Goal: Find contact information: Find contact information

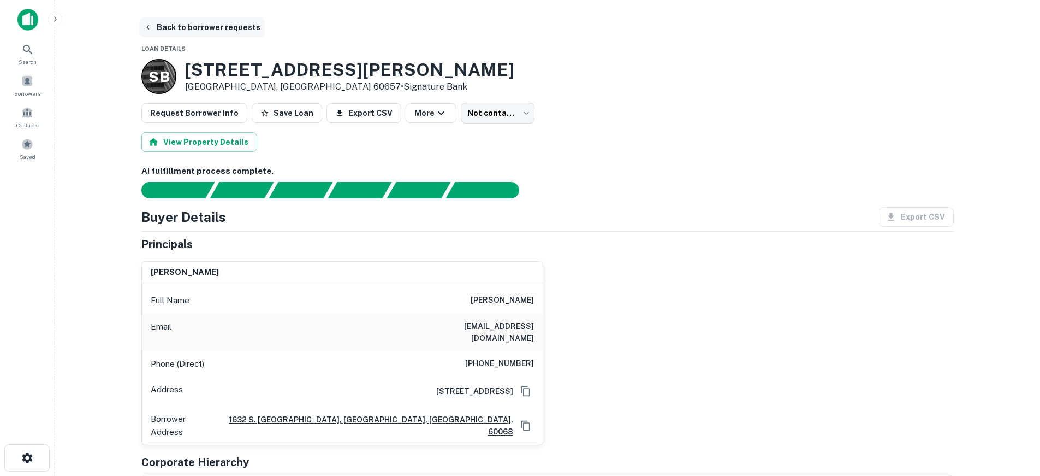
click at [242, 29] on button "Back to borrower requests" at bounding box center [202, 27] width 126 height 20
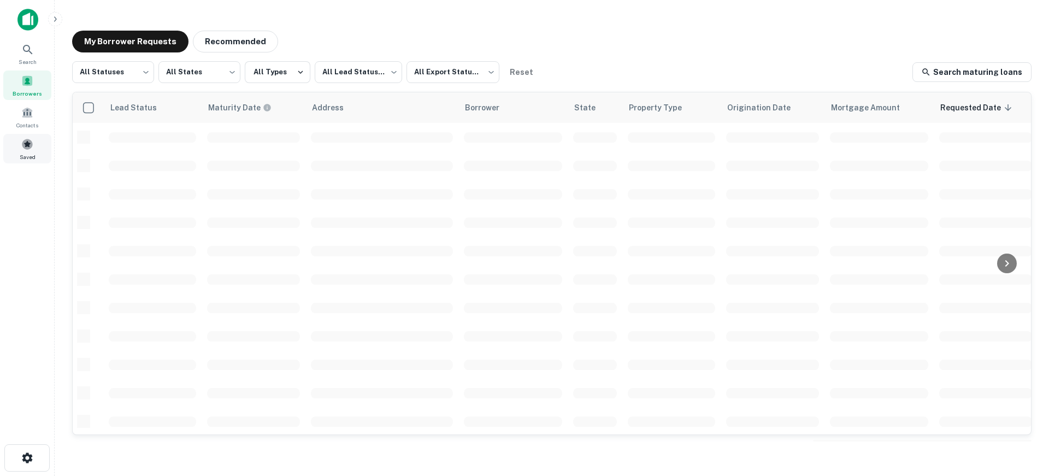
click at [24, 143] on span at bounding box center [27, 144] width 12 height 12
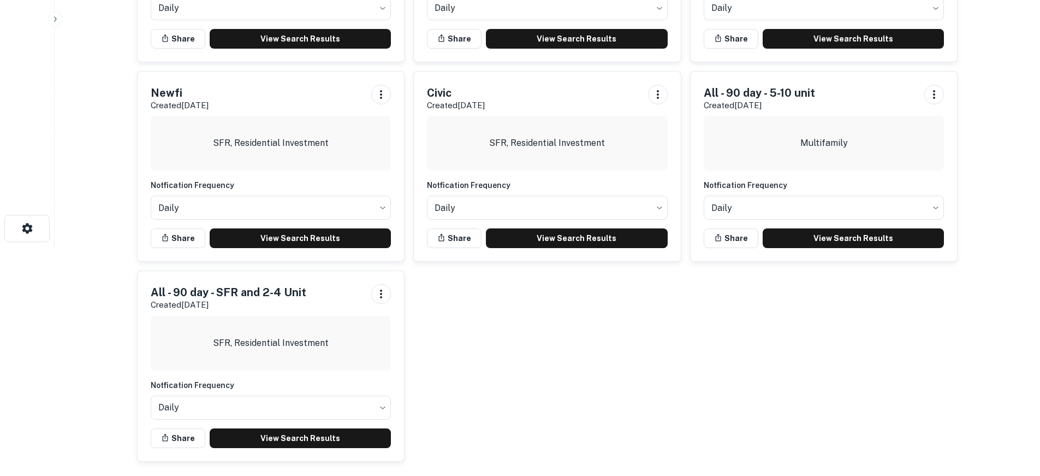
scroll to position [233, 0]
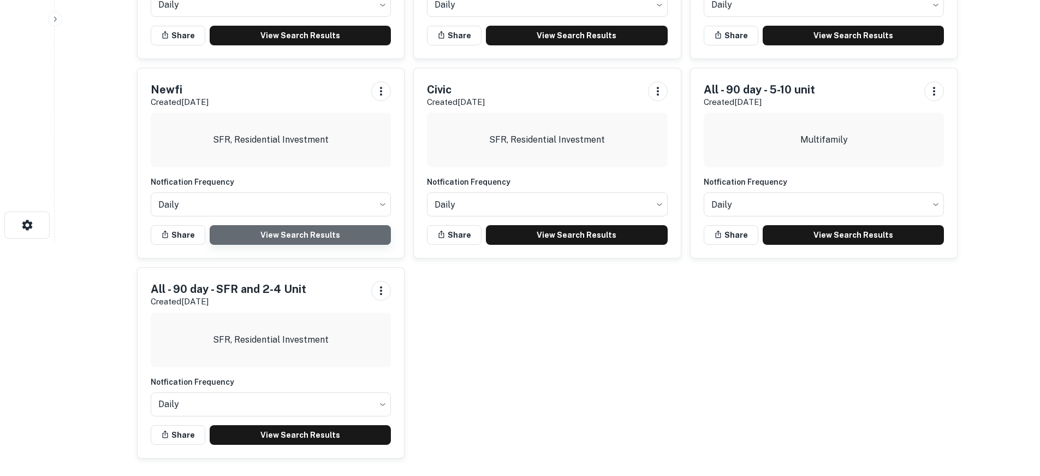
click at [360, 234] on link "View Search Results" at bounding box center [301, 235] width 182 height 20
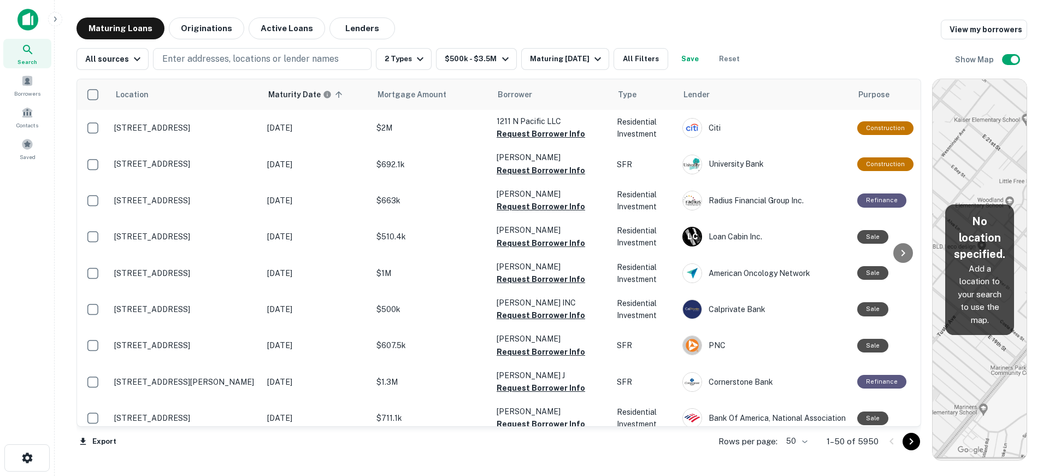
drag, startPoint x: 654, startPoint y: 180, endPoint x: 967, endPoint y: 192, distance: 313.2
click at [967, 192] on div "Location Maturity Date sorted ascending Mortgage Amount Borrower Type Lender Pu…" at bounding box center [551, 265] width 950 height 390
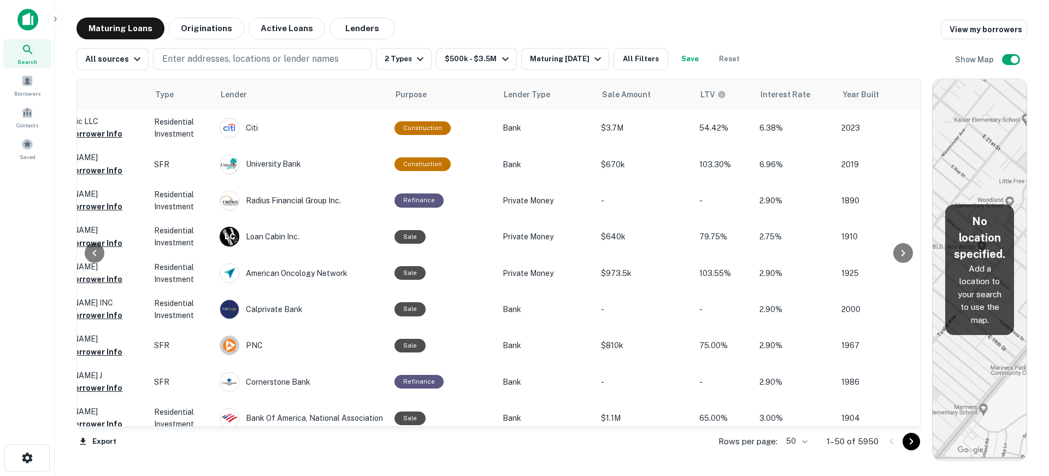
scroll to position [0, 526]
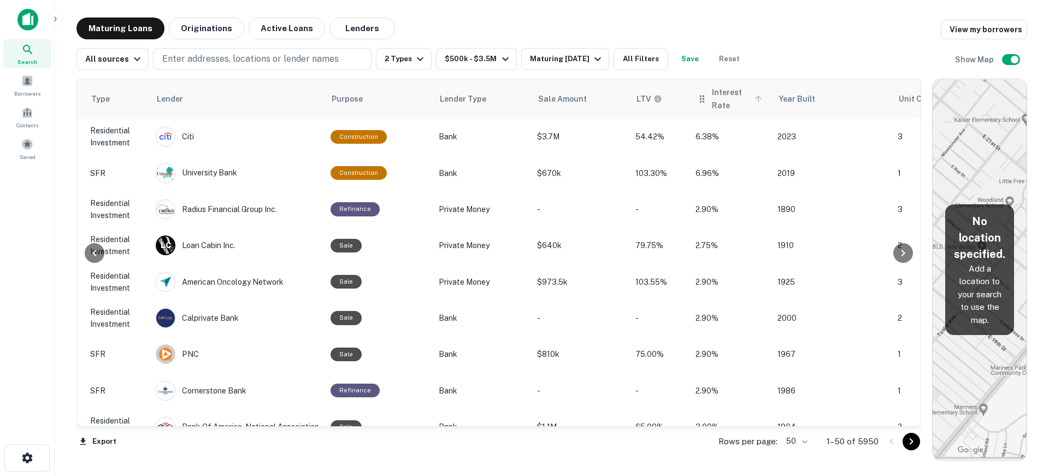
click at [712, 100] on span "Interest Rate" at bounding box center [739, 99] width 54 height 26
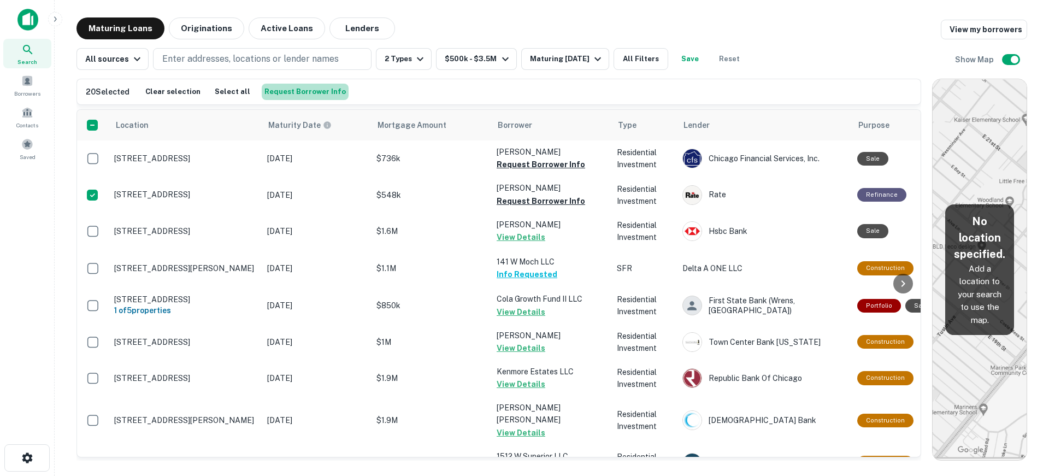
click at [312, 90] on button "Request Borrower Info" at bounding box center [305, 92] width 87 height 16
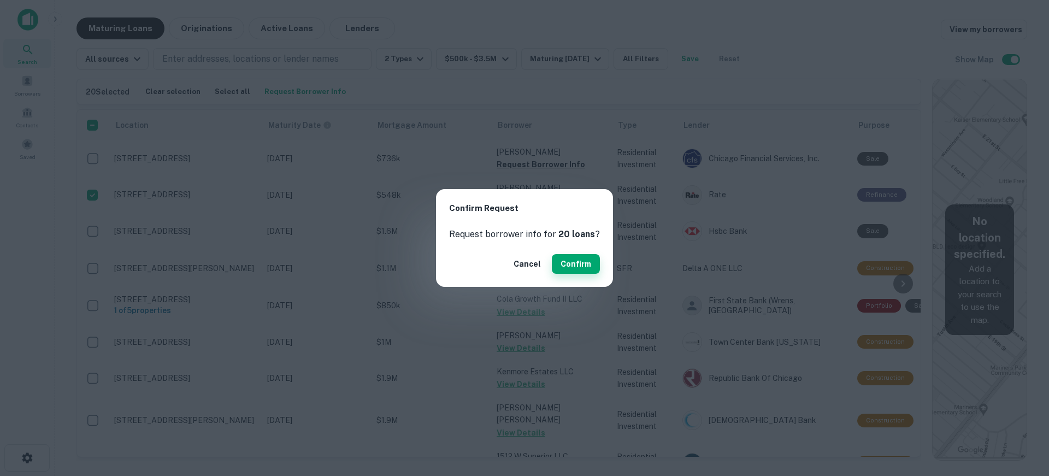
click at [584, 265] on button "Confirm" at bounding box center [576, 264] width 48 height 20
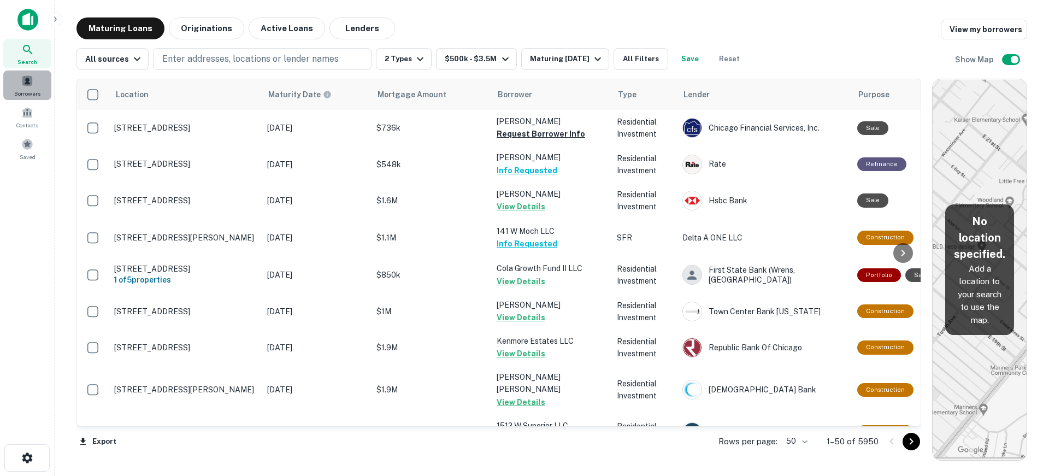
click at [26, 87] on div "Borrowers" at bounding box center [27, 84] width 48 height 29
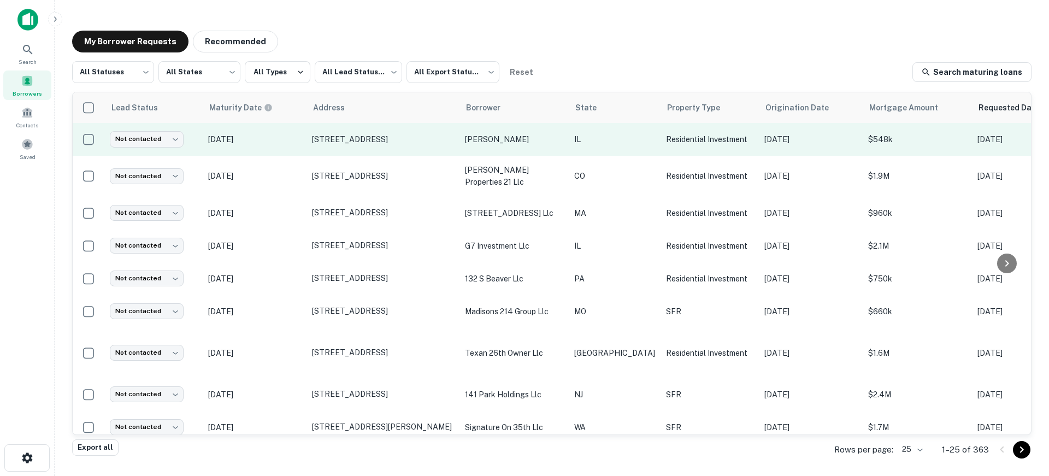
click at [289, 141] on p "[DATE]" at bounding box center [254, 139] width 93 height 12
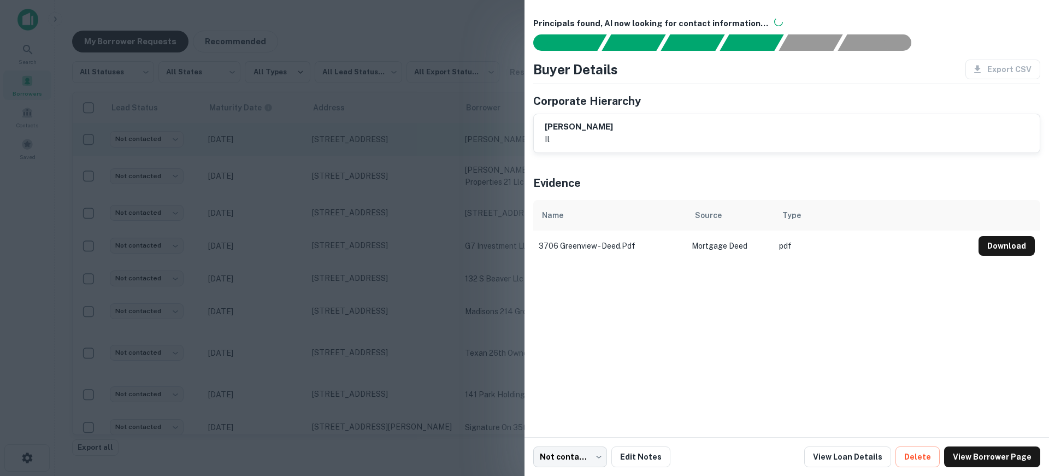
click at [289, 141] on div at bounding box center [524, 238] width 1049 height 476
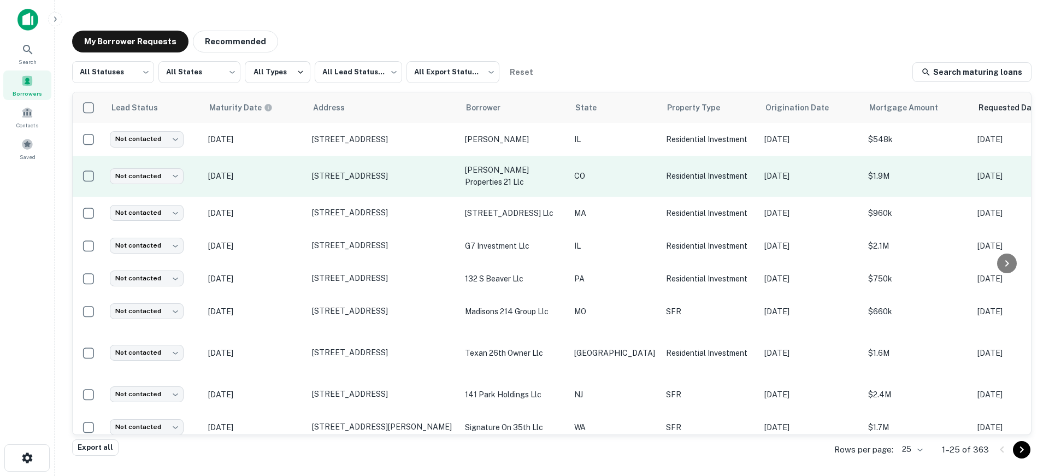
click at [289, 168] on td "Dec 03, 2025" at bounding box center [255, 176] width 104 height 41
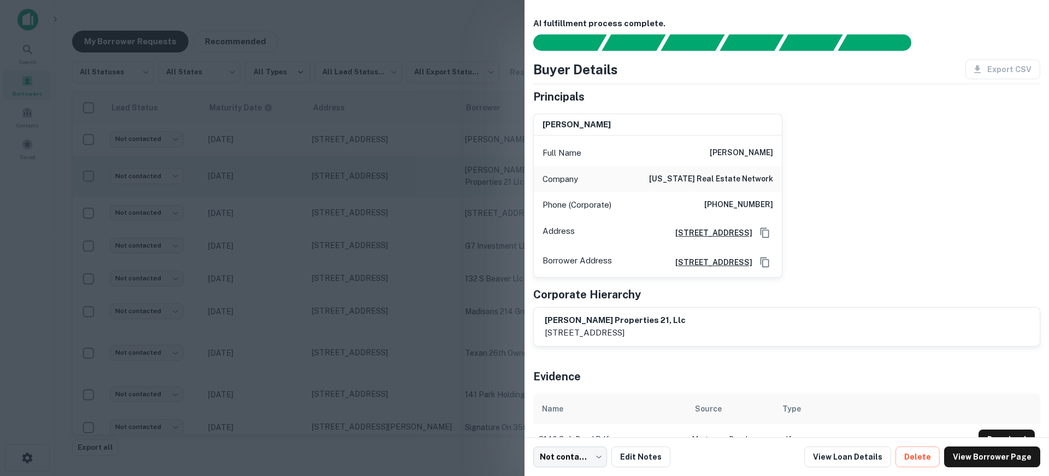
click at [289, 168] on div at bounding box center [524, 238] width 1049 height 476
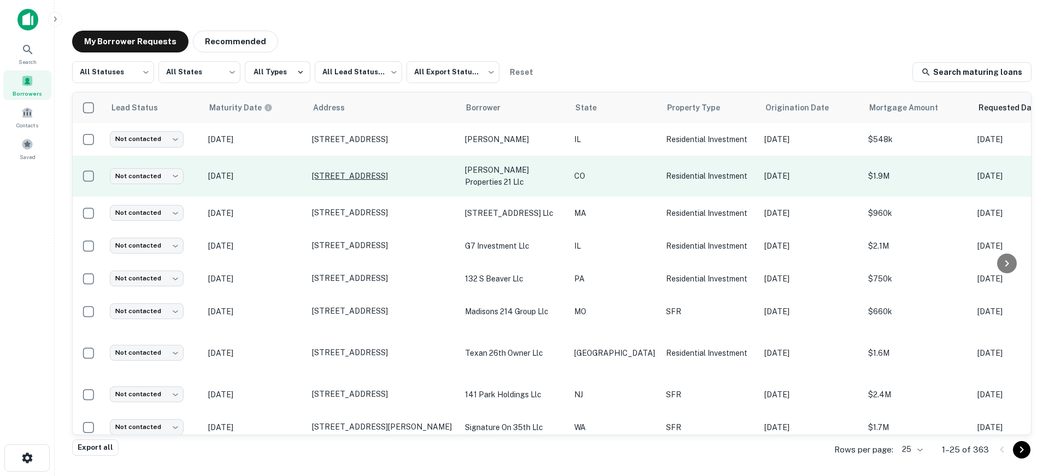
click at [338, 174] on p "3140 W 3rd Ave Durango, CO 81301" at bounding box center [383, 176] width 142 height 10
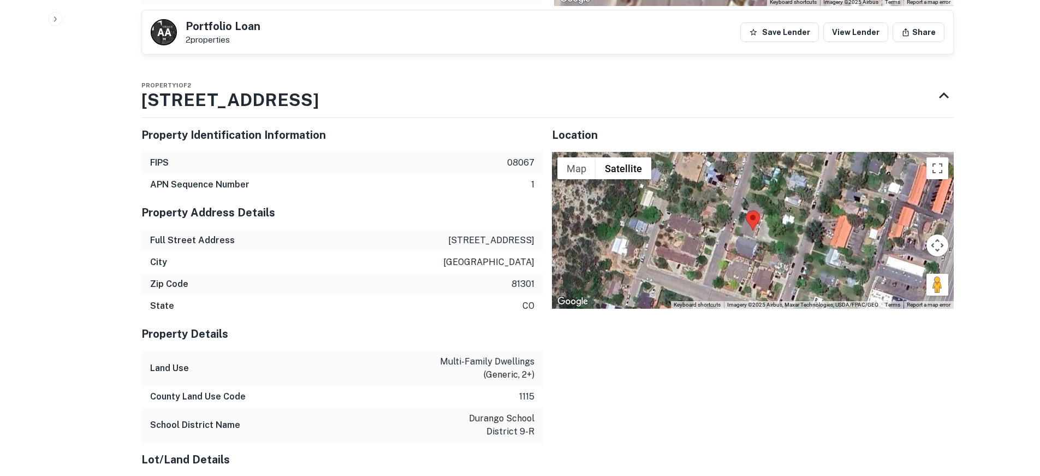
scroll to position [1202, 0]
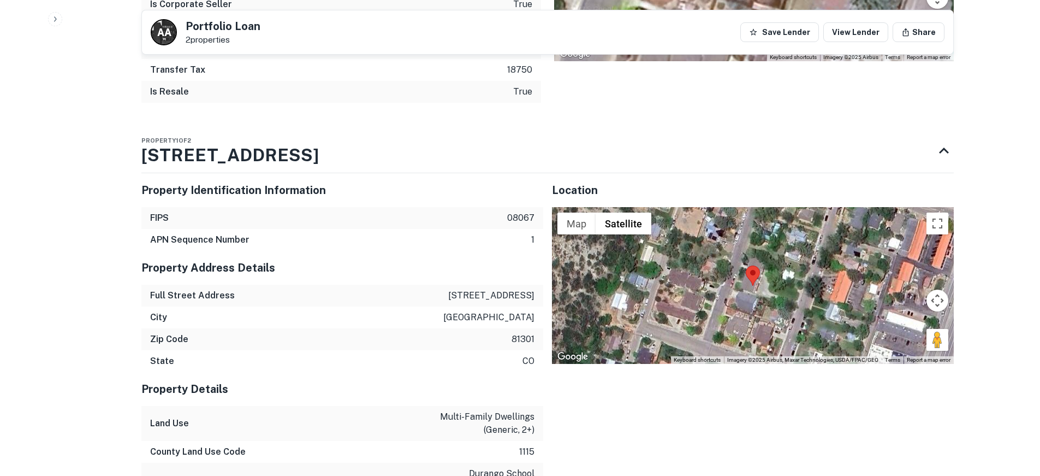
click at [751, 285] on img at bounding box center [753, 275] width 14 height 20
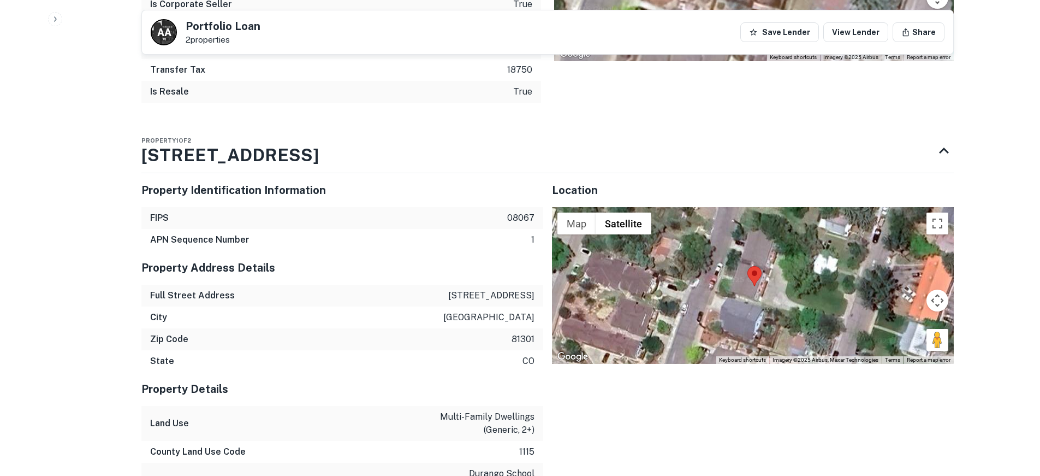
click at [751, 285] on img at bounding box center [755, 276] width 14 height 20
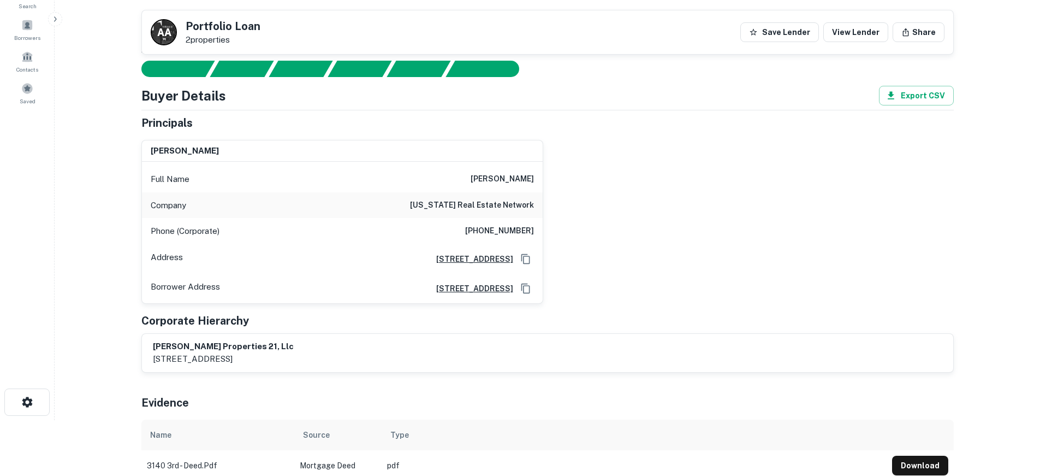
scroll to position [55, 0]
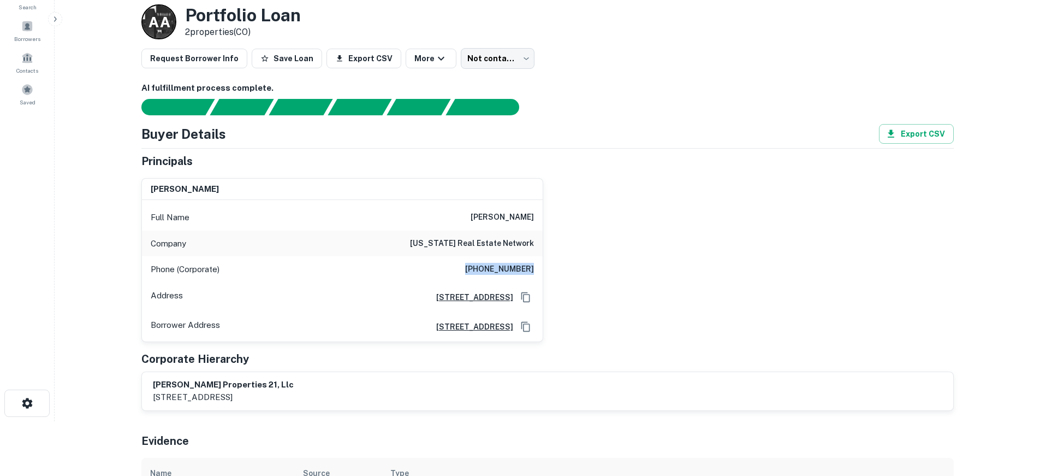
drag, startPoint x: 474, startPoint y: 268, endPoint x: 542, endPoint y: 271, distance: 67.8
click at [542, 271] on div "Phone (Corporate) (970) 398-0521" at bounding box center [342, 269] width 401 height 26
copy h6 "(970) 398-0521"
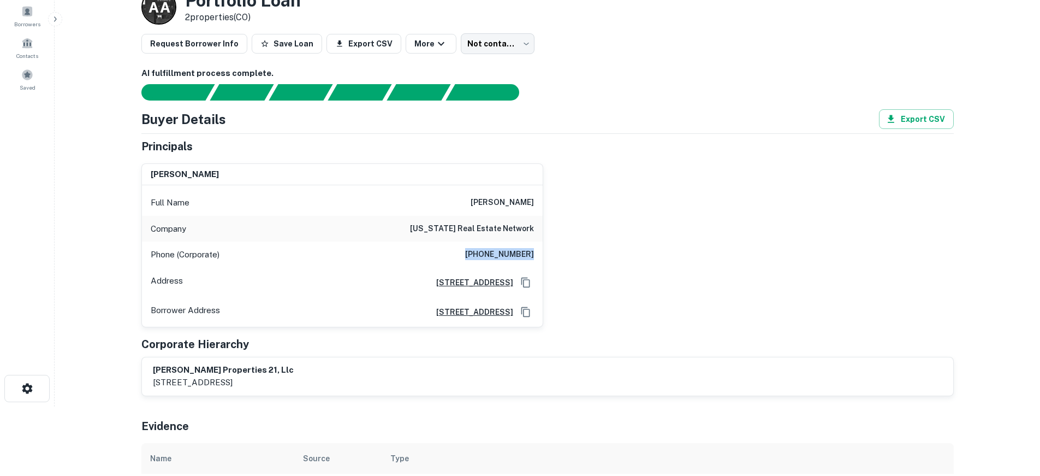
scroll to position [0, 0]
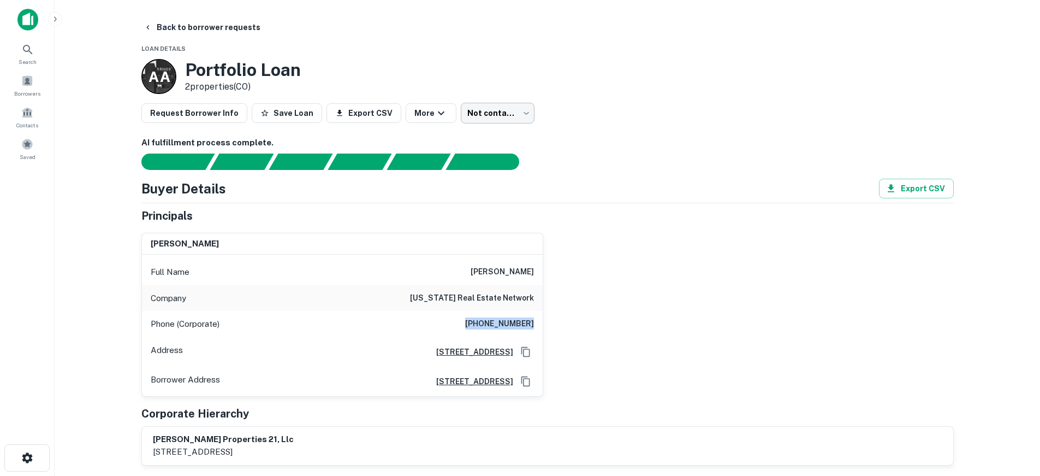
click at [478, 117] on body "Search Borrowers Contacts Saved Back to borrower requests Loan Details A A Port…" at bounding box center [520, 238] width 1040 height 476
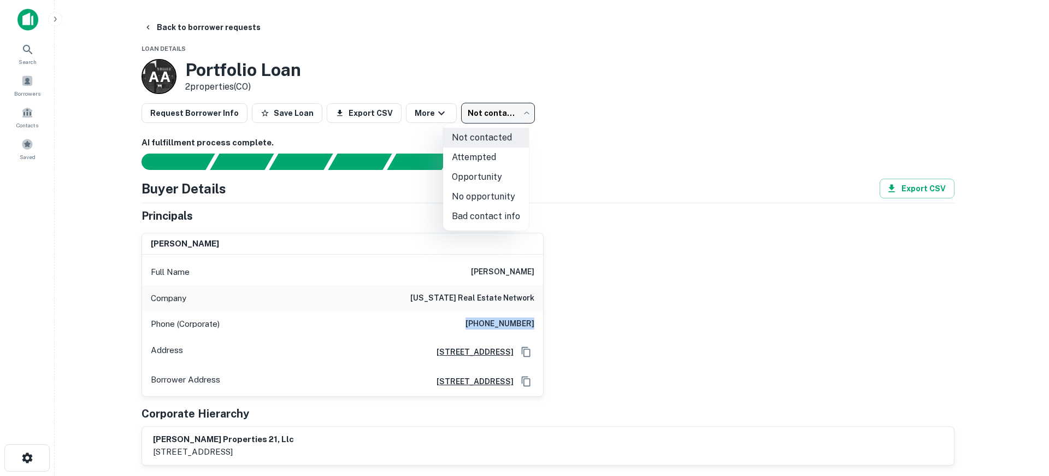
click at [499, 215] on li "Bad contact info" at bounding box center [486, 216] width 86 height 20
type input "**********"
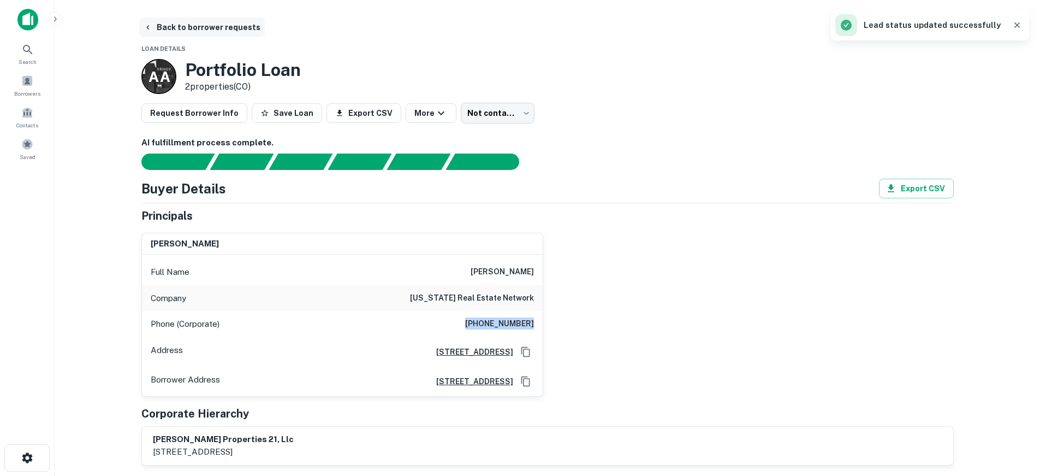
click at [213, 22] on button "Back to borrower requests" at bounding box center [202, 27] width 126 height 20
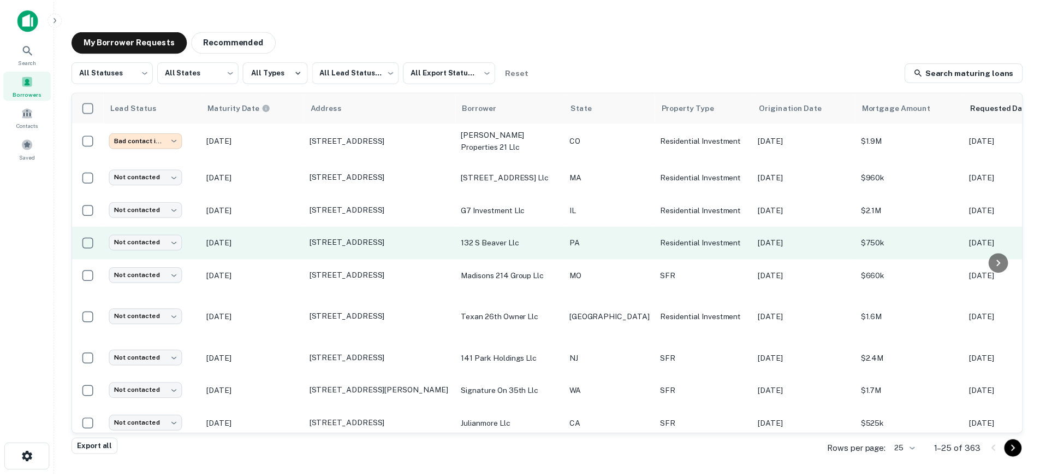
scroll to position [55, 0]
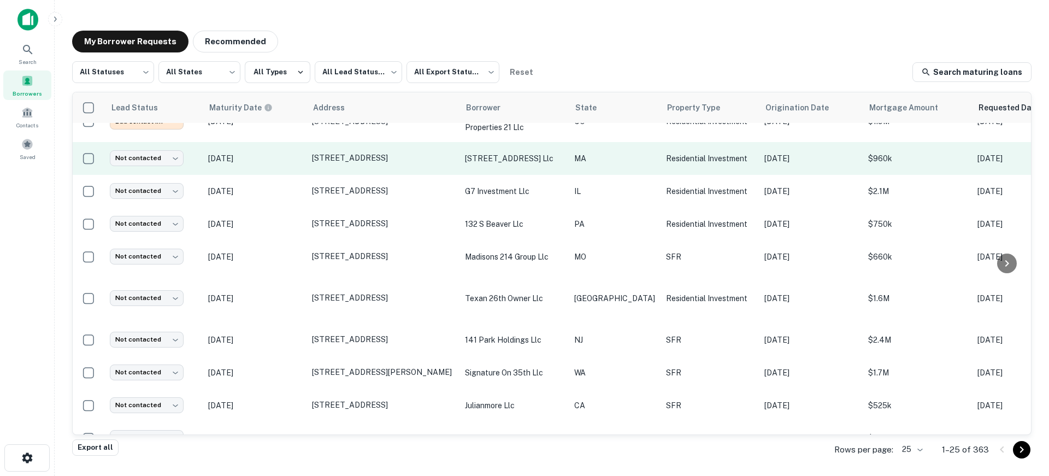
click at [293, 157] on p "Dec 21, 2025" at bounding box center [254, 158] width 93 height 12
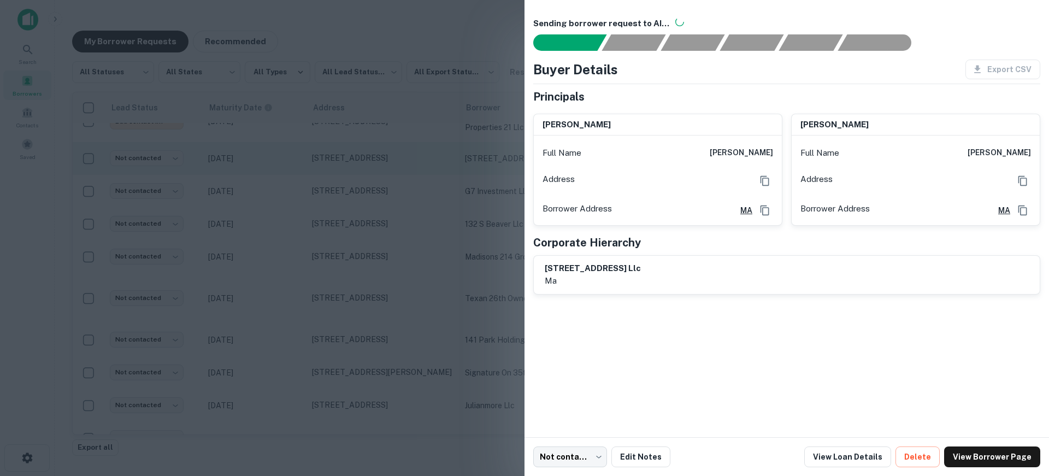
click at [293, 157] on div at bounding box center [524, 238] width 1049 height 476
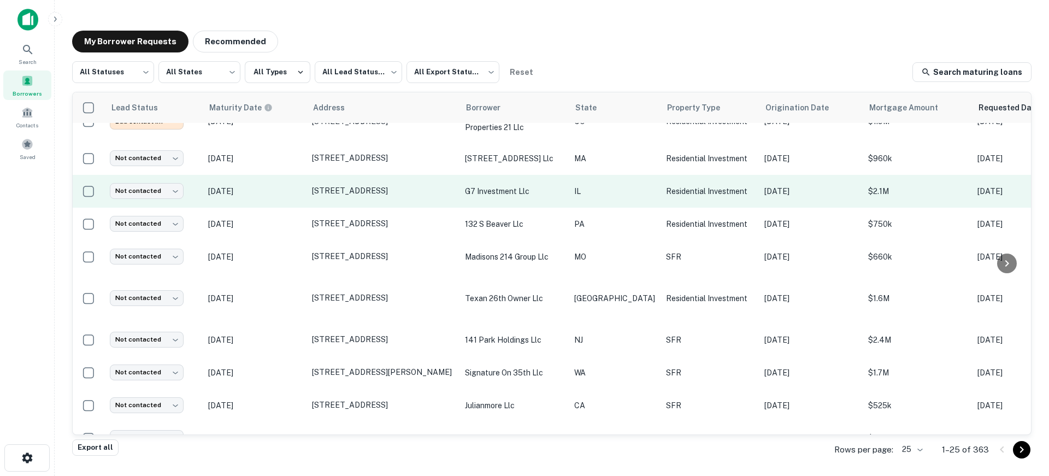
click at [288, 191] on p "Sep 10, 2026" at bounding box center [254, 191] width 93 height 12
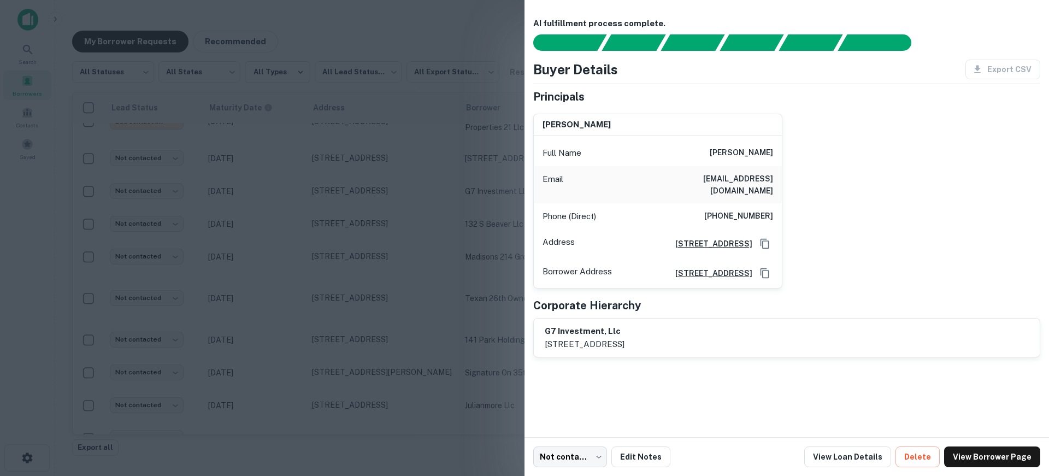
click at [343, 189] on div at bounding box center [524, 238] width 1049 height 476
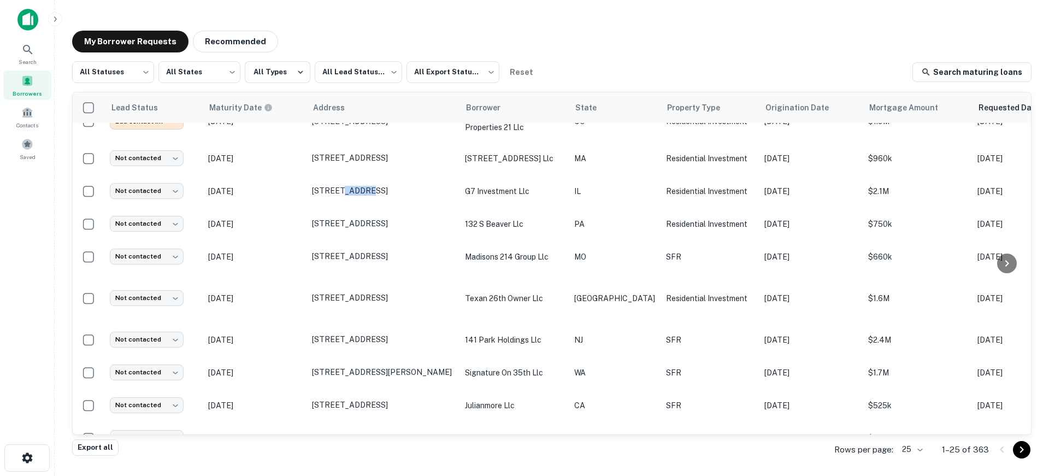
click at [343, 189] on p "4730 W Grace St Chicago, IL 60641" at bounding box center [383, 191] width 142 height 10
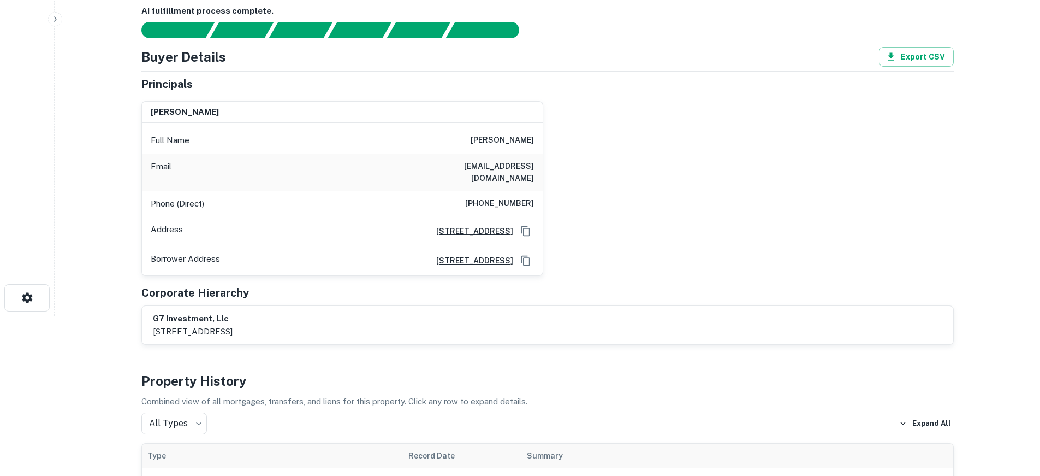
scroll to position [164, 0]
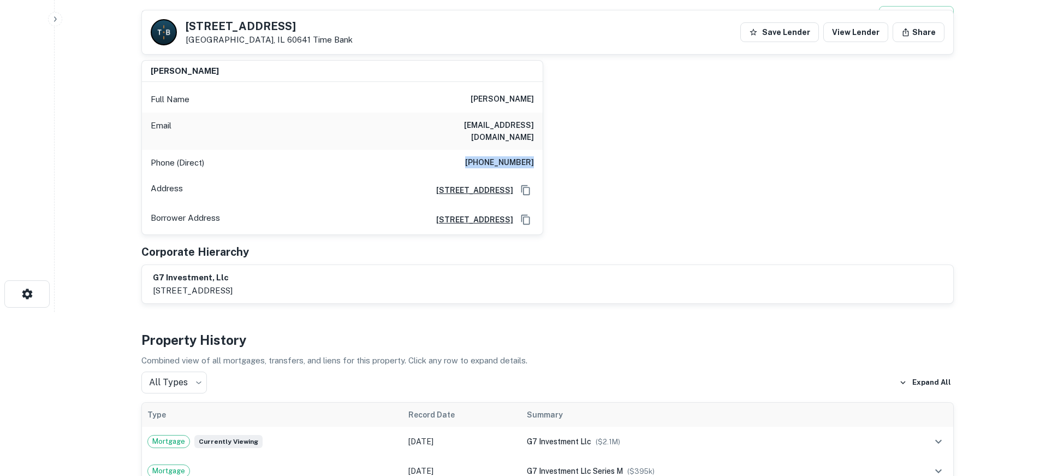
drag, startPoint x: 474, startPoint y: 153, endPoint x: 538, endPoint y: 153, distance: 65.0
click at [538, 153] on div "Phone (Direct) (773) 627-1411" at bounding box center [342, 163] width 401 height 26
copy h6 "(773) 627-1411"
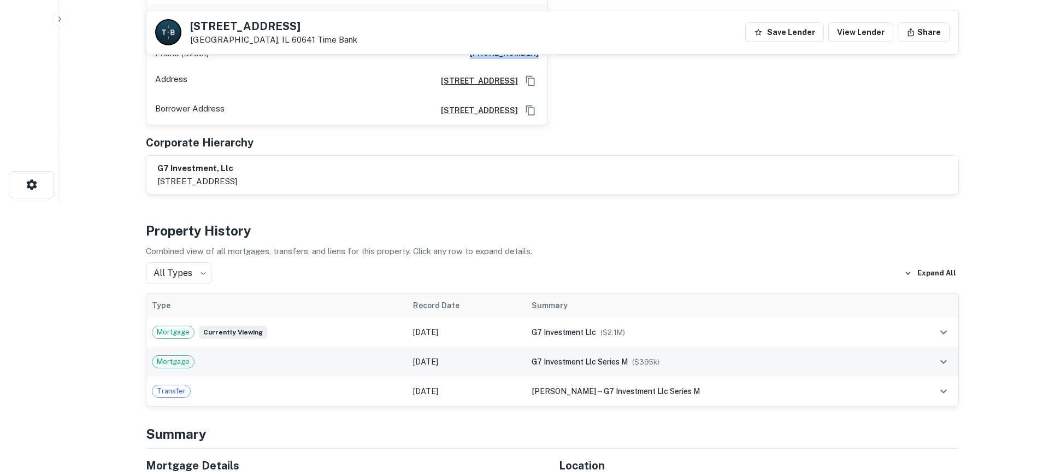
scroll to position [0, 0]
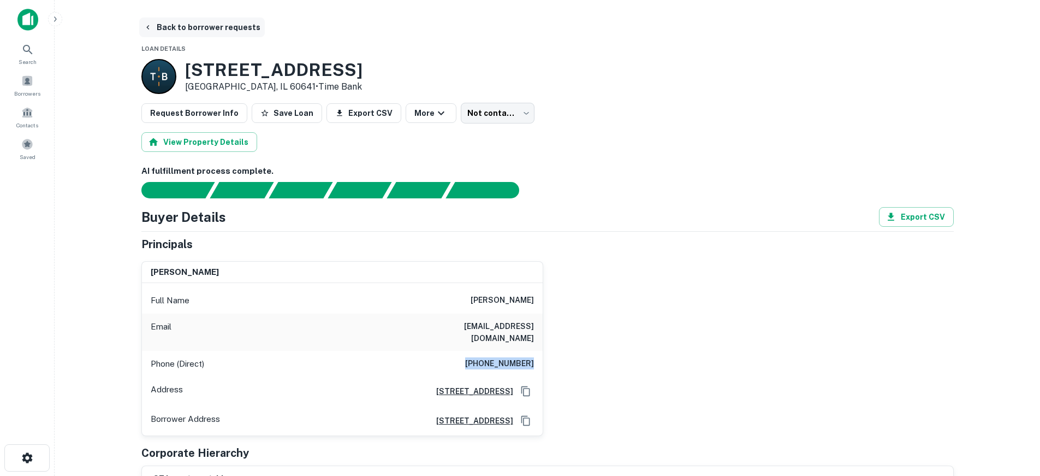
click at [226, 31] on button "Back to borrower requests" at bounding box center [202, 27] width 126 height 20
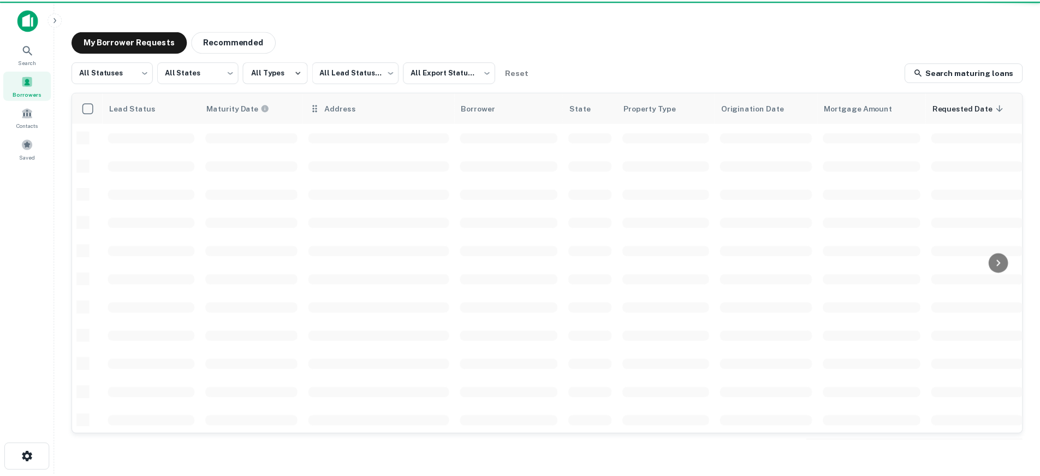
scroll to position [55, 0]
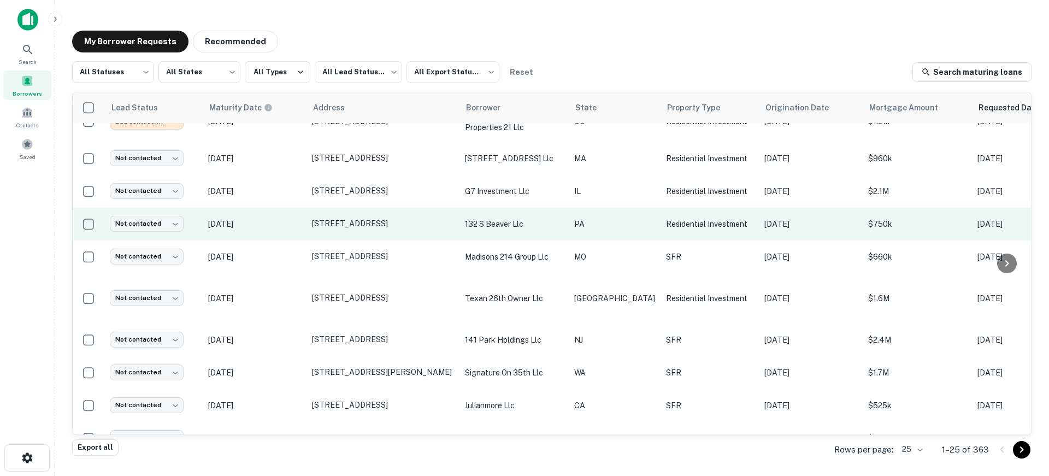
click at [298, 220] on p "Dec 10, 2025" at bounding box center [254, 224] width 93 height 12
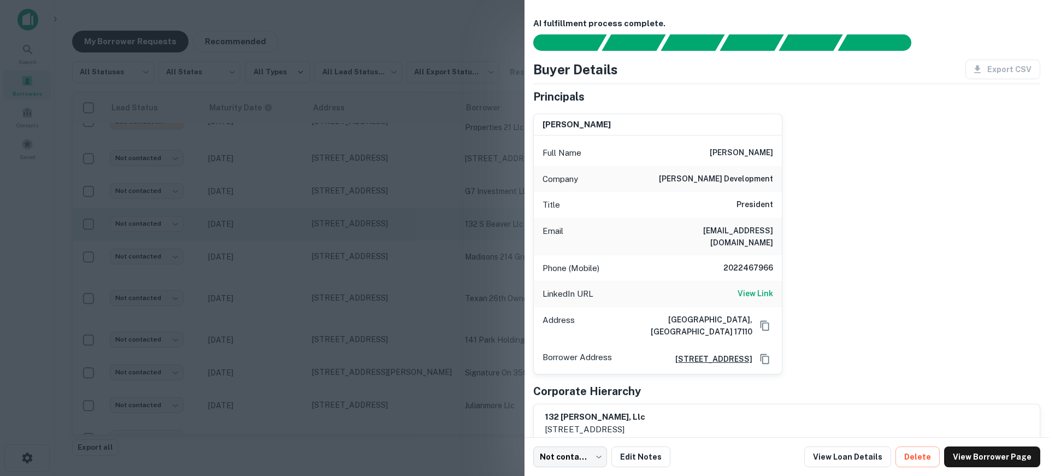
click at [298, 220] on div at bounding box center [524, 238] width 1049 height 476
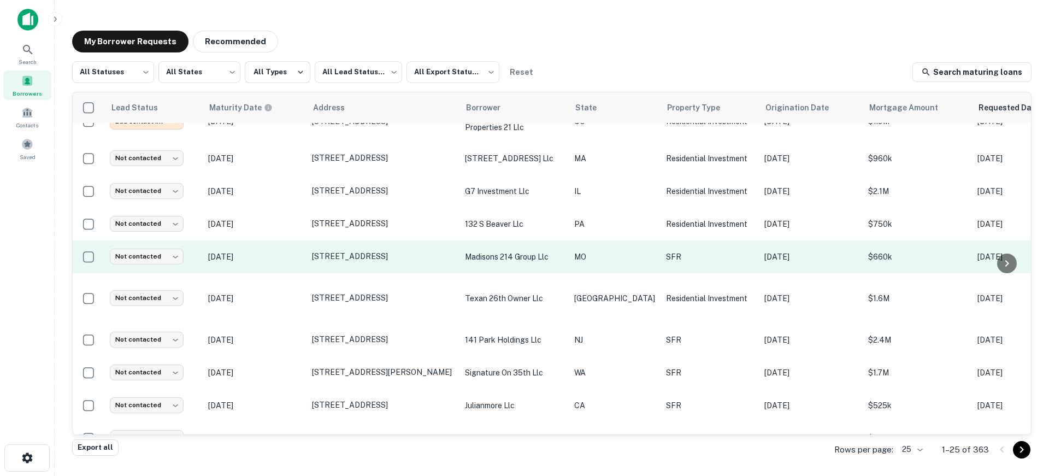
click at [295, 254] on p "Jan 01, 2026" at bounding box center [254, 257] width 93 height 12
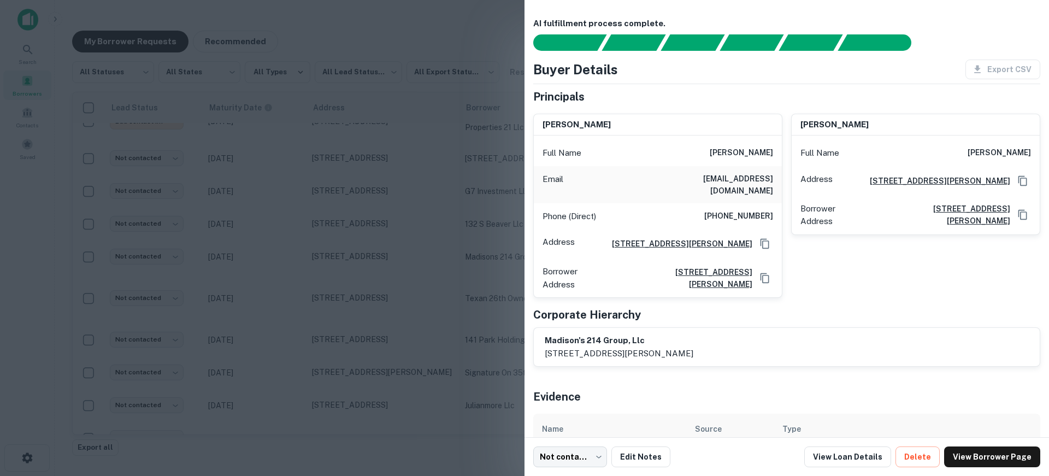
click at [297, 254] on div at bounding box center [524, 238] width 1049 height 476
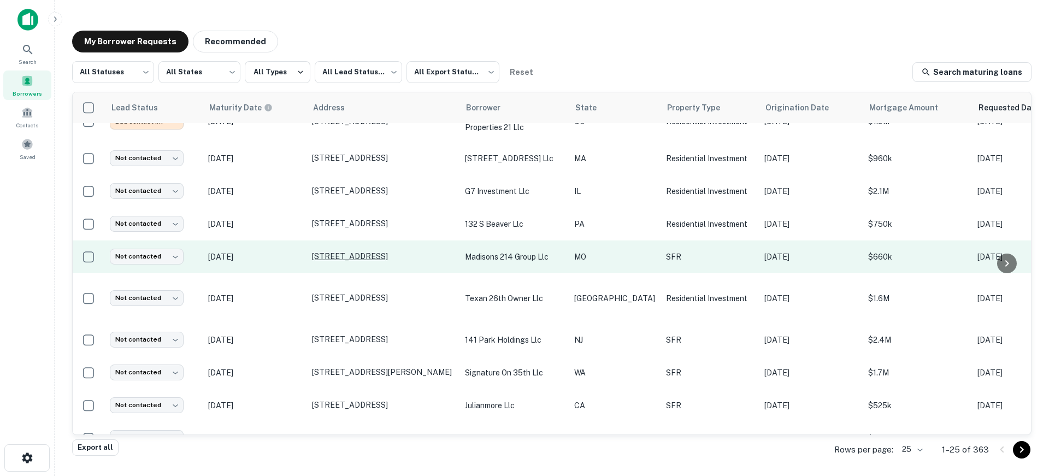
click at [331, 253] on p "214 Madison St Jefferson City, MO 65101" at bounding box center [383, 256] width 142 height 10
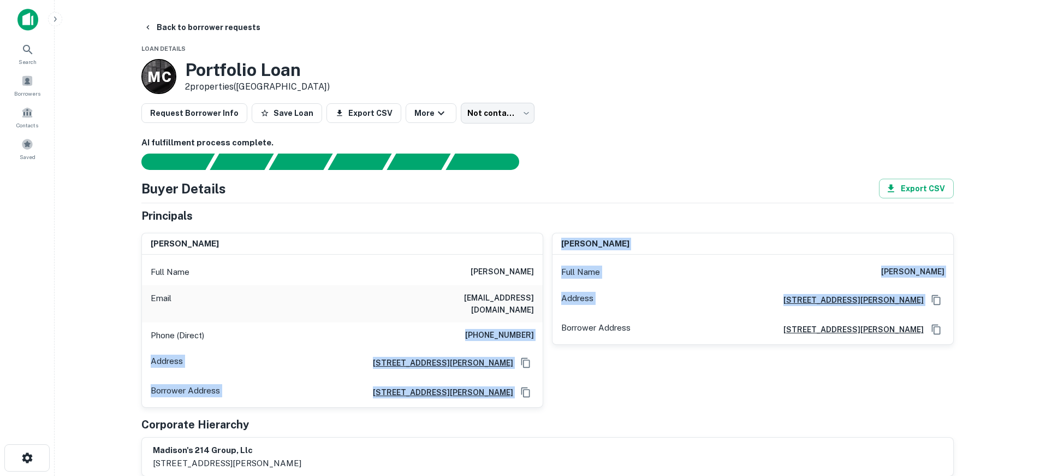
drag, startPoint x: 476, startPoint y: 324, endPoint x: 545, endPoint y: 323, distance: 68.3
click at [545, 323] on div "donald r drury Full Name donald r drury Email mrsuno1000@aol.com Phone (Direct)…" at bounding box center [543, 316] width 821 height 184
click at [536, 322] on div "Phone (Direct) (573) 619-9036" at bounding box center [342, 335] width 401 height 26
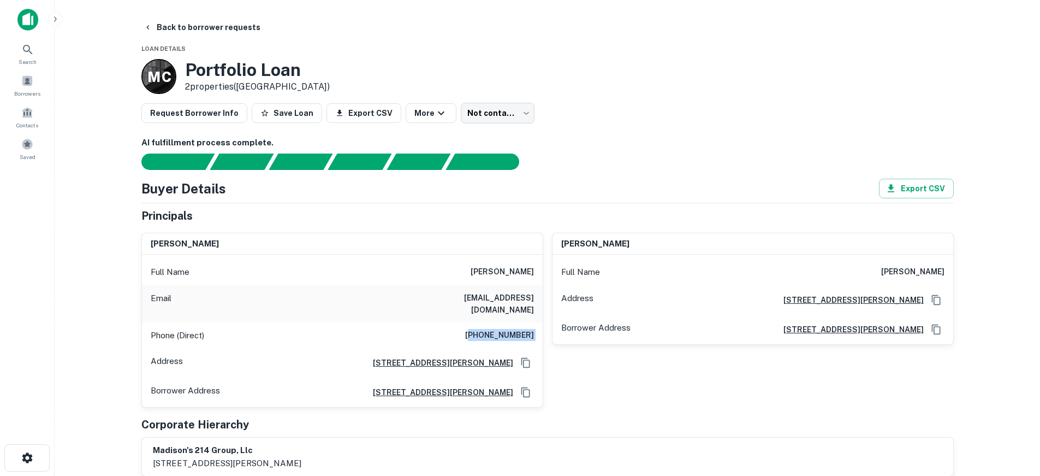
drag, startPoint x: 537, startPoint y: 321, endPoint x: 485, endPoint y: 323, distance: 51.9
click at [485, 323] on div "Phone (Direct) (573) 619-9036" at bounding box center [342, 335] width 401 height 26
click at [502, 115] on body "Search Borrowers Contacts Saved Back to borrower requests Loan Details M C Port…" at bounding box center [524, 238] width 1049 height 476
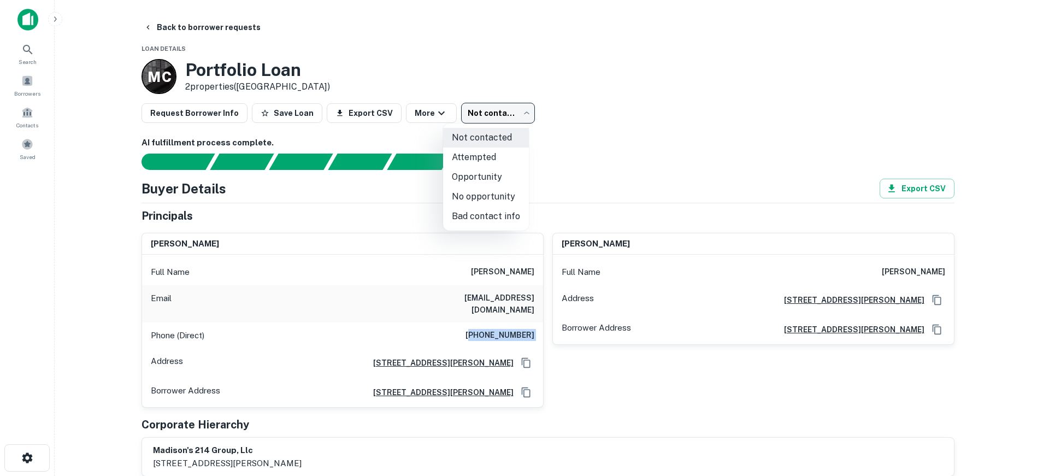
click at [498, 158] on li "Attempted" at bounding box center [486, 157] width 86 height 20
type input "*********"
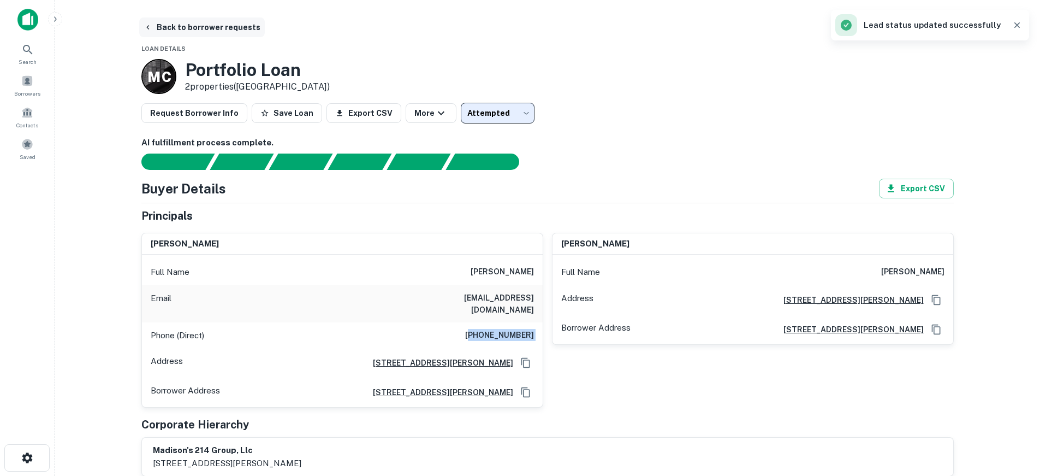
click at [189, 22] on button "Back to borrower requests" at bounding box center [202, 27] width 126 height 20
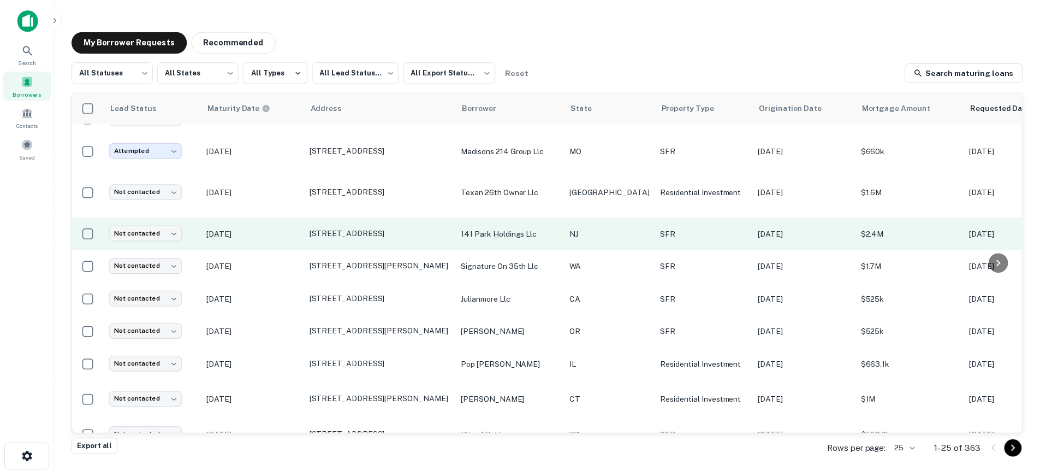
scroll to position [164, 0]
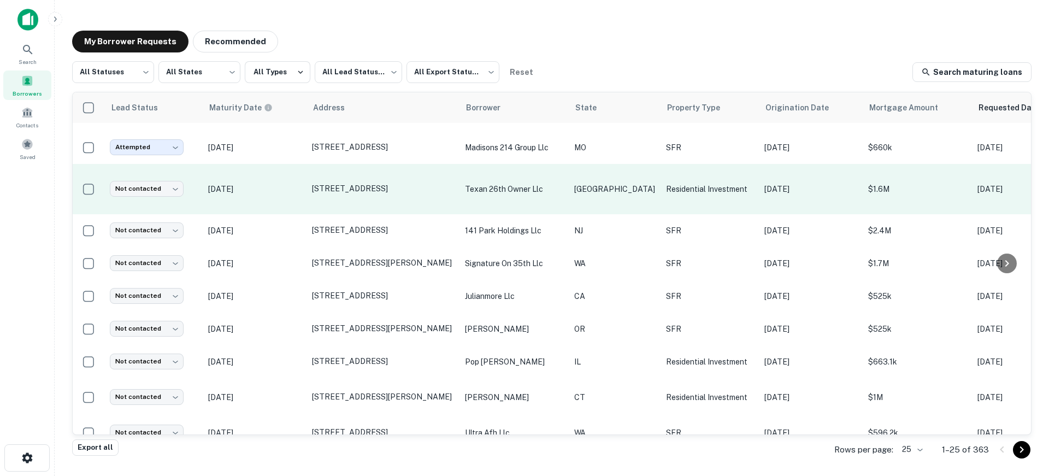
click at [298, 194] on p "Jun 30, 2026" at bounding box center [254, 189] width 93 height 12
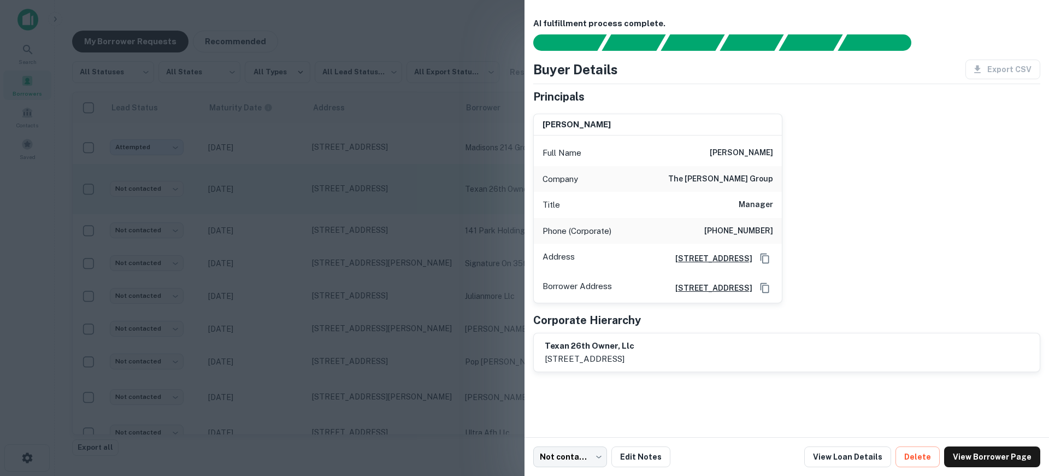
click at [298, 194] on div at bounding box center [524, 238] width 1049 height 476
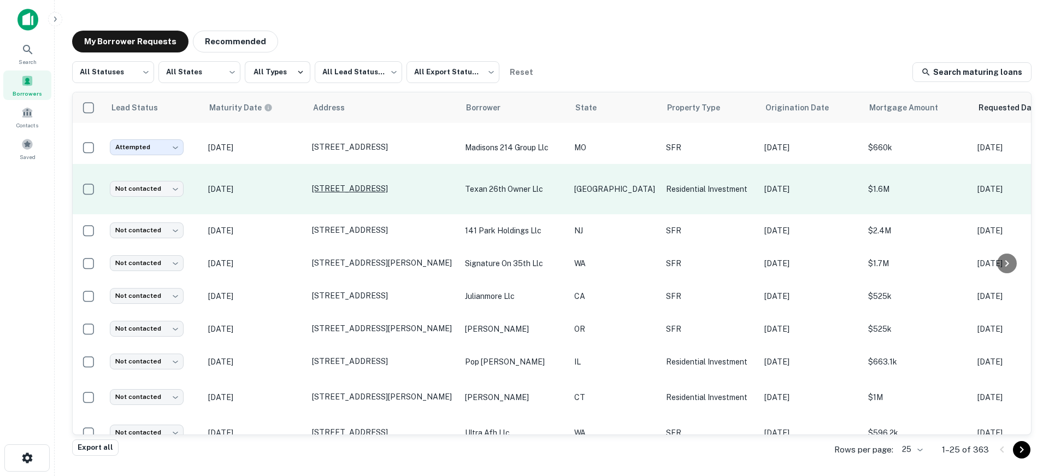
click at [338, 188] on p "1009 W 26th St Austin, TX 78705" at bounding box center [383, 189] width 142 height 10
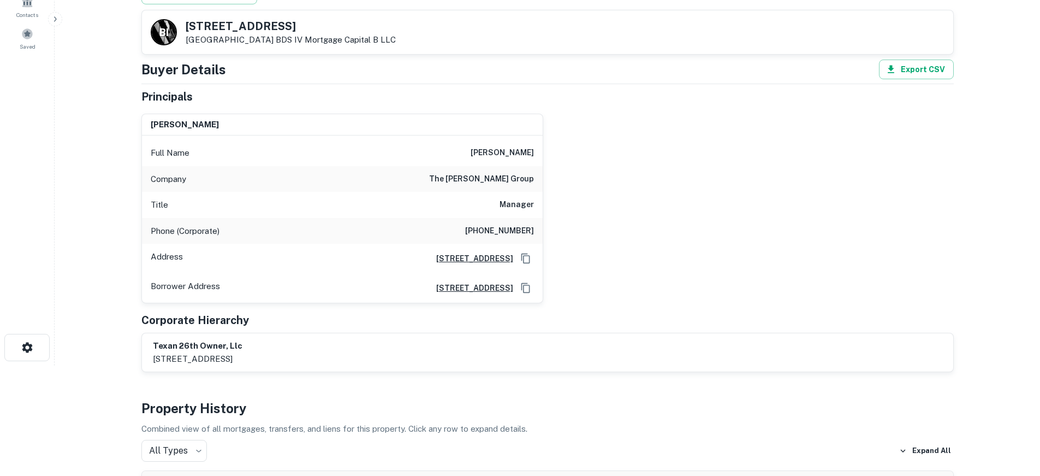
scroll to position [164, 0]
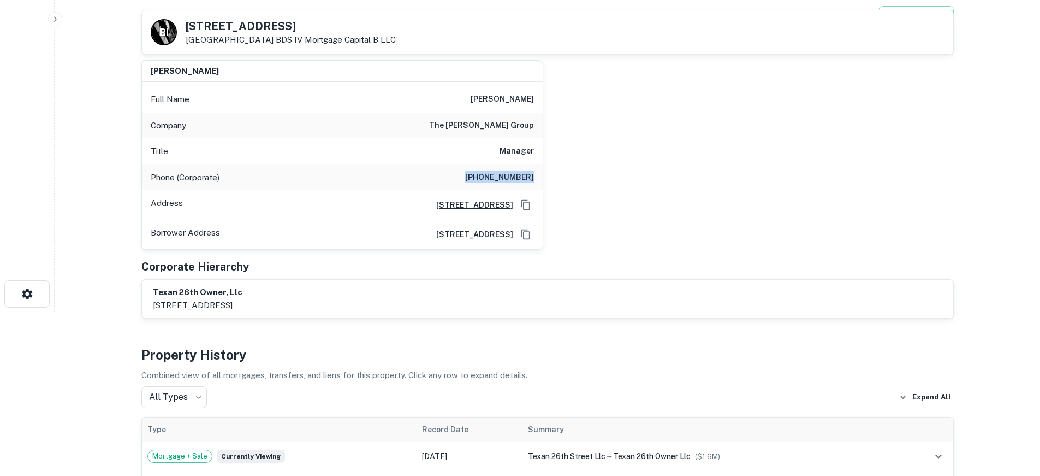
drag, startPoint x: 474, startPoint y: 179, endPoint x: 545, endPoint y: 177, distance: 71.0
click at [545, 177] on div "jerome a fink Full Name jerome a fink Company the bascom group Title Manager Ph…" at bounding box center [543, 150] width 821 height 199
copy h6 "(949) 955-0888"
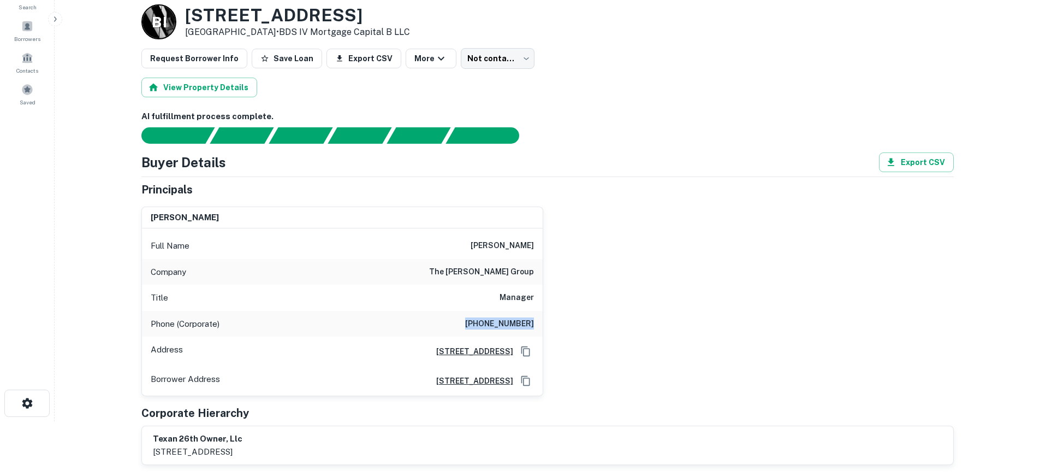
scroll to position [109, 0]
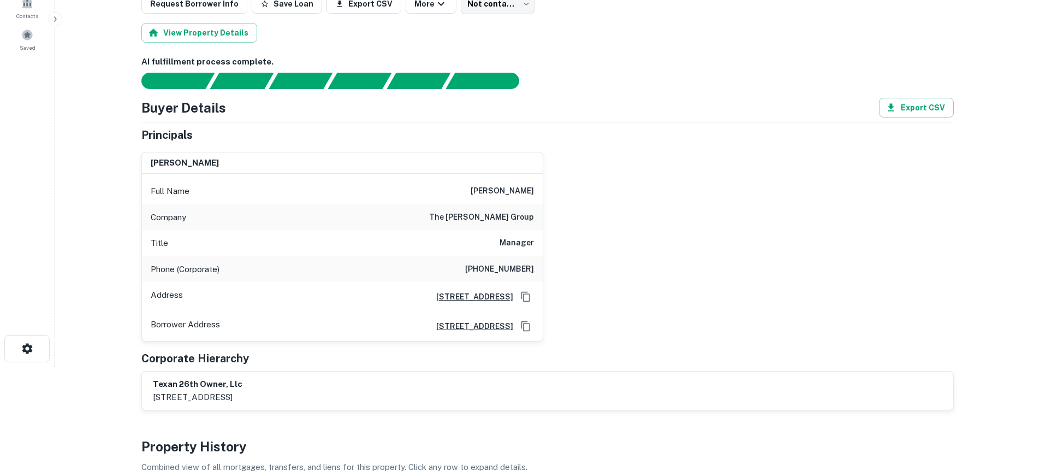
click at [566, 220] on div "jerome a fink Full Name jerome a fink Company the bascom group Title Manager Ph…" at bounding box center [543, 242] width 821 height 199
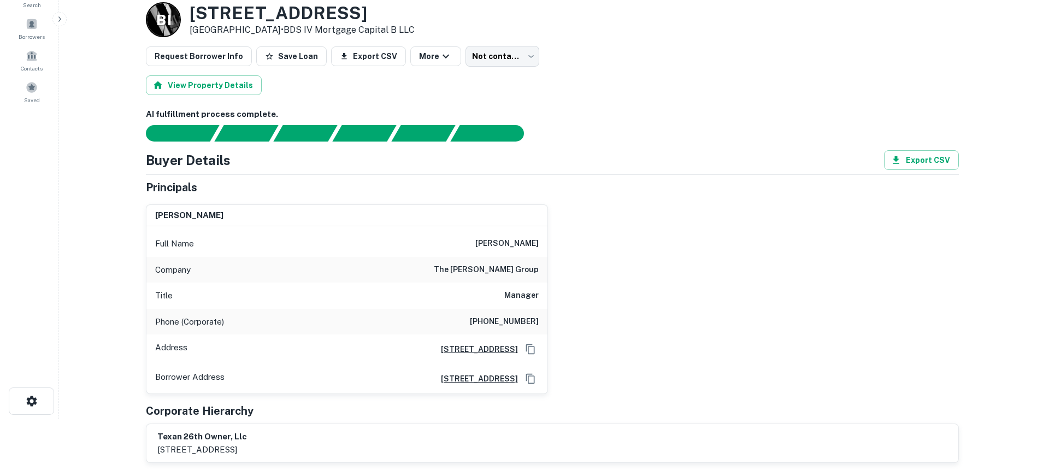
scroll to position [0, 0]
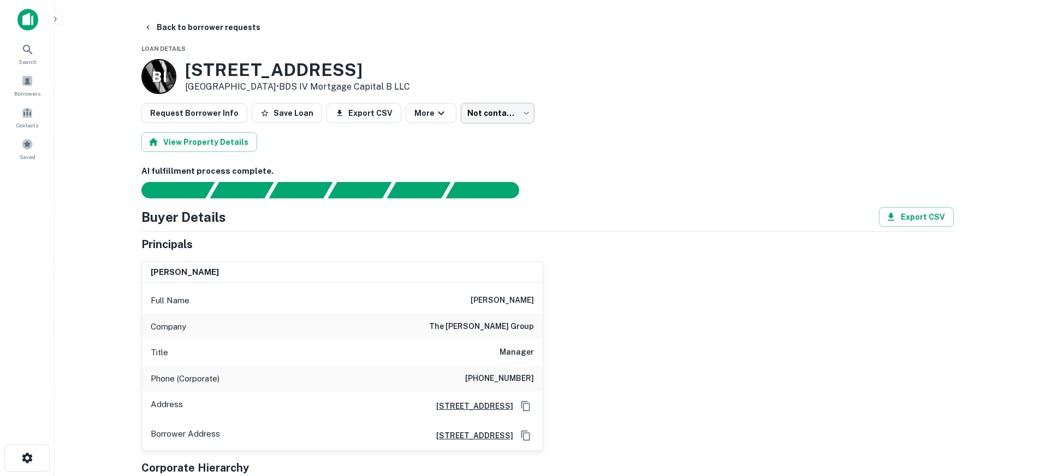
click at [489, 106] on body "Search Borrowers Contacts Saved Back to borrower requests Loan Details B I 1009…" at bounding box center [520, 238] width 1040 height 476
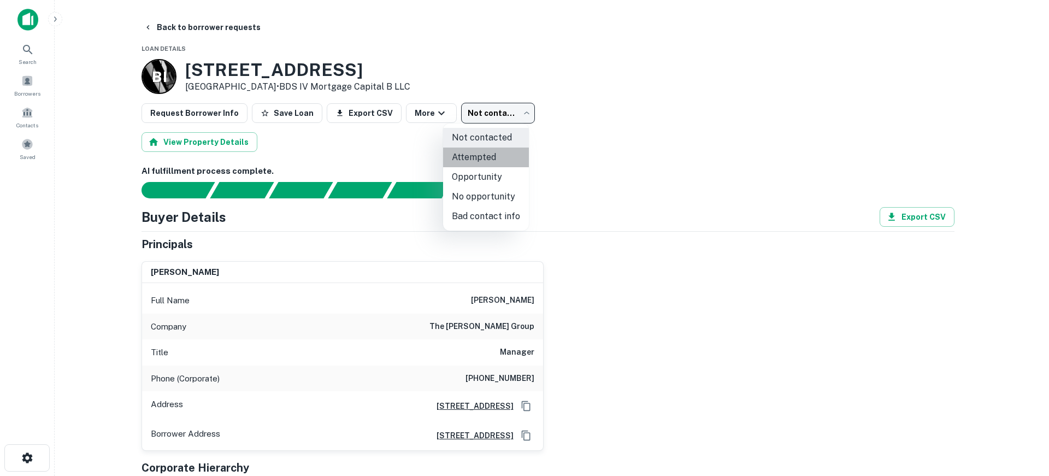
click at [508, 158] on li "Attempted" at bounding box center [486, 157] width 86 height 20
type input "*********"
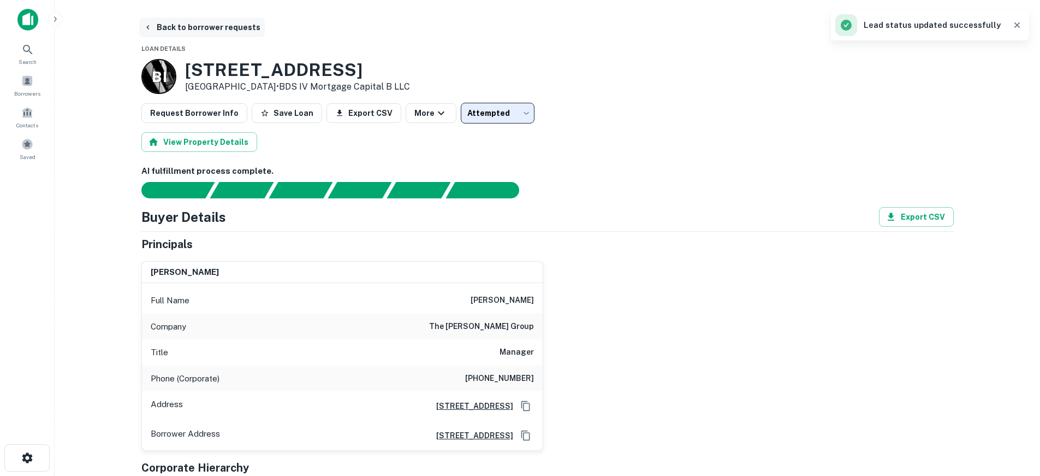
click at [230, 22] on button "Back to borrower requests" at bounding box center [202, 27] width 126 height 20
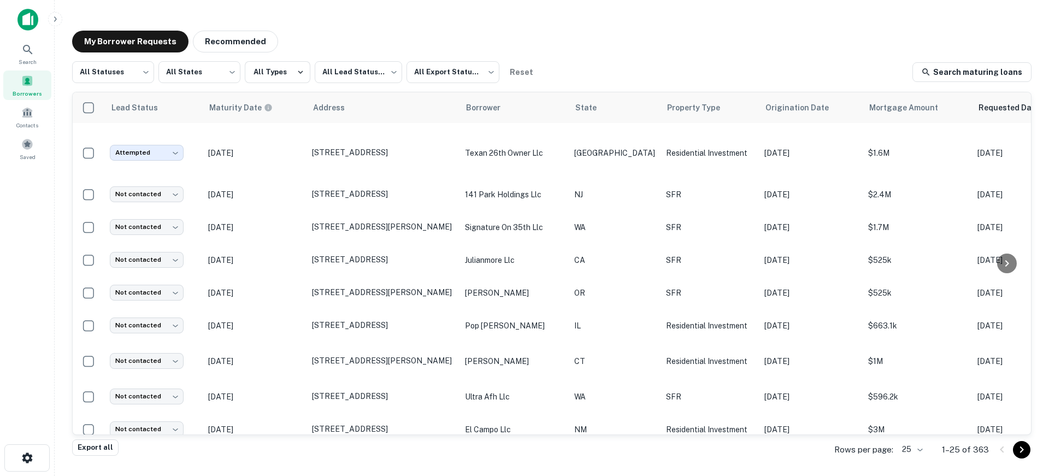
scroll to position [218, 0]
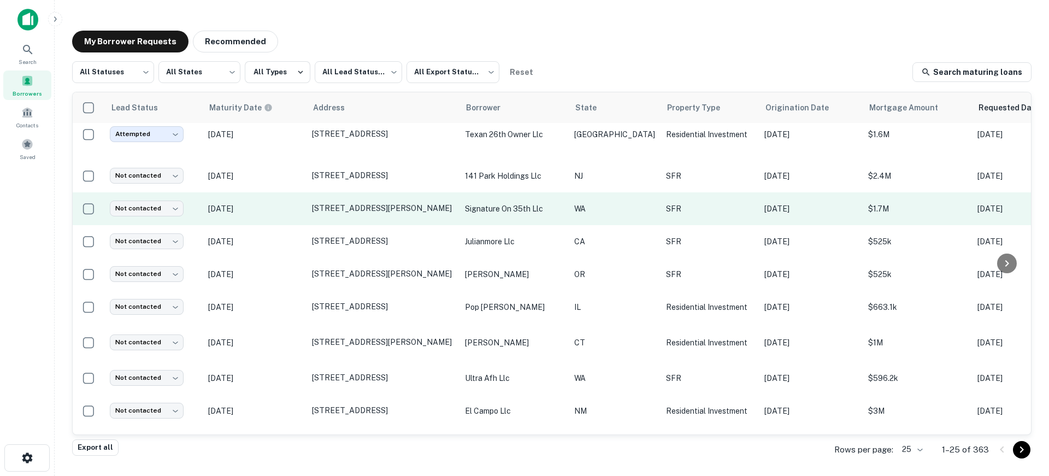
click at [291, 215] on p "Jan 04, 2026" at bounding box center [254, 209] width 93 height 12
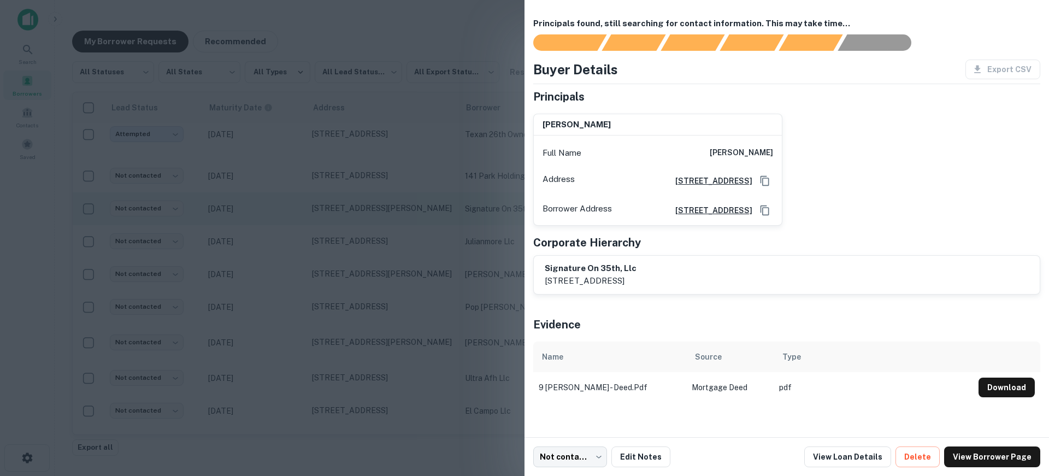
click at [291, 217] on div at bounding box center [524, 238] width 1049 height 476
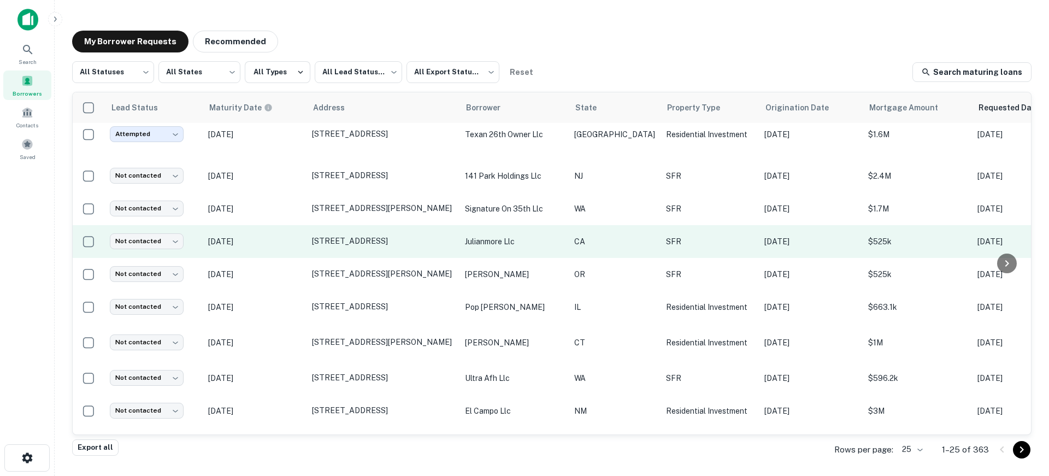
click at [289, 247] on p "Jan 04, 2026" at bounding box center [254, 241] width 93 height 12
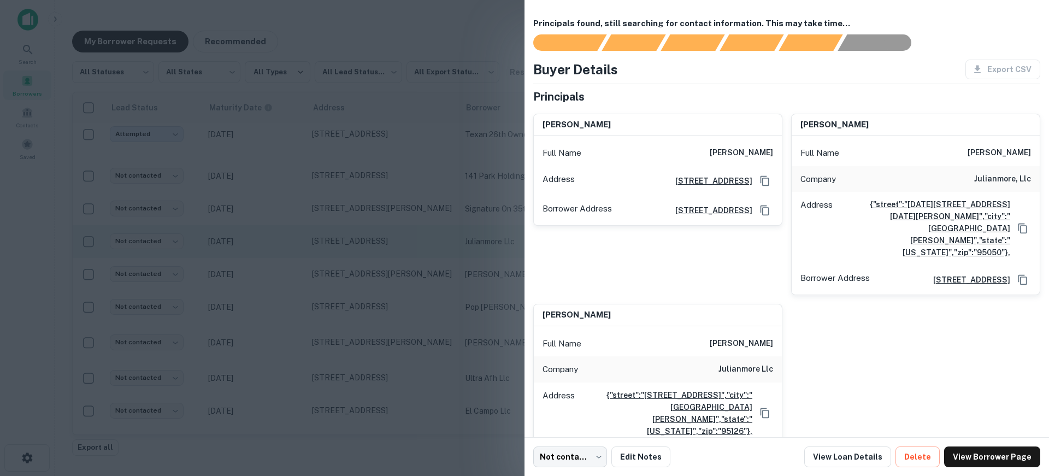
click at [289, 248] on div at bounding box center [524, 238] width 1049 height 476
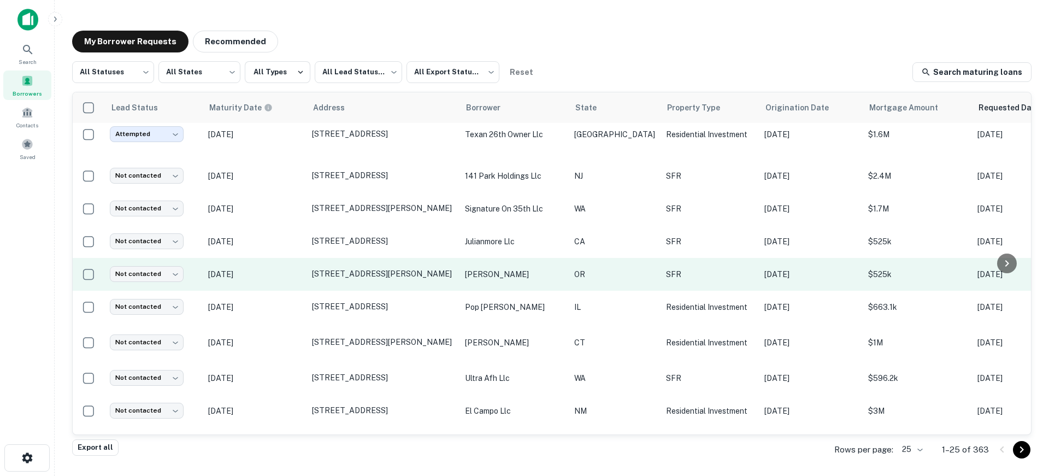
click at [293, 279] on p "Nov 12, 2025" at bounding box center [254, 274] width 93 height 12
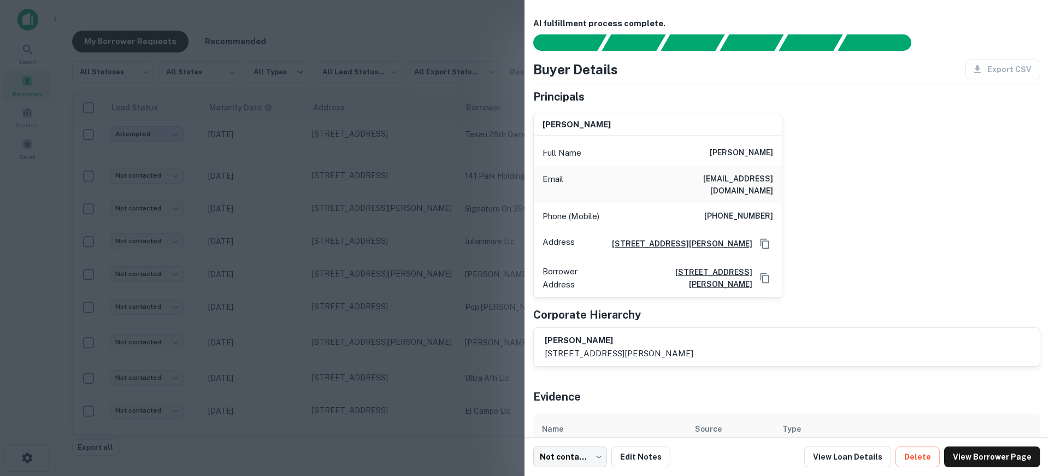
click at [288, 252] on div at bounding box center [524, 238] width 1049 height 476
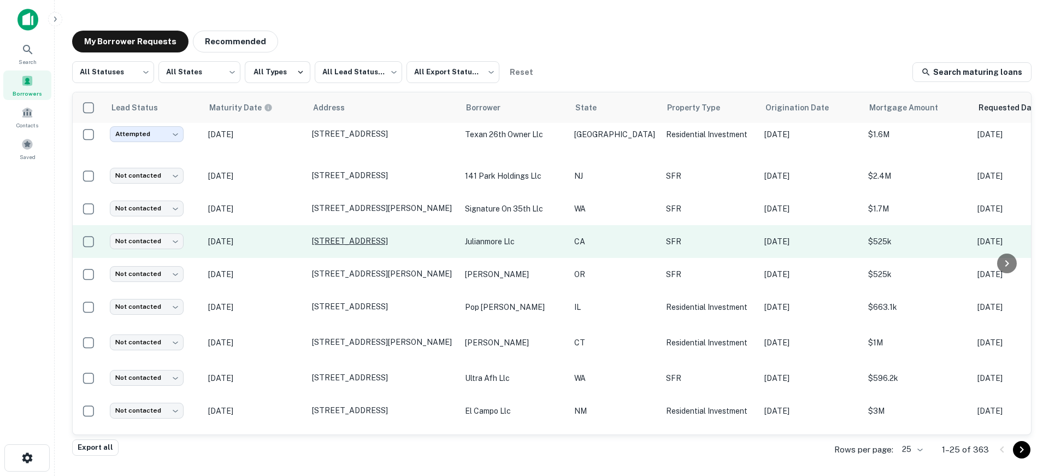
click at [341, 246] on p "5021 61st St Sacramento, CA 95820" at bounding box center [383, 241] width 142 height 10
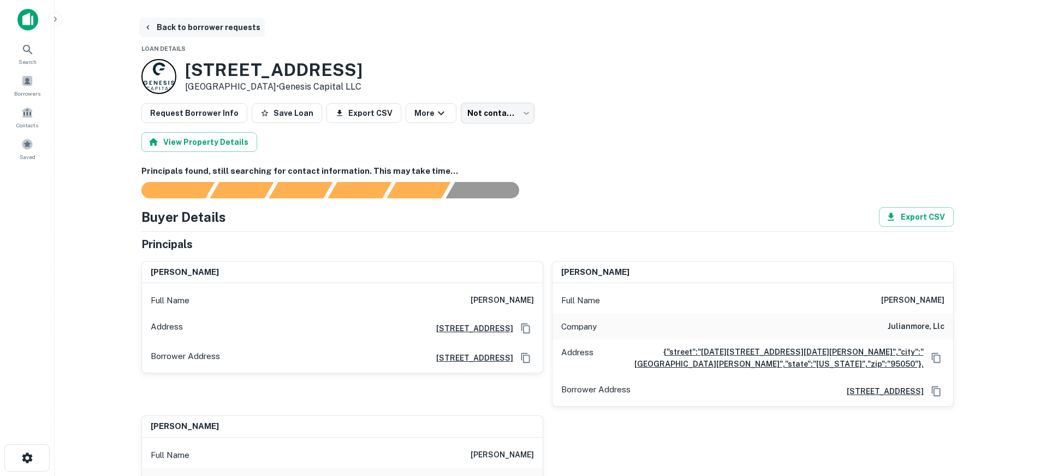
click at [244, 36] on button "Back to borrower requests" at bounding box center [202, 27] width 126 height 20
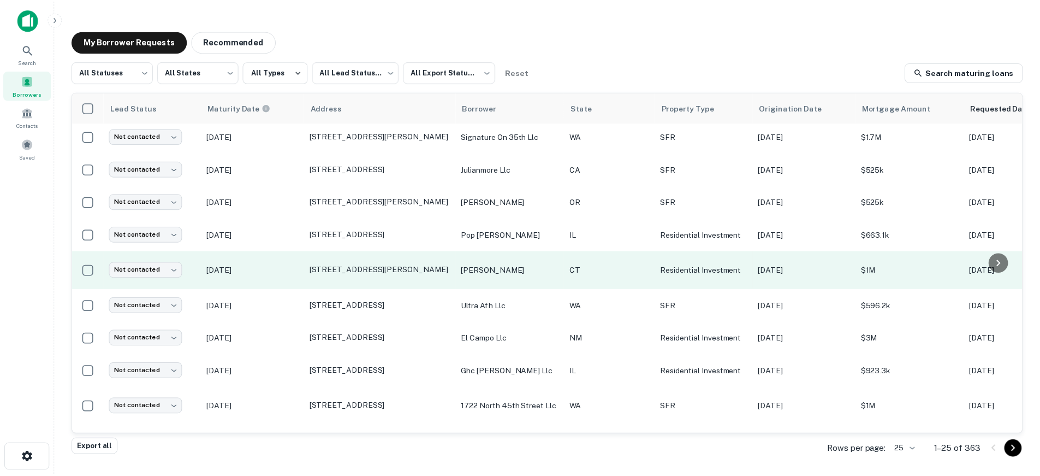
scroll to position [273, 0]
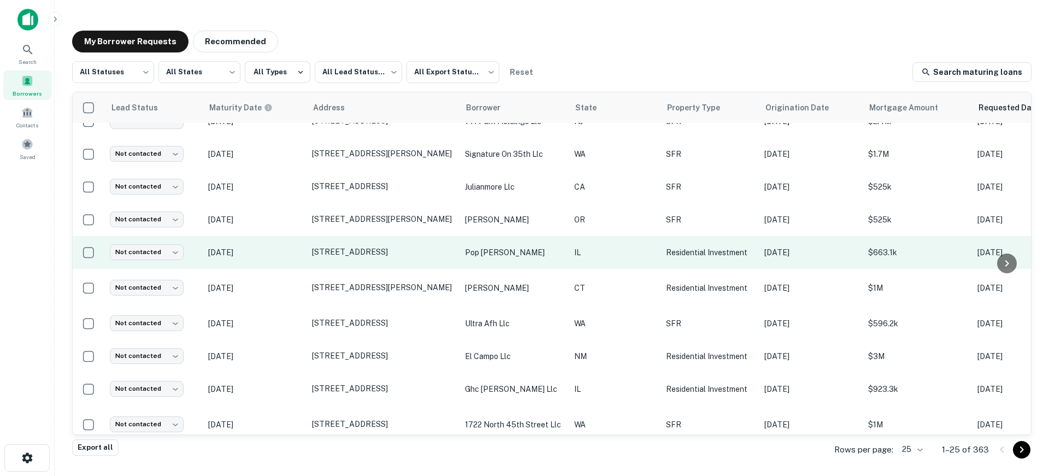
click at [290, 258] on p "Mar 12, 2026" at bounding box center [254, 252] width 93 height 12
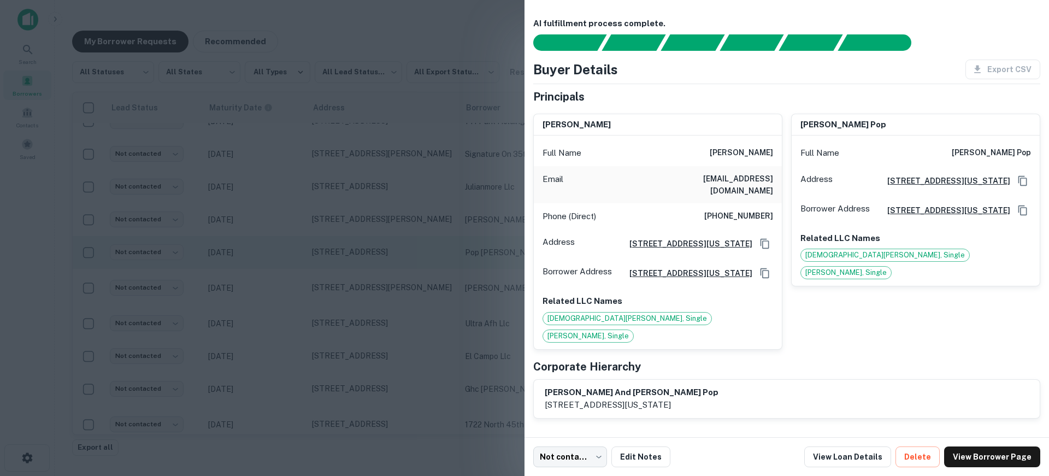
click at [290, 261] on div at bounding box center [524, 238] width 1049 height 476
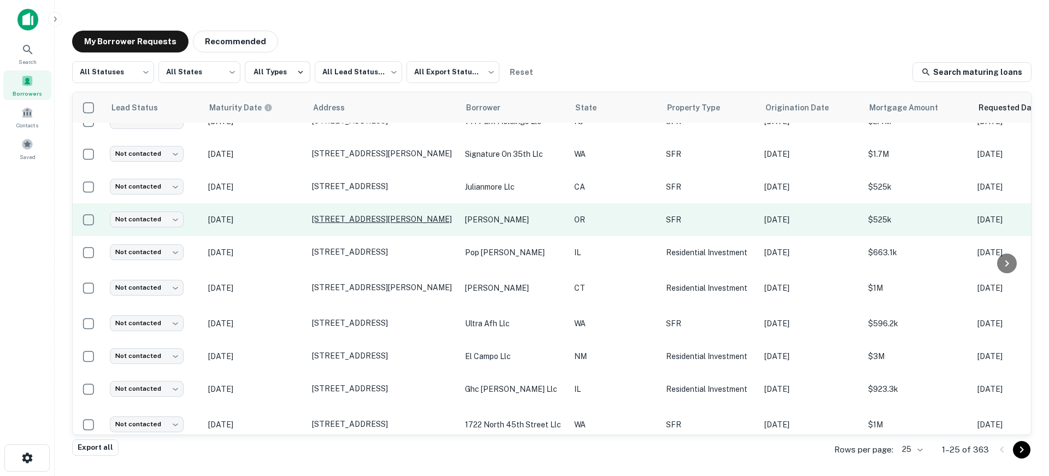
click at [344, 224] on p "9975 Sw Scott Ct Portland, OR 97223" at bounding box center [383, 219] width 142 height 10
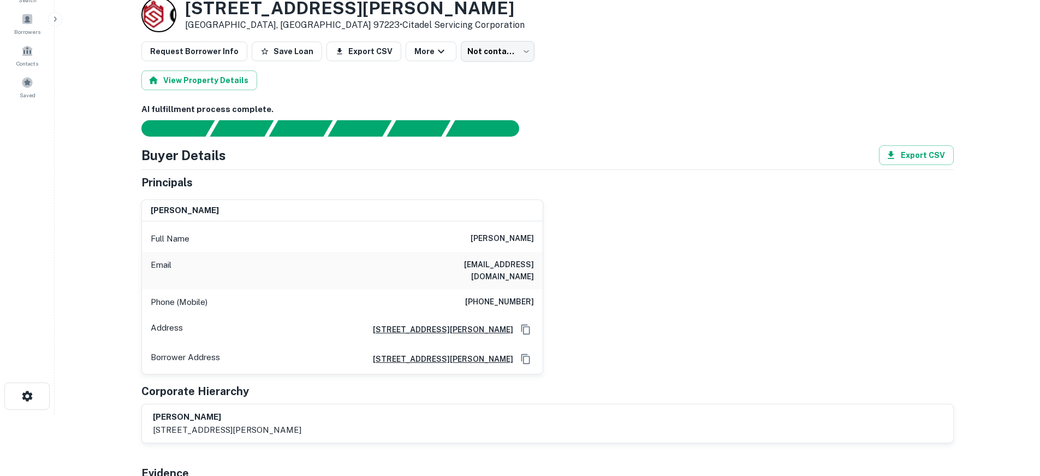
scroll to position [109, 0]
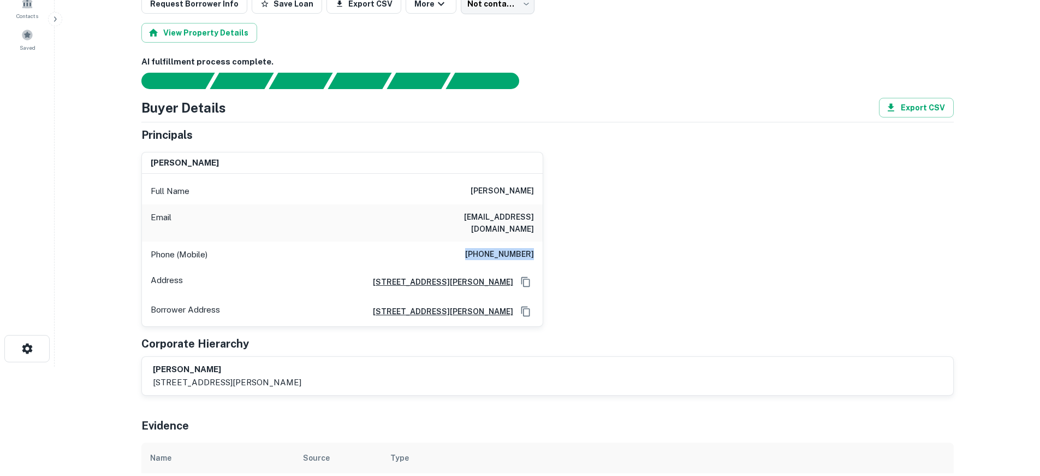
drag, startPoint x: 525, startPoint y: 246, endPoint x: 548, endPoint y: 246, distance: 22.9
click at [548, 246] on div "shangjie zuo Full Name shangjie zuo Email maggiez918@gmail.com Phone (Mobile) (…" at bounding box center [543, 235] width 821 height 184
copy h6 "(571) 431-8390"
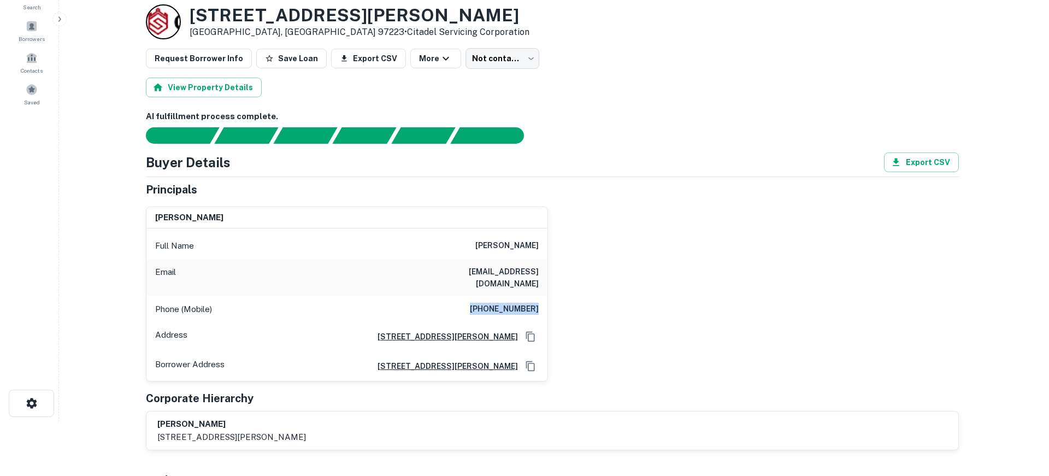
scroll to position [0, 0]
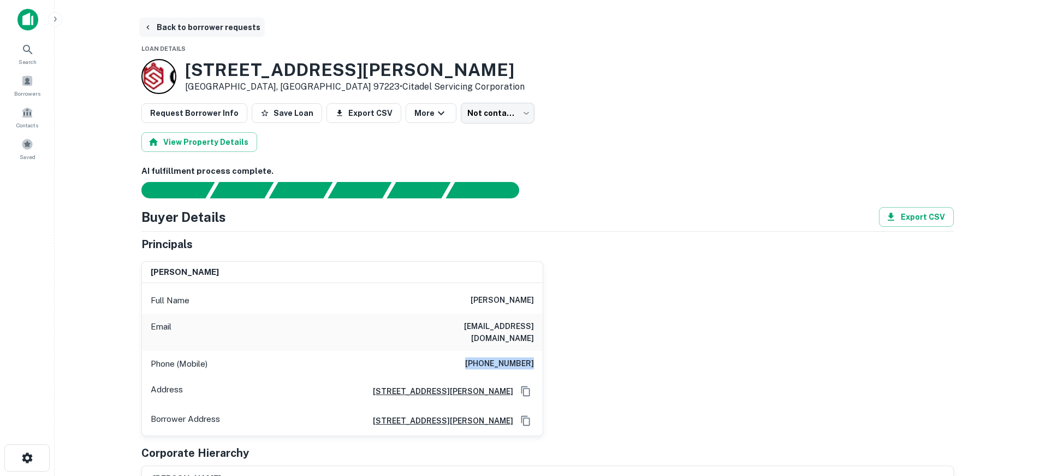
click at [230, 28] on button "Back to borrower requests" at bounding box center [202, 27] width 126 height 20
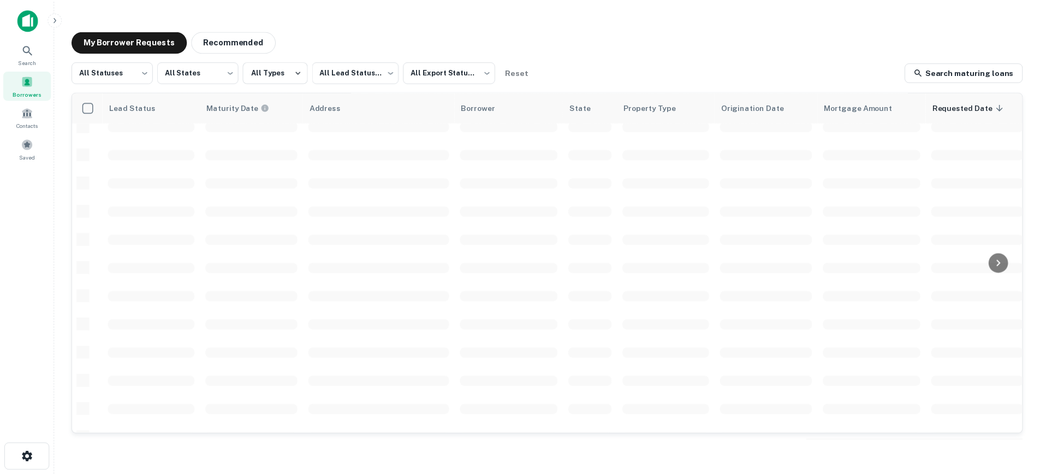
scroll to position [273, 0]
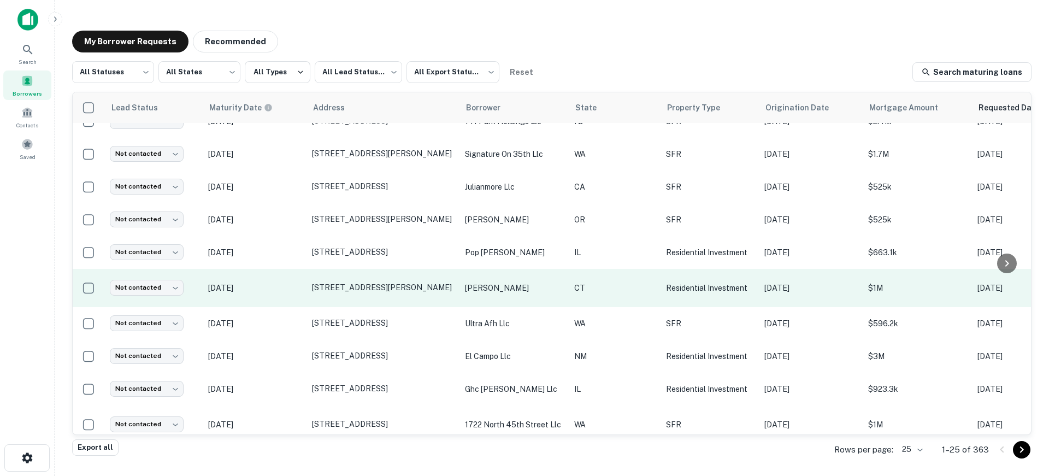
click at [281, 294] on p "Dec 31, 2025" at bounding box center [254, 288] width 93 height 12
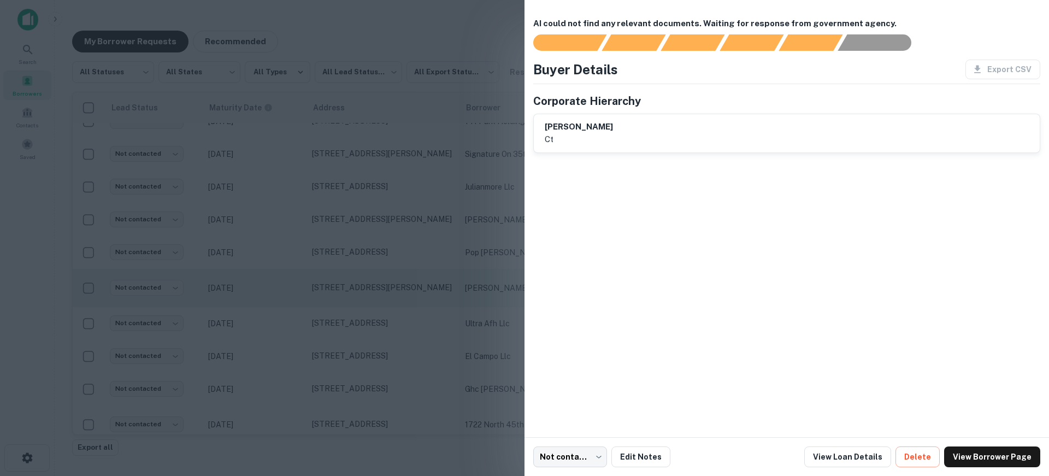
click at [268, 299] on div at bounding box center [524, 238] width 1049 height 476
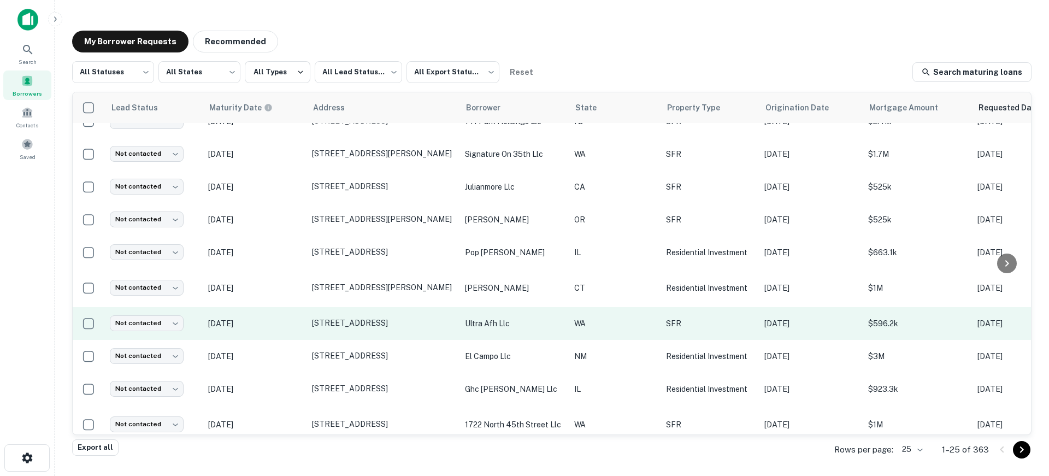
click at [303, 337] on td "Dec 27, 2025" at bounding box center [255, 323] width 104 height 33
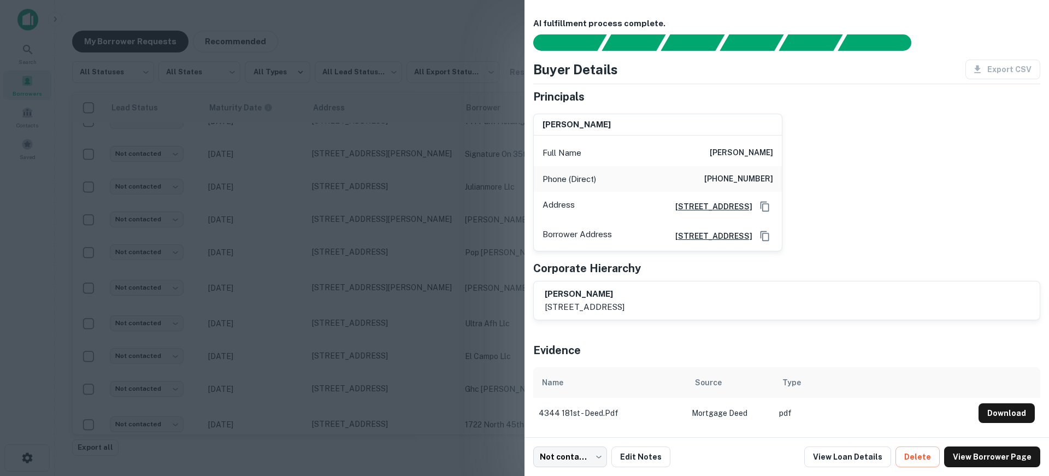
click at [311, 322] on div at bounding box center [524, 238] width 1049 height 476
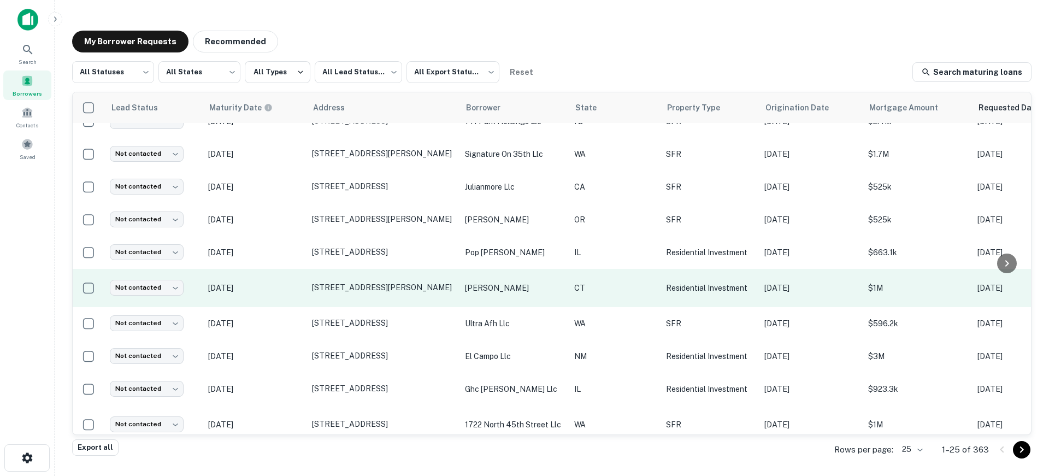
click at [288, 289] on td "Dec 31, 2025" at bounding box center [255, 288] width 104 height 38
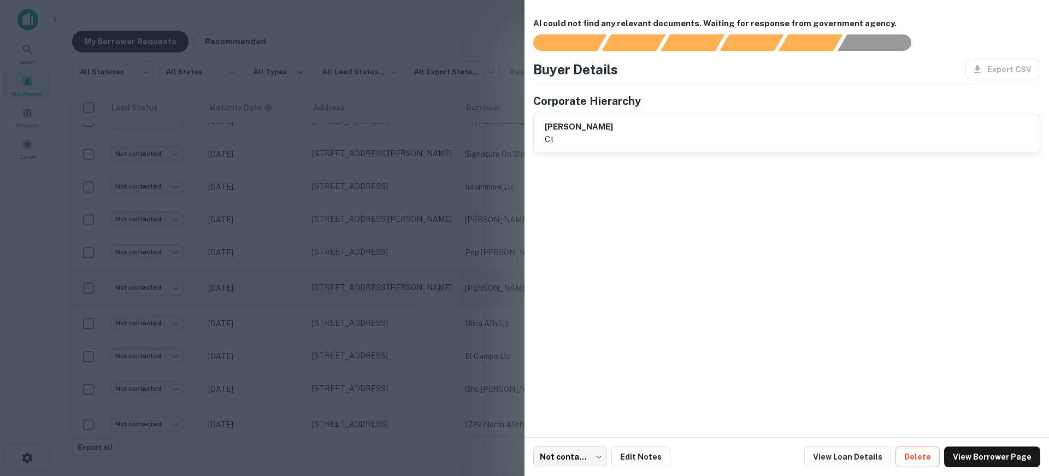
click at [288, 289] on div at bounding box center [524, 238] width 1049 height 476
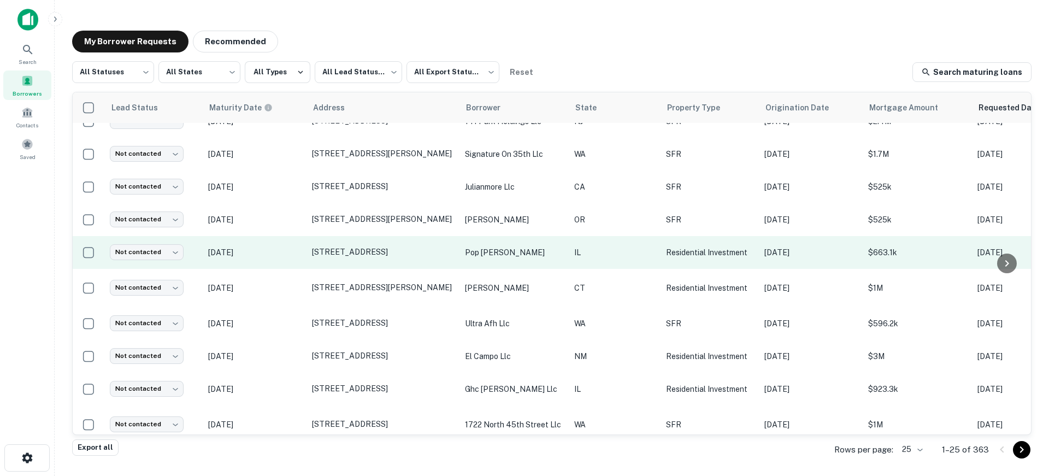
click at [290, 258] on p "Mar 12, 2026" at bounding box center [254, 252] width 93 height 12
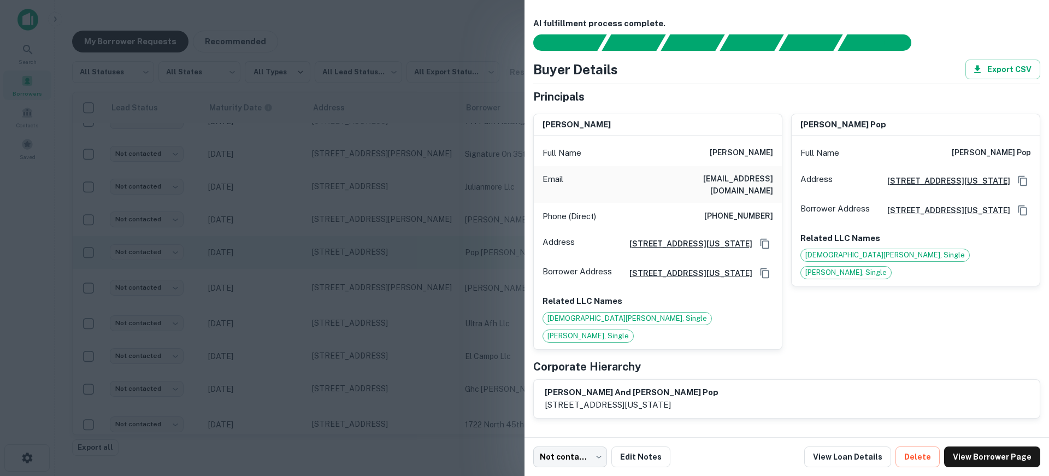
click at [290, 263] on div at bounding box center [524, 238] width 1049 height 476
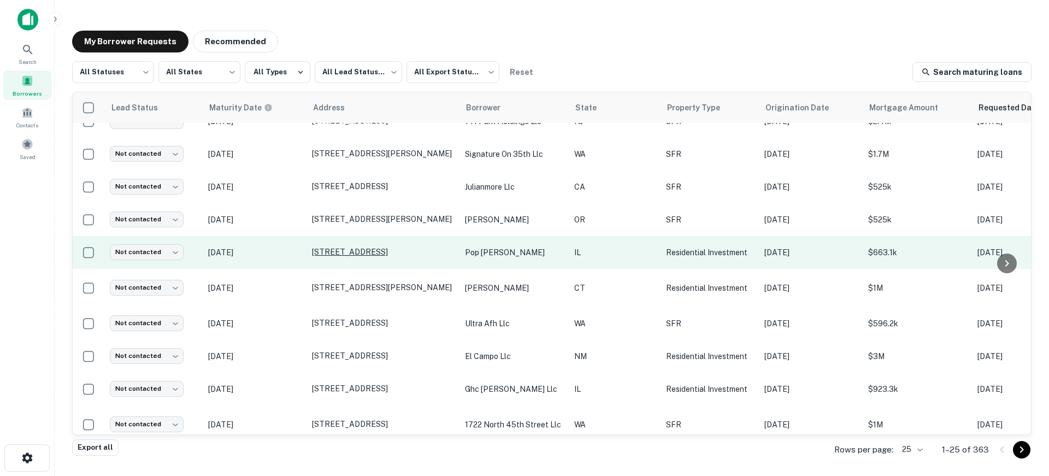
click at [376, 257] on p "5224 W Roscoe St # 1 Chicago, IL 60641" at bounding box center [383, 252] width 142 height 10
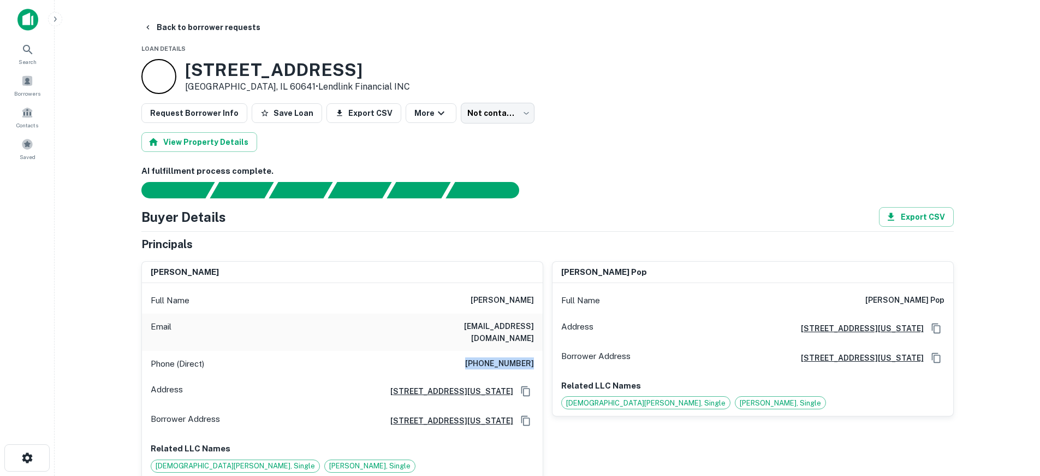
drag, startPoint x: 476, startPoint y: 353, endPoint x: 536, endPoint y: 355, distance: 59.6
click at [536, 355] on div "Phone (Direct) (773) 844-8108" at bounding box center [342, 364] width 401 height 26
copy h6 "(773) 844-8108"
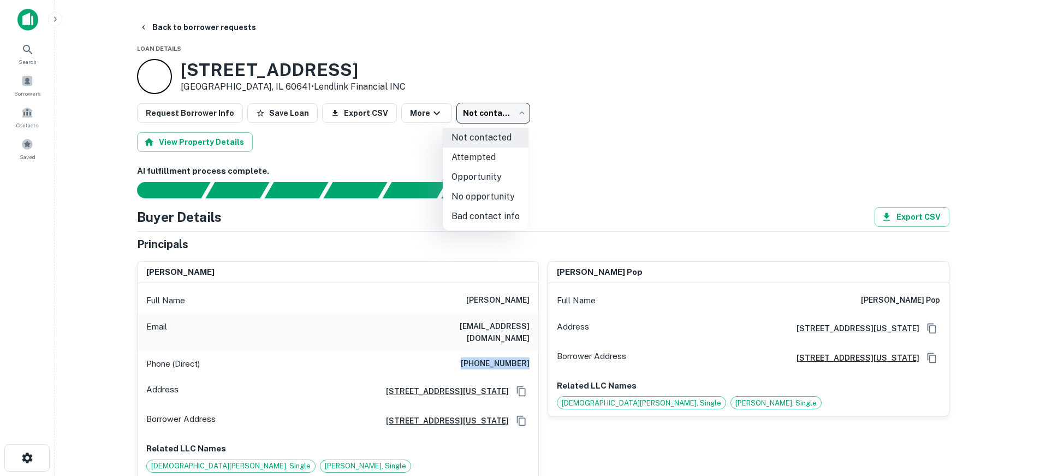
click at [465, 108] on body "Search Borrowers Contacts Saved Back to borrower requests Loan Details 5224 W R…" at bounding box center [520, 238] width 1040 height 476
click at [468, 156] on li "Attempted" at bounding box center [486, 157] width 86 height 20
type input "*********"
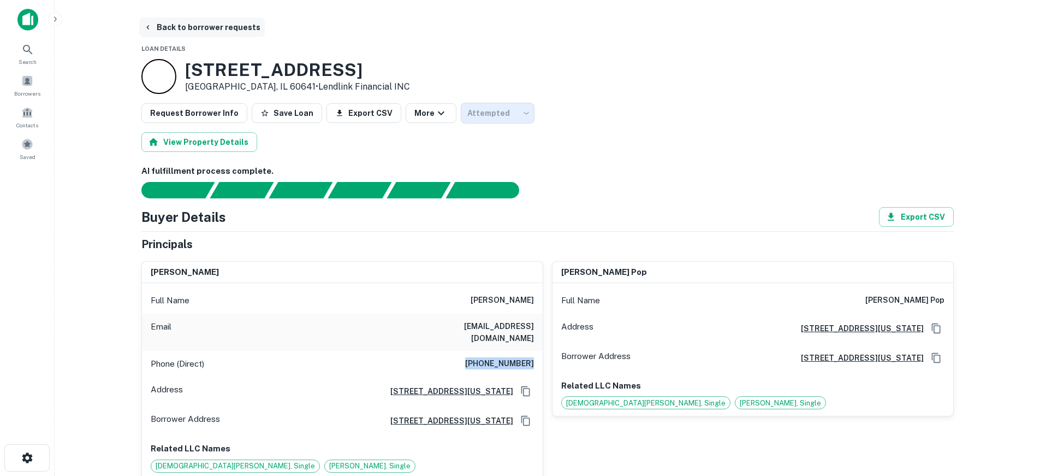
click at [201, 26] on button "Back to borrower requests" at bounding box center [202, 27] width 126 height 20
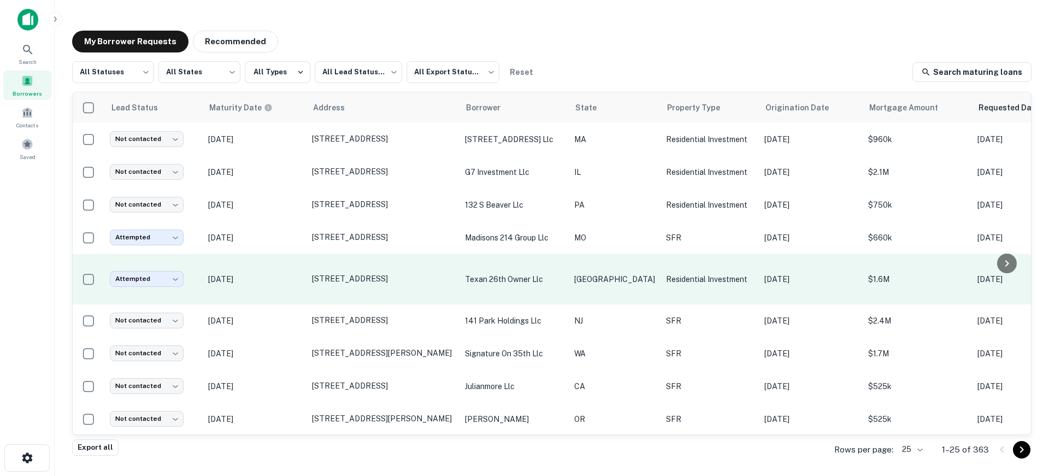
scroll to position [109, 0]
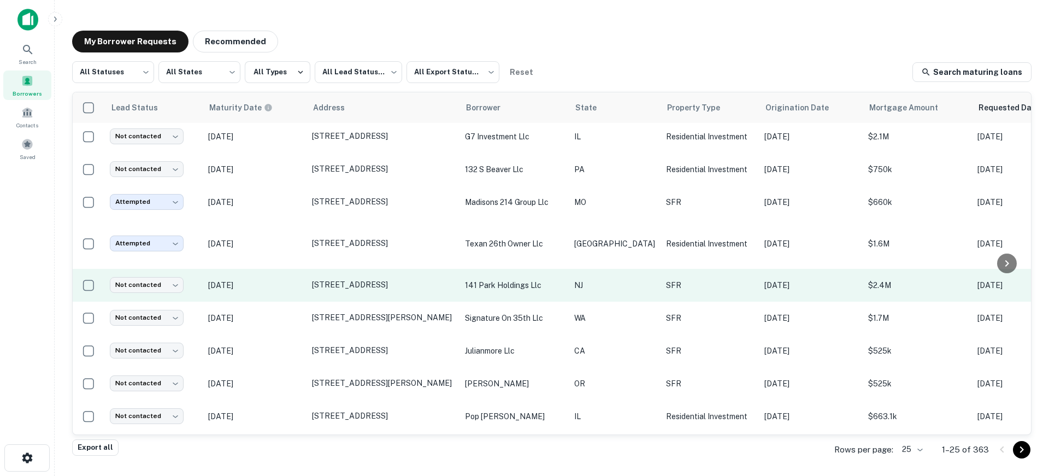
click at [281, 286] on p "Oct 11, 2025" at bounding box center [254, 285] width 93 height 12
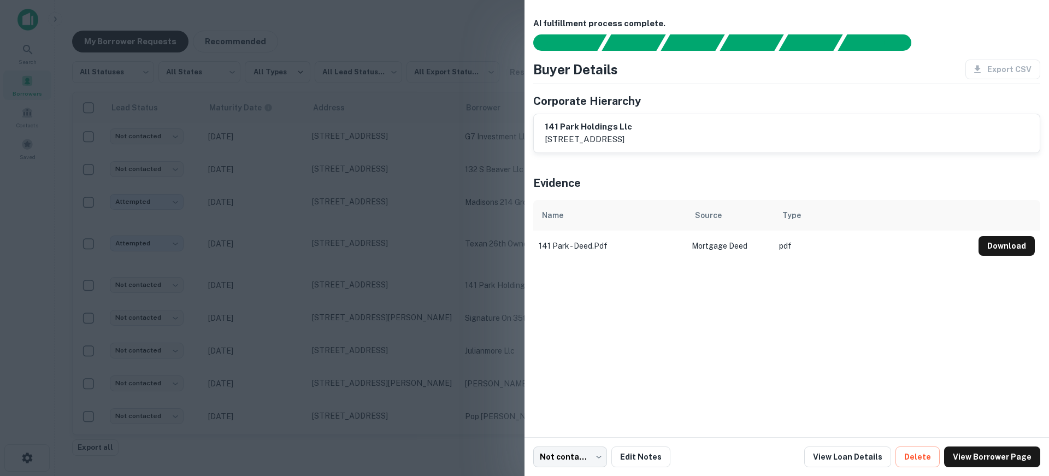
click at [276, 268] on div at bounding box center [524, 238] width 1049 height 476
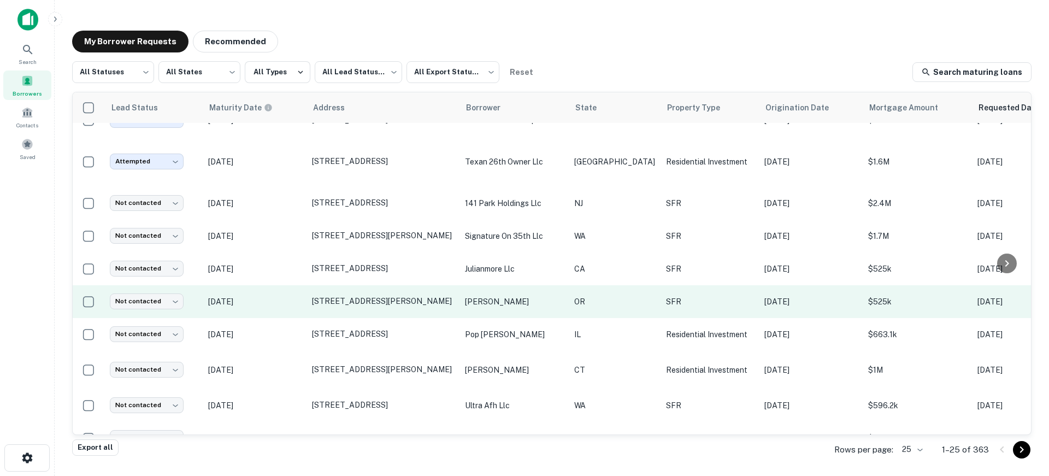
scroll to position [218, 0]
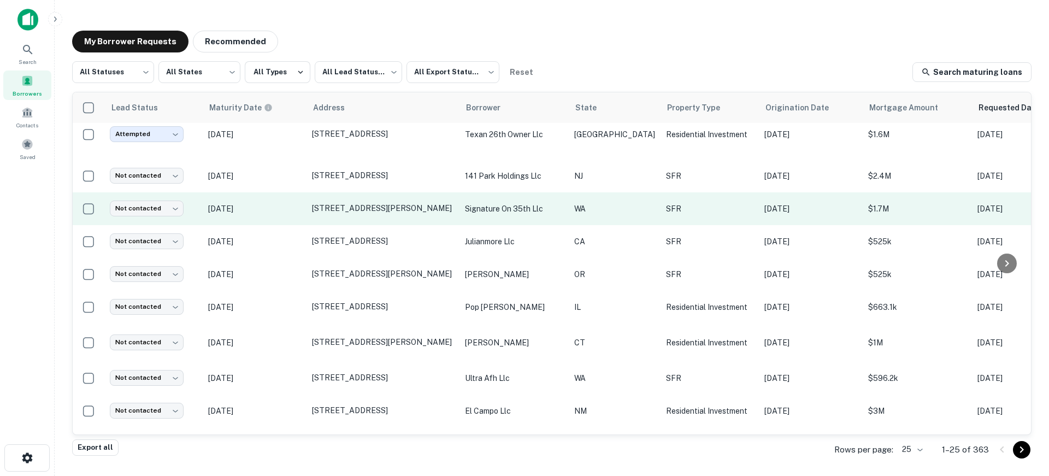
click at [288, 219] on td "Jan 04, 2026" at bounding box center [255, 208] width 104 height 33
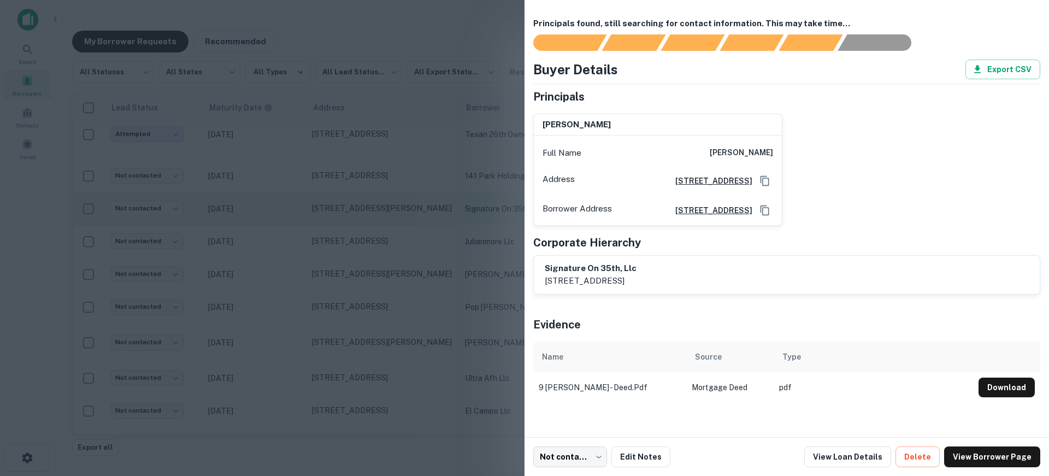
click at [288, 219] on div at bounding box center [524, 238] width 1049 height 476
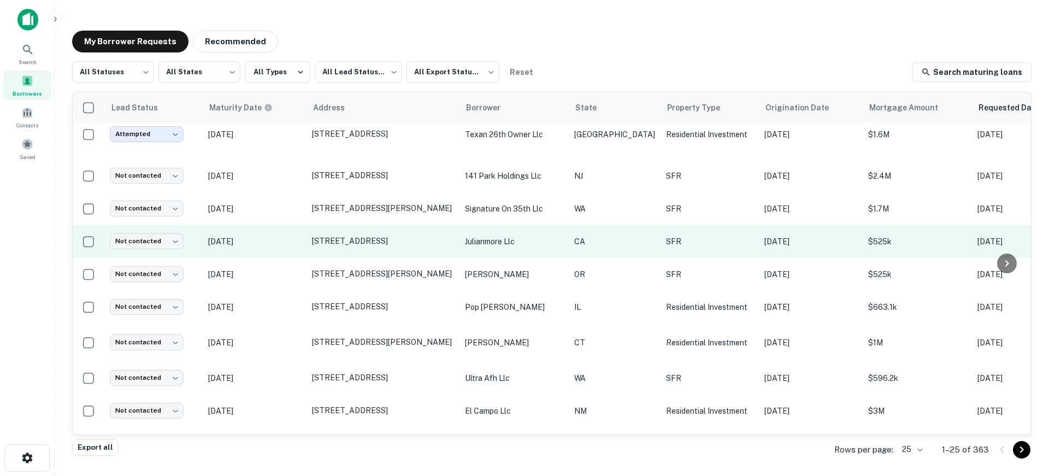
click at [291, 245] on p "Jan 04, 2026" at bounding box center [254, 241] width 93 height 12
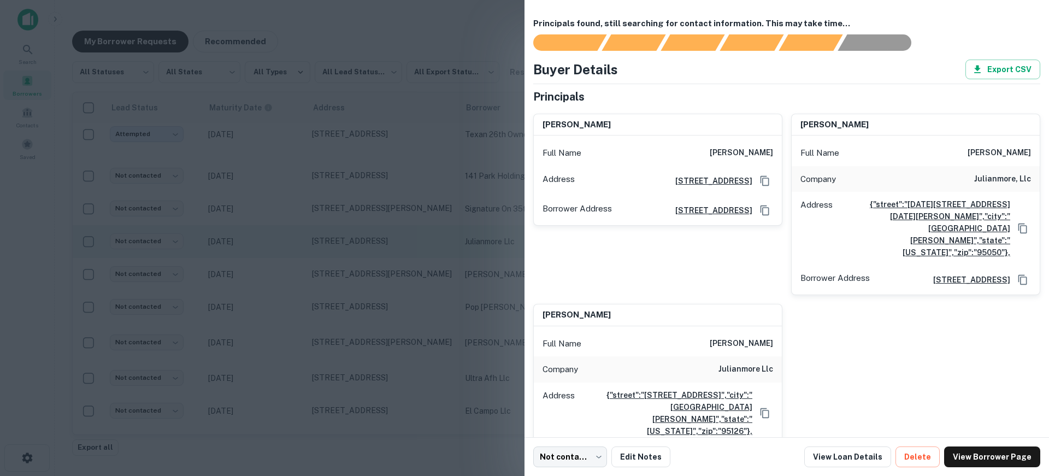
click at [291, 245] on div at bounding box center [524, 238] width 1049 height 476
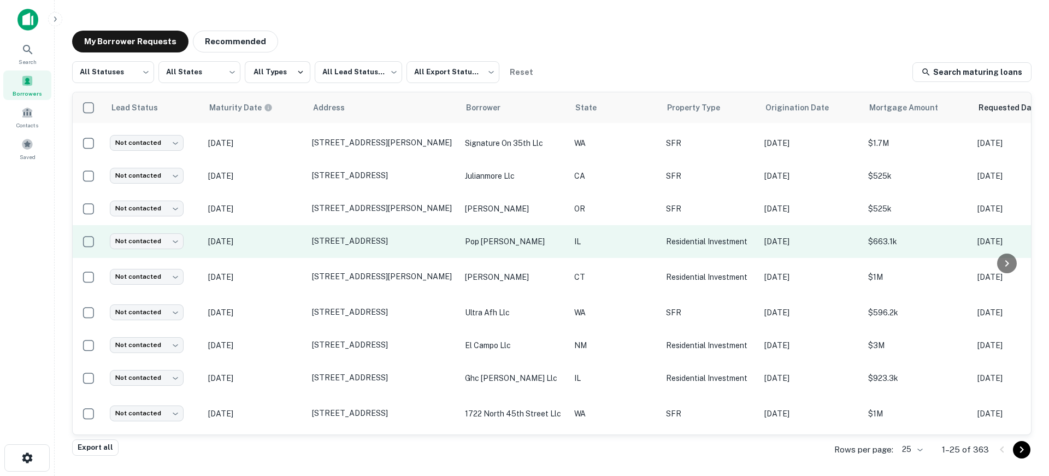
scroll to position [328, 0]
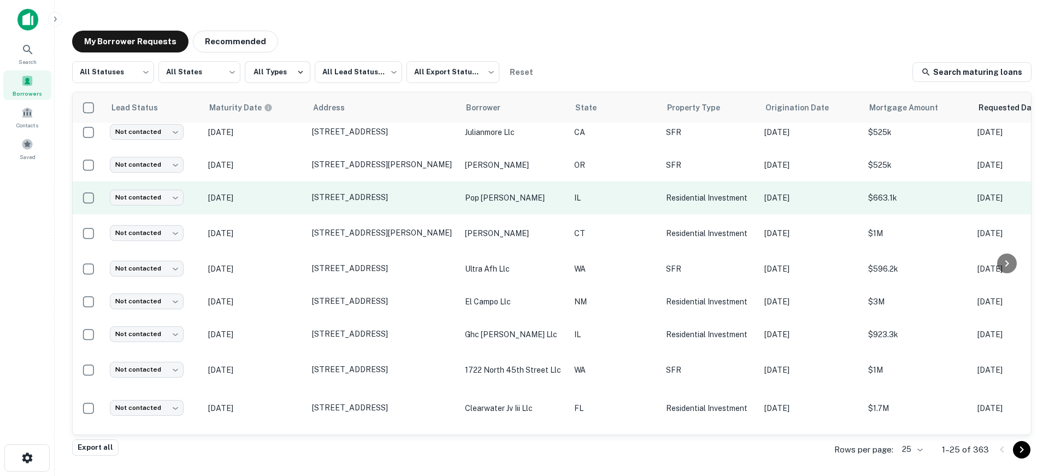
click at [287, 204] on p "Mar 12, 2026" at bounding box center [254, 198] width 93 height 12
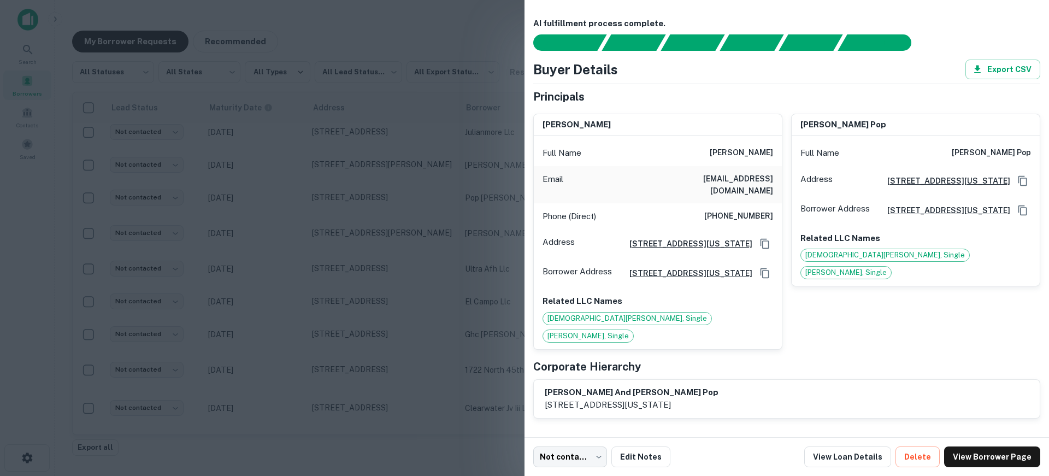
click at [287, 207] on div at bounding box center [524, 238] width 1049 height 476
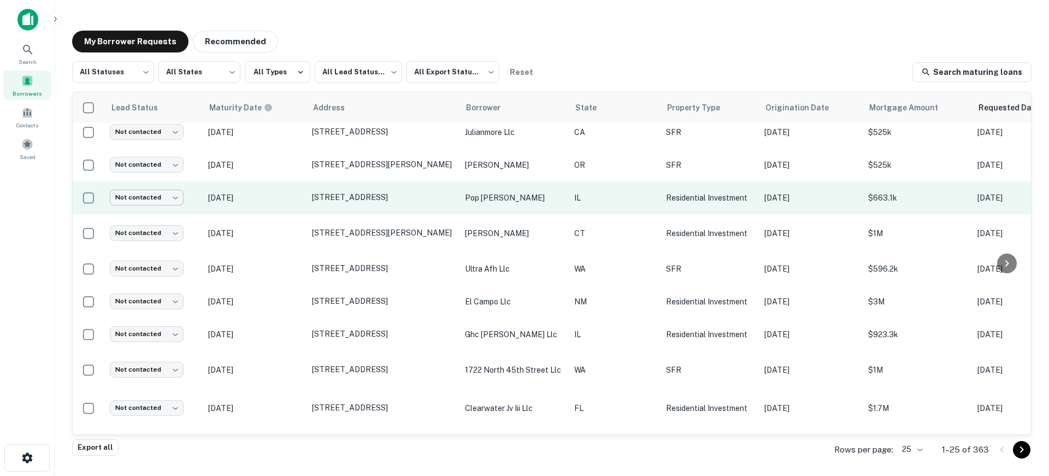
click at [169, 207] on body "**********" at bounding box center [524, 238] width 1049 height 476
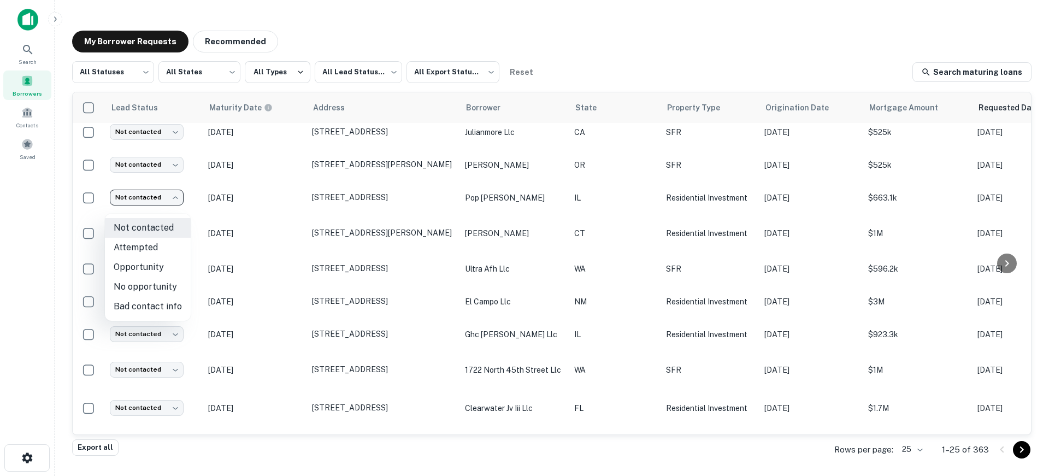
click at [164, 246] on li "Attempted" at bounding box center [148, 248] width 86 height 20
type input "*********"
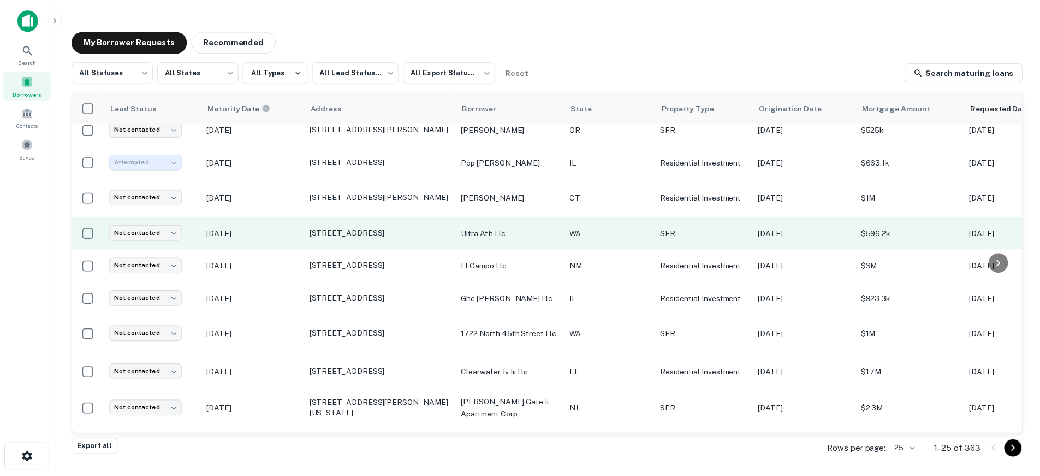
scroll to position [382, 0]
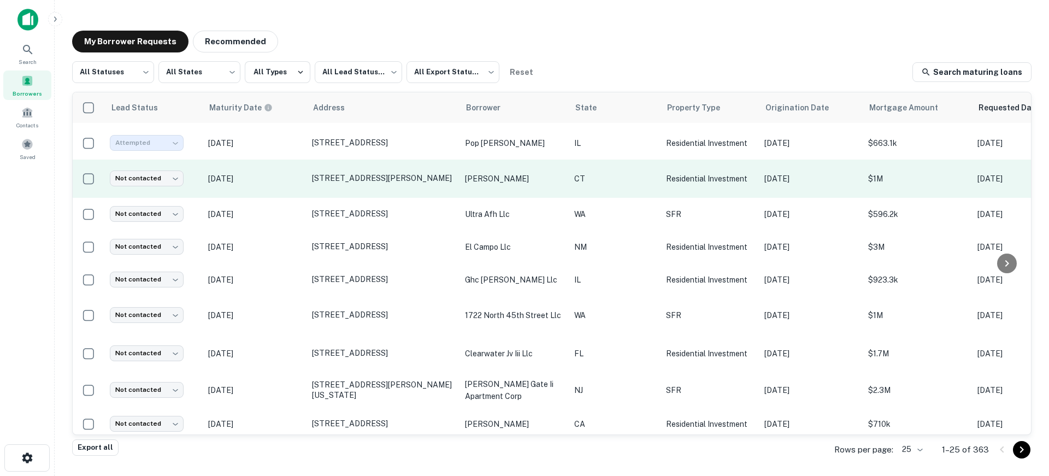
click at [293, 195] on td "Dec 31, 2025" at bounding box center [255, 178] width 104 height 38
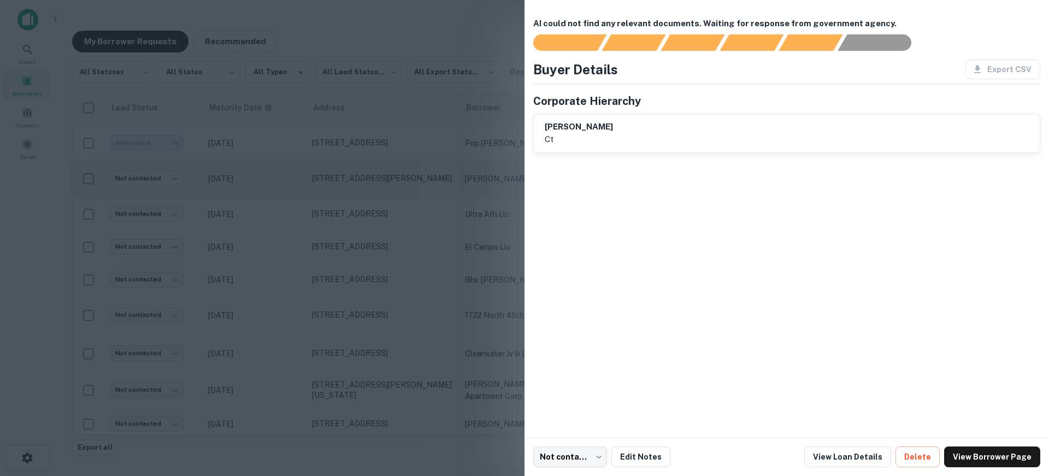
click at [293, 195] on div at bounding box center [524, 238] width 1049 height 476
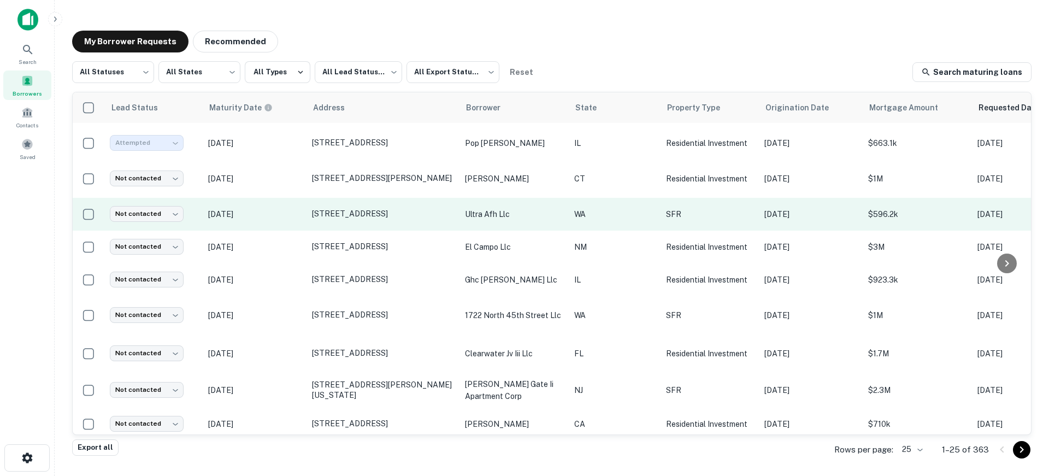
click at [289, 217] on p "Dec 27, 2025" at bounding box center [254, 214] width 93 height 12
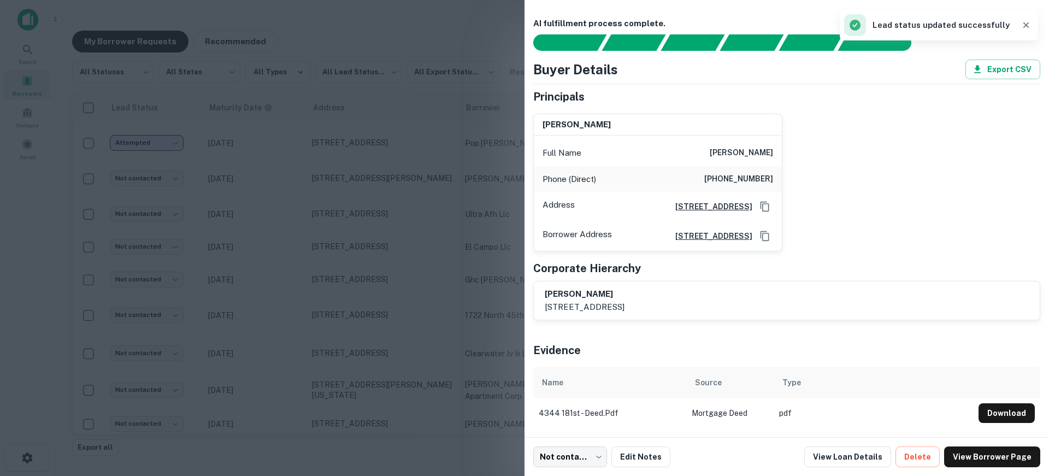
click at [290, 217] on div at bounding box center [524, 238] width 1049 height 476
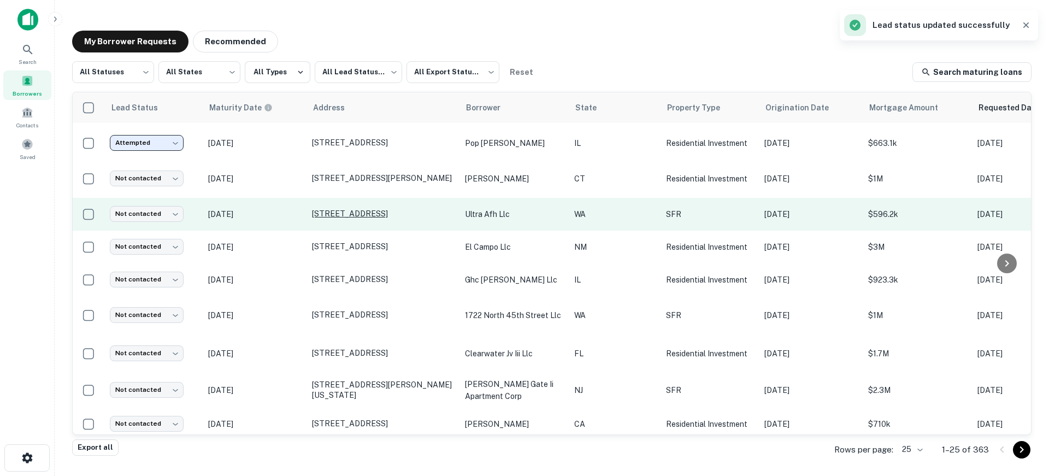
click at [336, 218] on p "4344 S 181st St Seatac, WA 98188" at bounding box center [383, 214] width 142 height 10
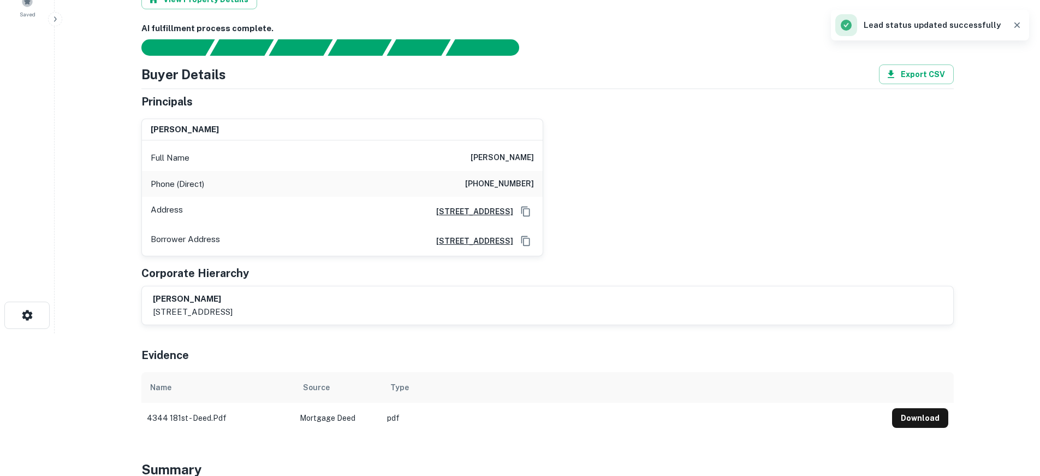
scroll to position [164, 0]
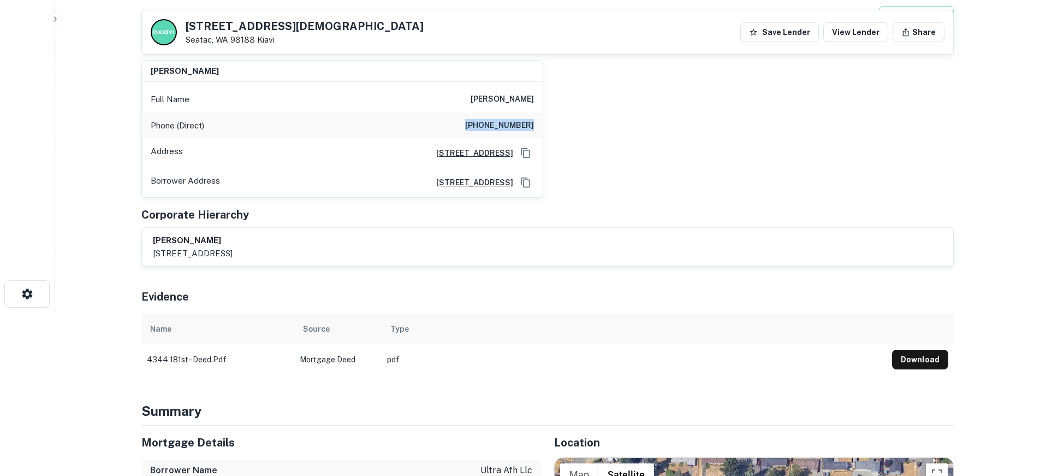
drag, startPoint x: 472, startPoint y: 124, endPoint x: 537, endPoint y: 126, distance: 65.0
click at [537, 126] on div "Phone (Direct) (206) 765-0733" at bounding box center [342, 126] width 401 height 26
copy h6 "(206) 765-0733"
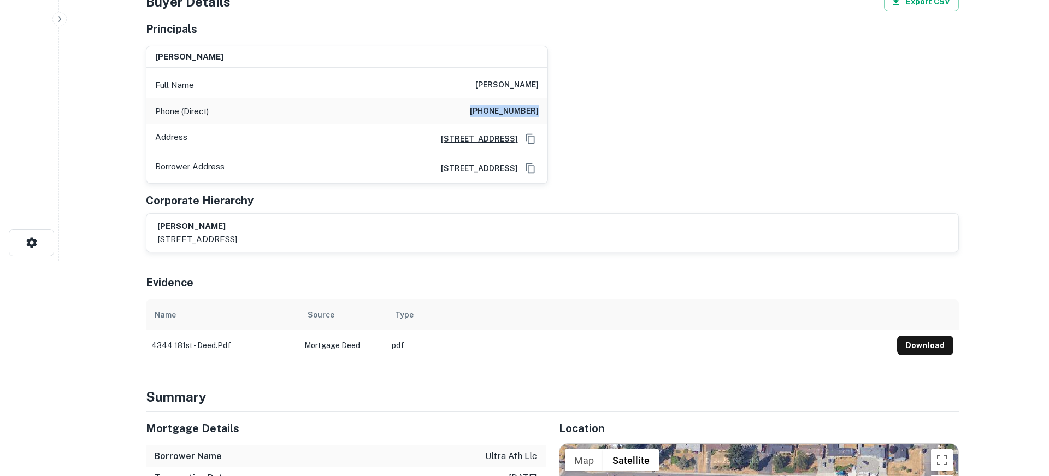
scroll to position [0, 0]
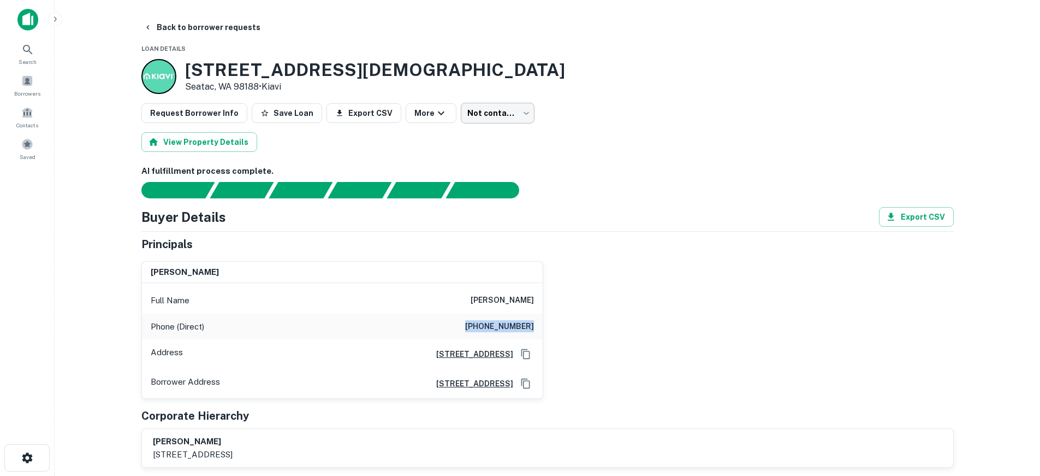
click at [500, 115] on body "Search Borrowers Contacts Saved Back to borrower requests Loan Details 4344 S 1…" at bounding box center [520, 238] width 1040 height 476
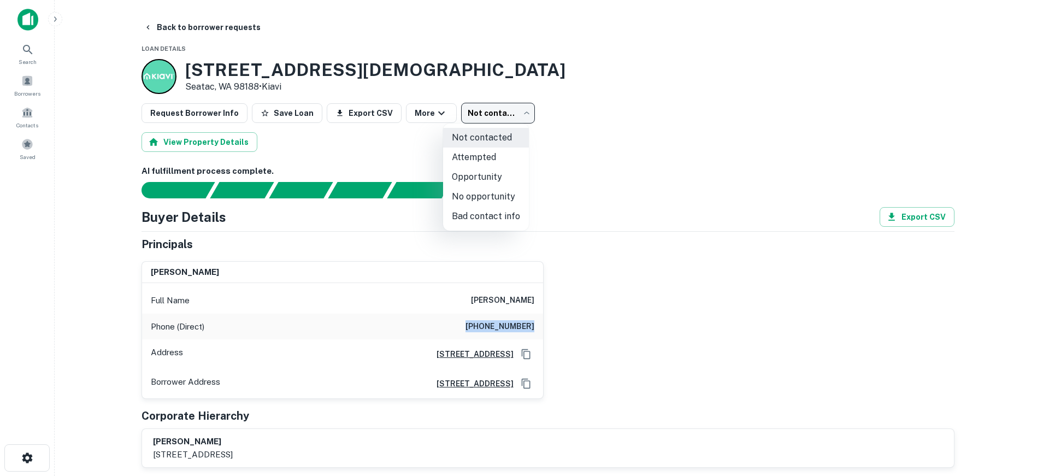
click at [507, 220] on li "Bad contact info" at bounding box center [486, 216] width 86 height 20
type input "**********"
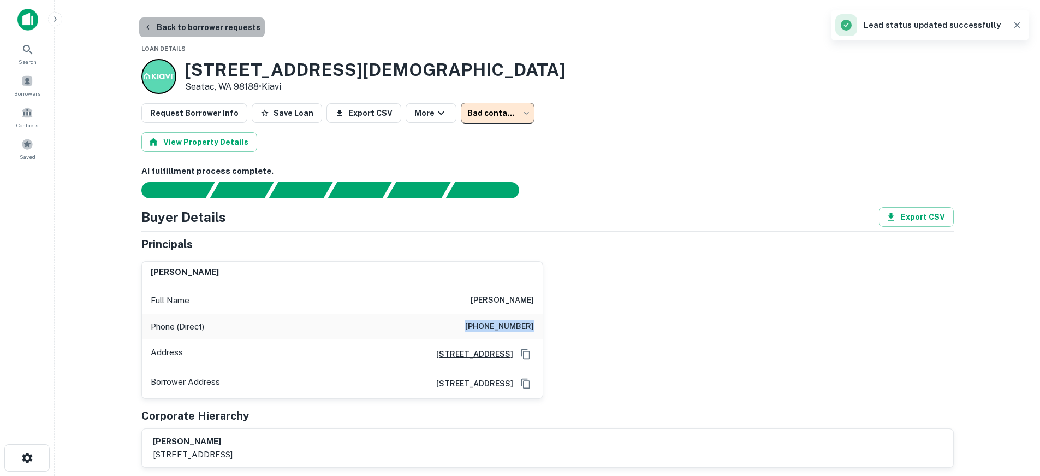
click at [247, 29] on button "Back to borrower requests" at bounding box center [202, 27] width 126 height 20
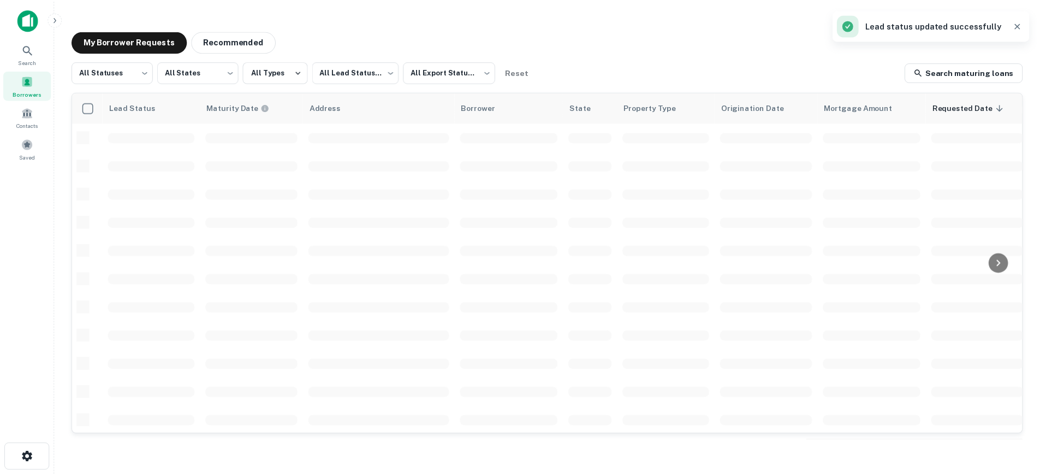
scroll to position [382, 0]
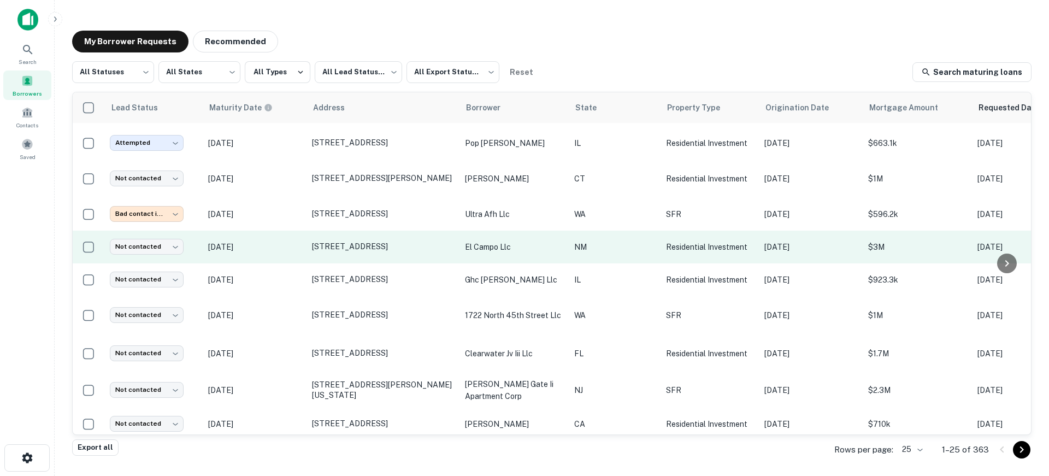
click at [293, 251] on p "Dec 26, 2025" at bounding box center [254, 247] width 93 height 12
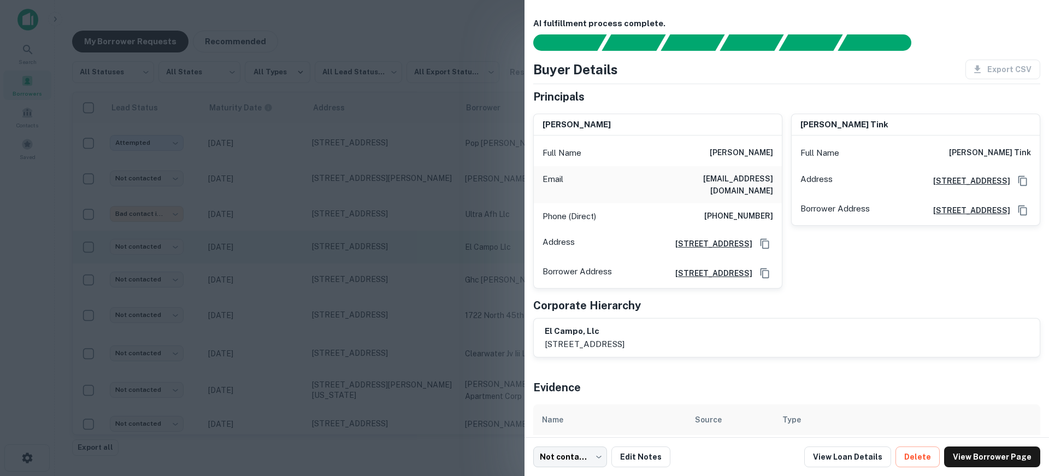
click at [293, 251] on div at bounding box center [524, 238] width 1049 height 476
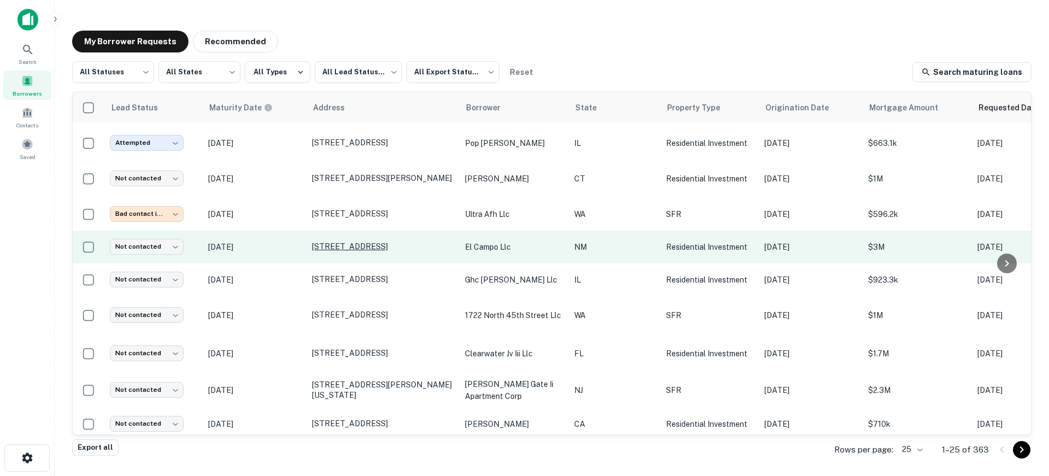
click at [325, 251] on p "5800 Central Ave Sw Albuquerque, NM 87105" at bounding box center [383, 246] width 142 height 10
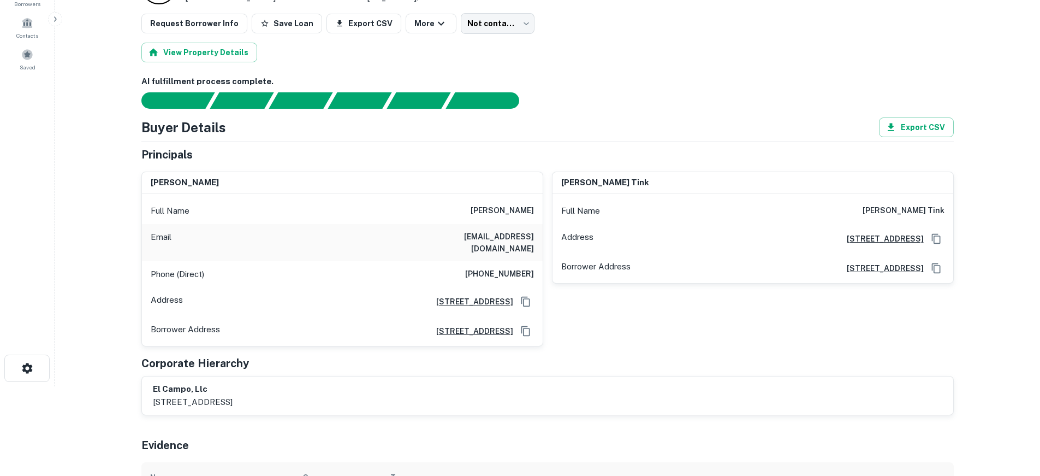
scroll to position [109, 0]
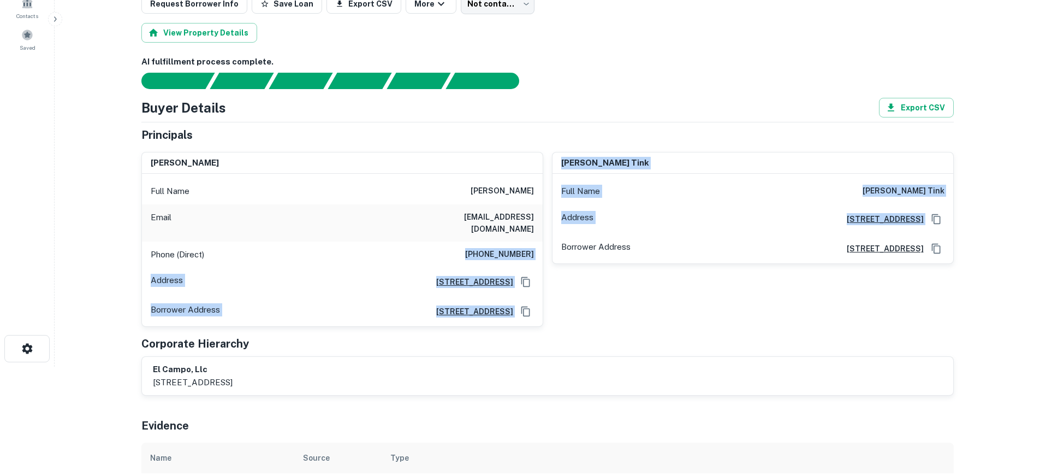
drag, startPoint x: 476, startPoint y: 245, endPoint x: 548, endPoint y: 245, distance: 72.1
click at [548, 245] on div "brent h dahlstrom Full Name brent h dahlstrom Email dollystrom@hotmail.com Phon…" at bounding box center [543, 235] width 821 height 184
click at [538, 242] on div "Phone (Direct) (319) 415-1716" at bounding box center [342, 254] width 401 height 26
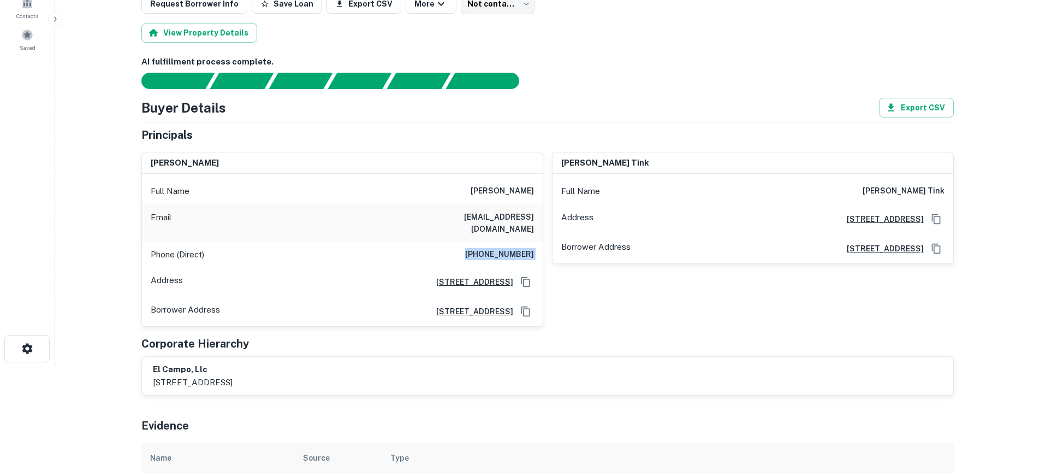
drag, startPoint x: 538, startPoint y: 242, endPoint x: 475, endPoint y: 244, distance: 63.4
click at [475, 244] on div "Phone (Direct) (319) 415-1716" at bounding box center [342, 254] width 401 height 26
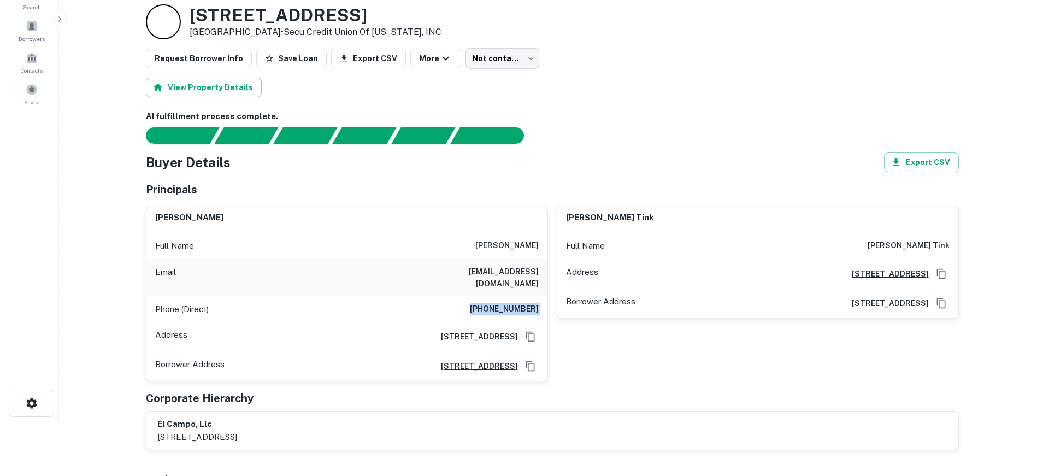
scroll to position [0, 0]
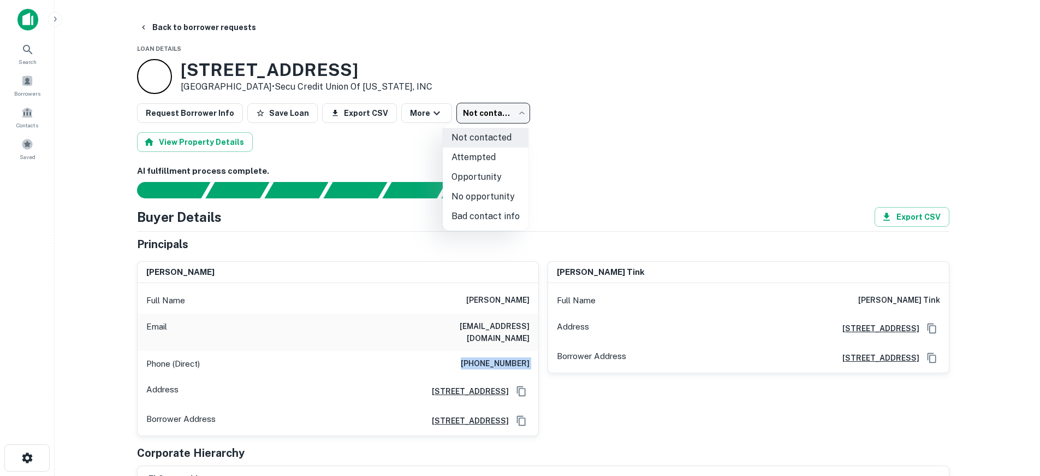
click at [487, 114] on body "Search Borrowers Contacts Saved Back to borrower requests Loan Details 5800 Cen…" at bounding box center [520, 238] width 1040 height 476
click at [487, 158] on li "Attempted" at bounding box center [486, 157] width 86 height 20
type input "*********"
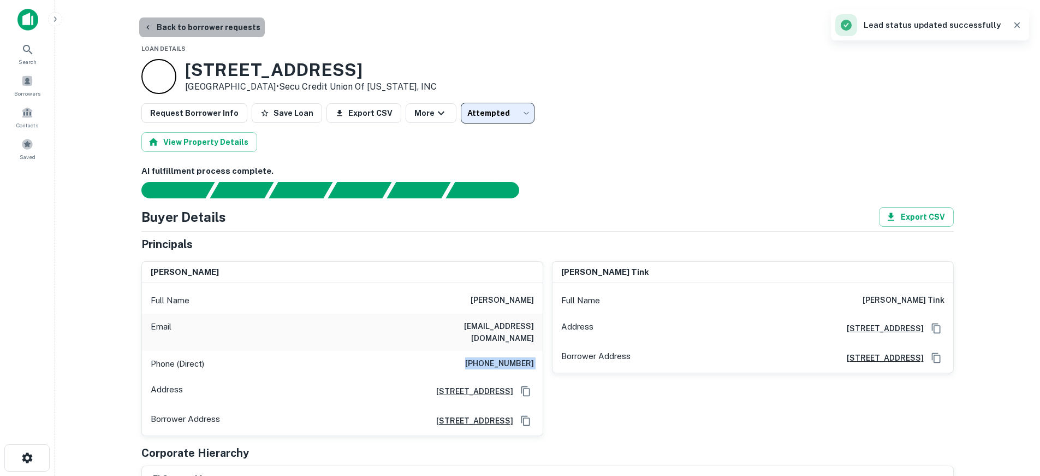
click at [204, 28] on button "Back to borrower requests" at bounding box center [202, 27] width 126 height 20
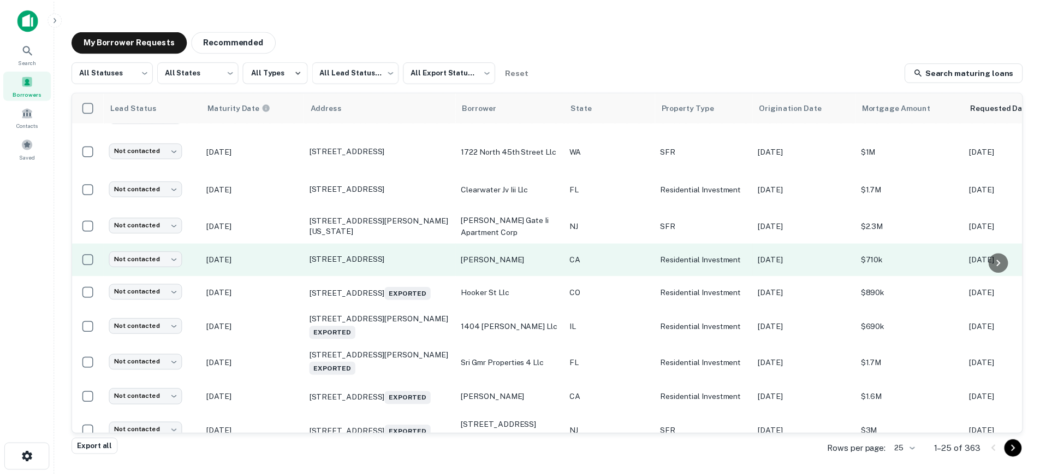
scroll to position [585, 0]
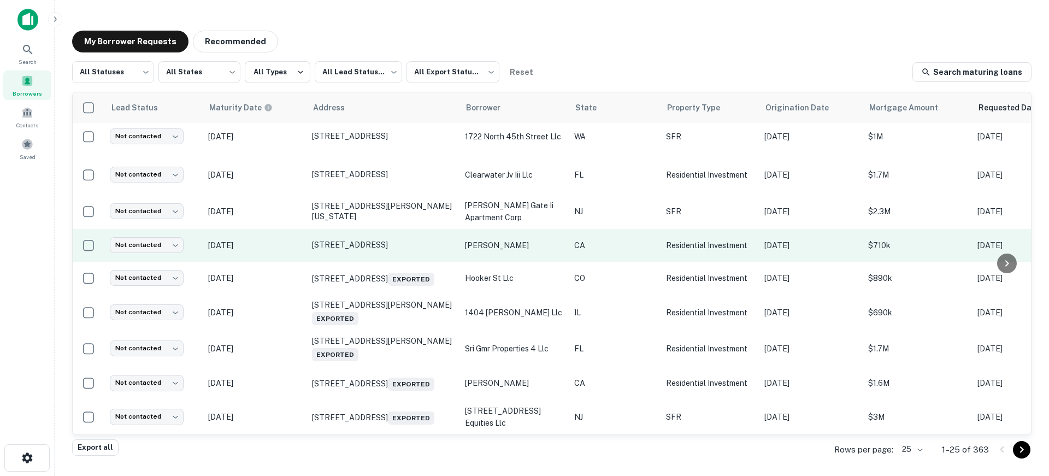
click at [300, 229] on td "Dec 27, 2025" at bounding box center [255, 245] width 104 height 33
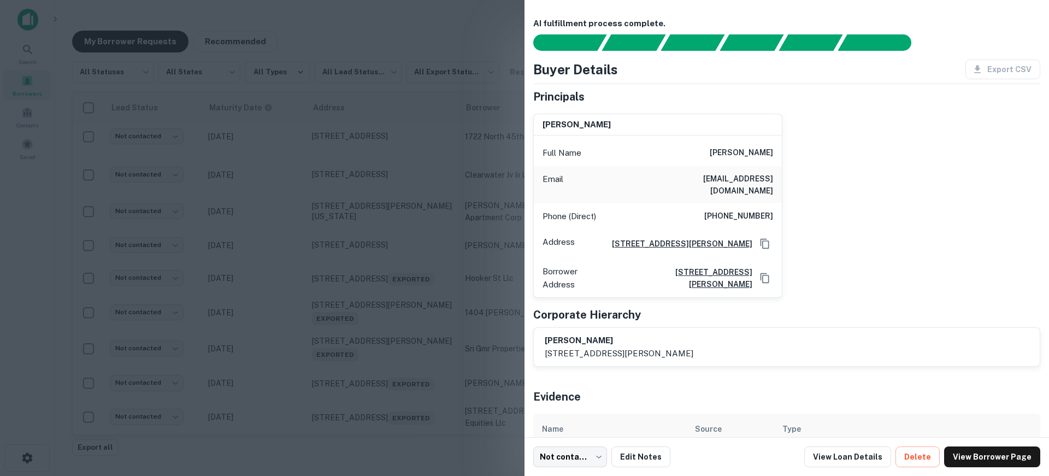
click at [293, 222] on div at bounding box center [524, 238] width 1049 height 476
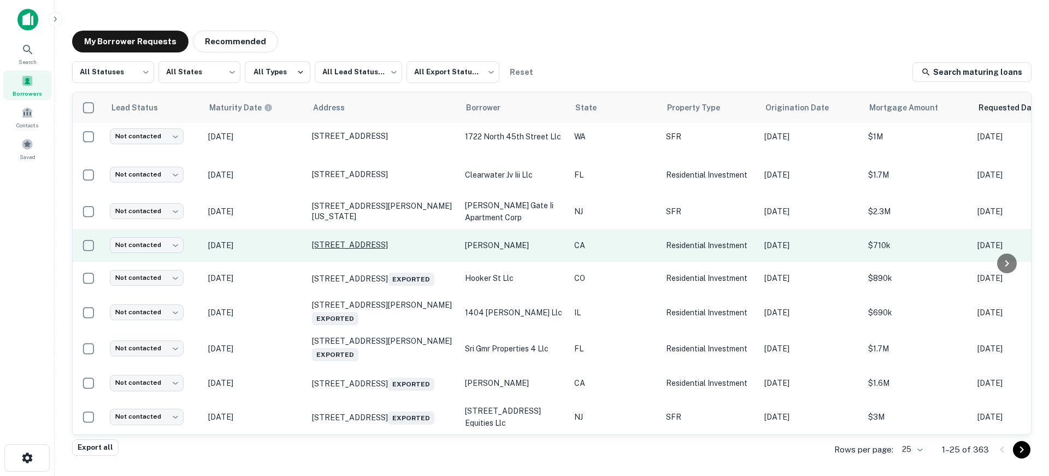
click at [332, 240] on p "44727 Gadsden Ave Lancaster, CA 93534" at bounding box center [383, 245] width 142 height 10
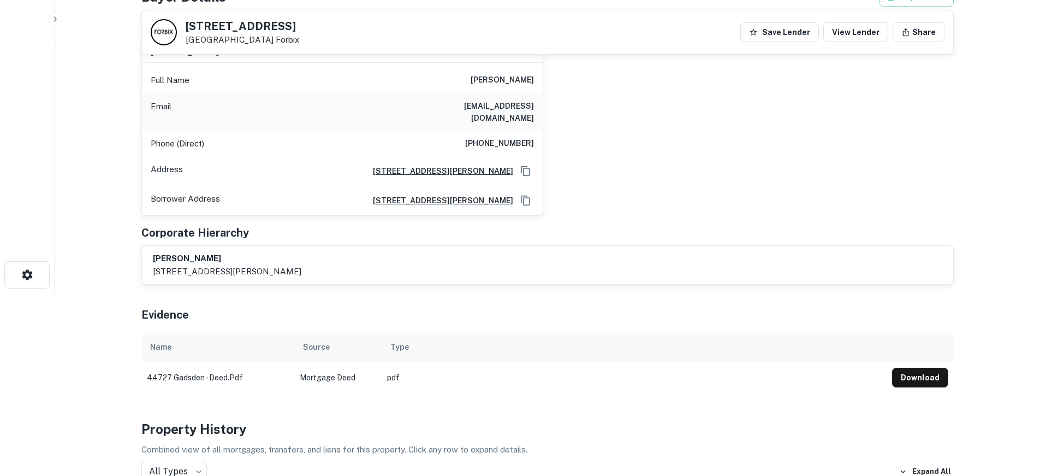
scroll to position [164, 0]
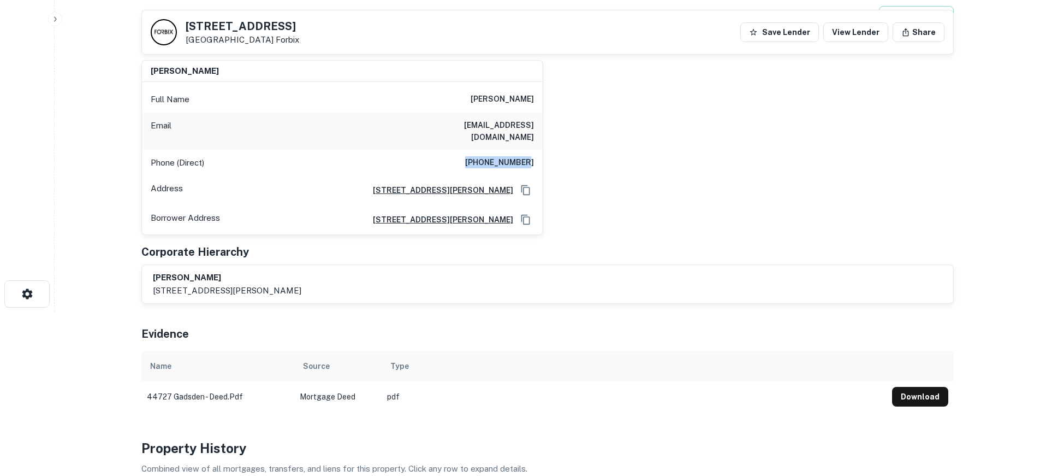
drag, startPoint x: 476, startPoint y: 150, endPoint x: 531, endPoint y: 149, distance: 54.6
click at [531, 156] on h6 "(818) 618-6127" at bounding box center [499, 162] width 69 height 13
click at [539, 150] on div "Phone (Direct) (818) 618-6127" at bounding box center [342, 163] width 401 height 26
drag, startPoint x: 477, startPoint y: 149, endPoint x: 533, endPoint y: 149, distance: 56.3
click at [533, 156] on h6 "(818) 618-6127" at bounding box center [499, 162] width 69 height 13
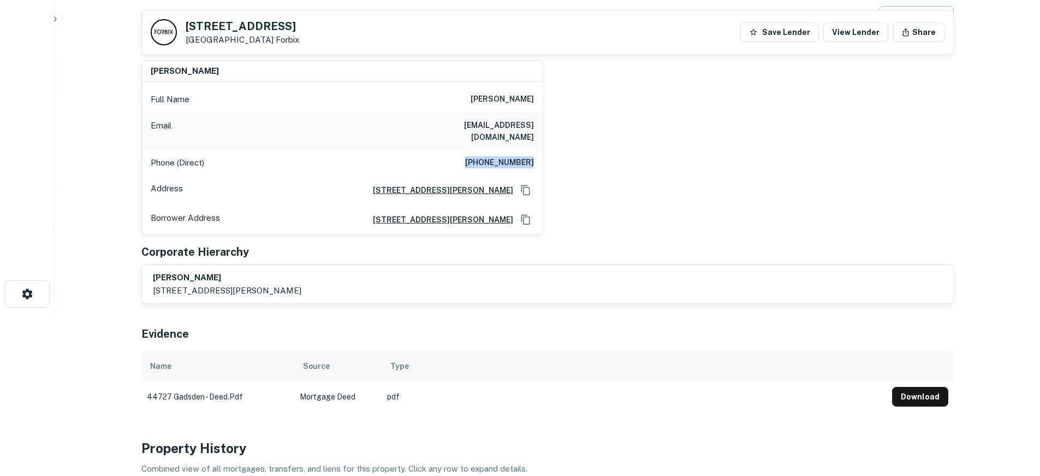
copy h6 "(818) 618-6127"
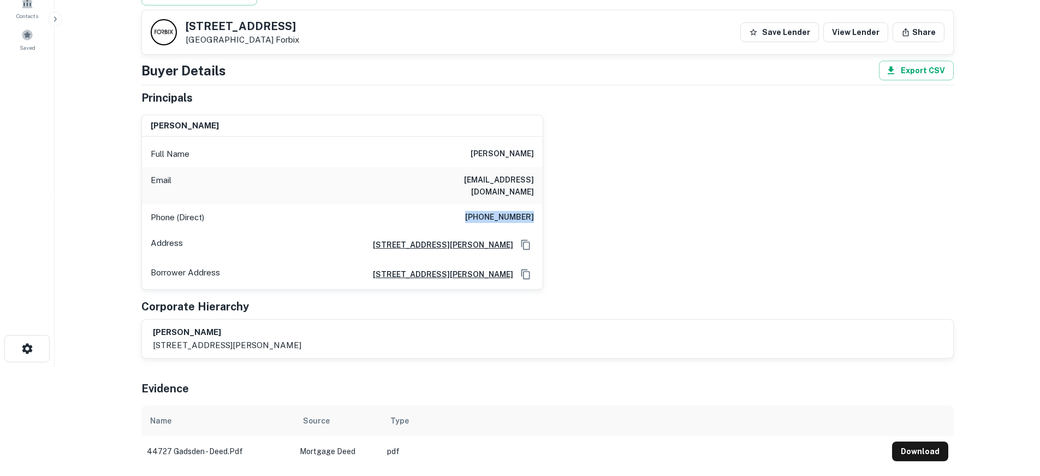
scroll to position [55, 0]
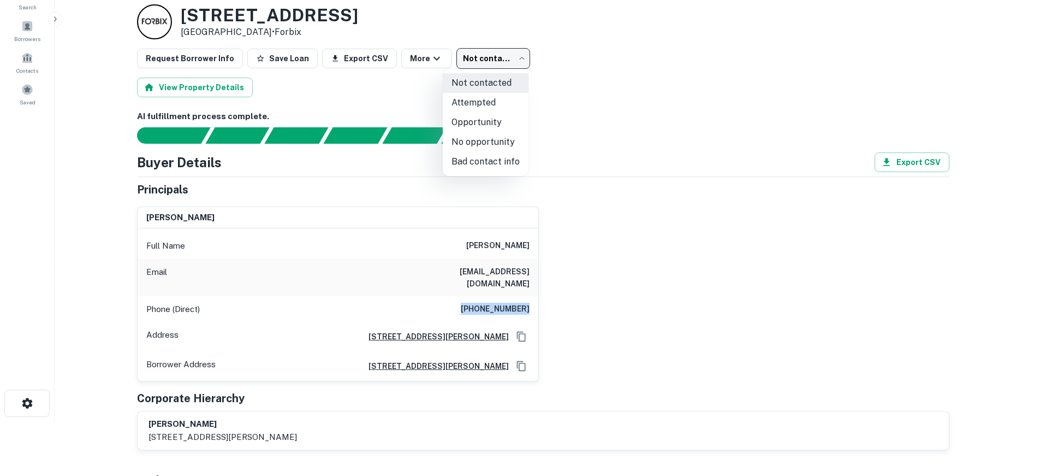
click at [513, 63] on body "Search Borrowers Contacts Saved Back to borrower requests Loan Details 44727 Ga…" at bounding box center [520, 183] width 1040 height 476
click at [501, 97] on li "Attempted" at bounding box center [486, 103] width 86 height 20
type input "*********"
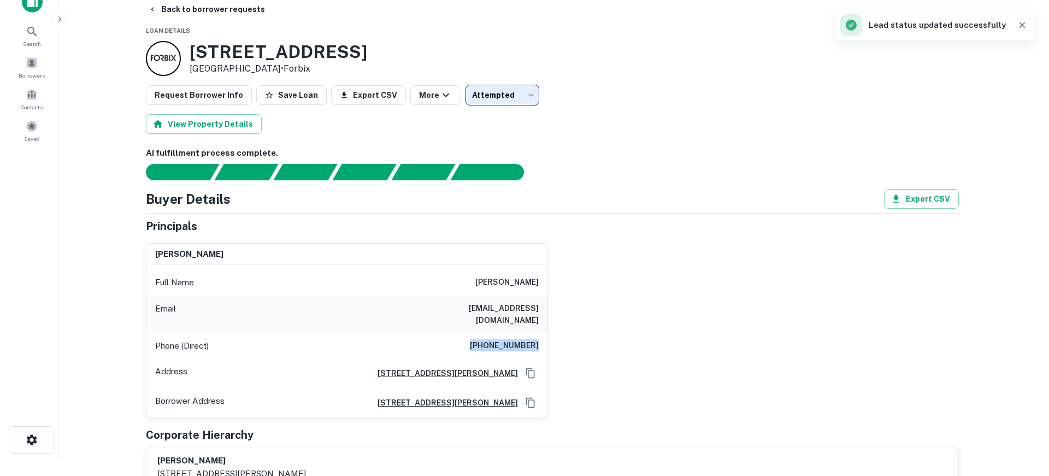
scroll to position [0, 0]
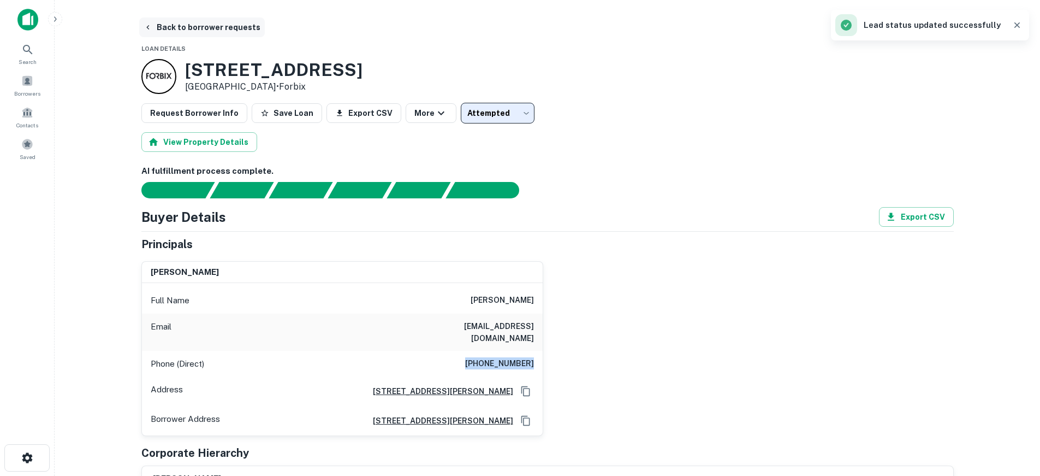
click at [177, 23] on button "Back to borrower requests" at bounding box center [202, 27] width 126 height 20
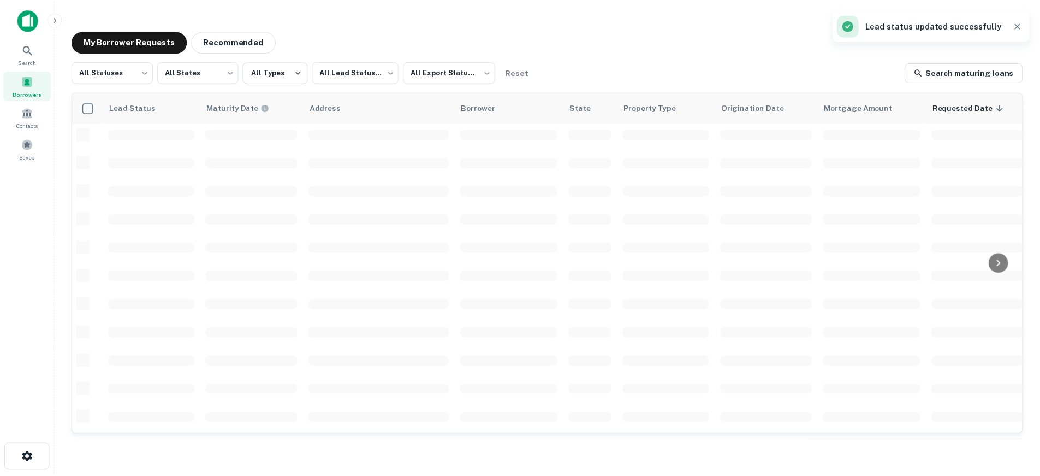
scroll to position [407, 0]
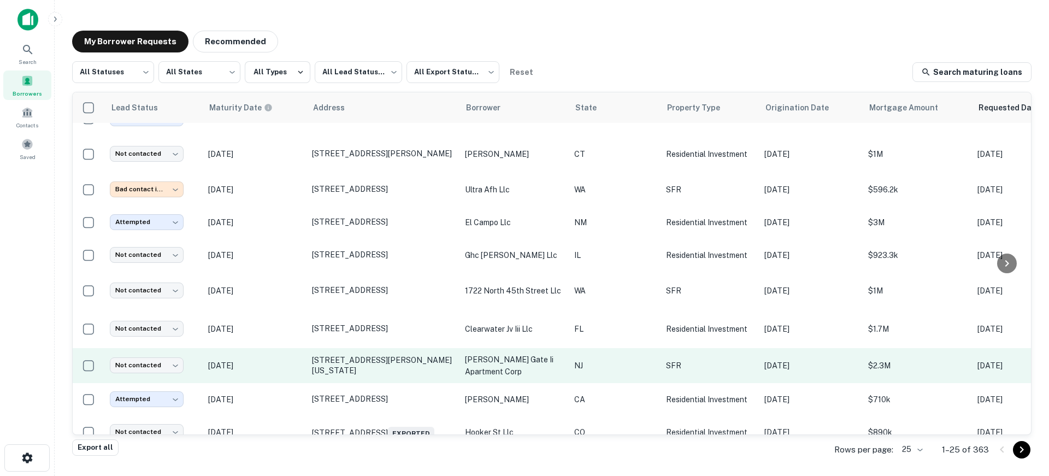
click at [279, 371] on p "Jan 05, 2026" at bounding box center [254, 365] width 93 height 12
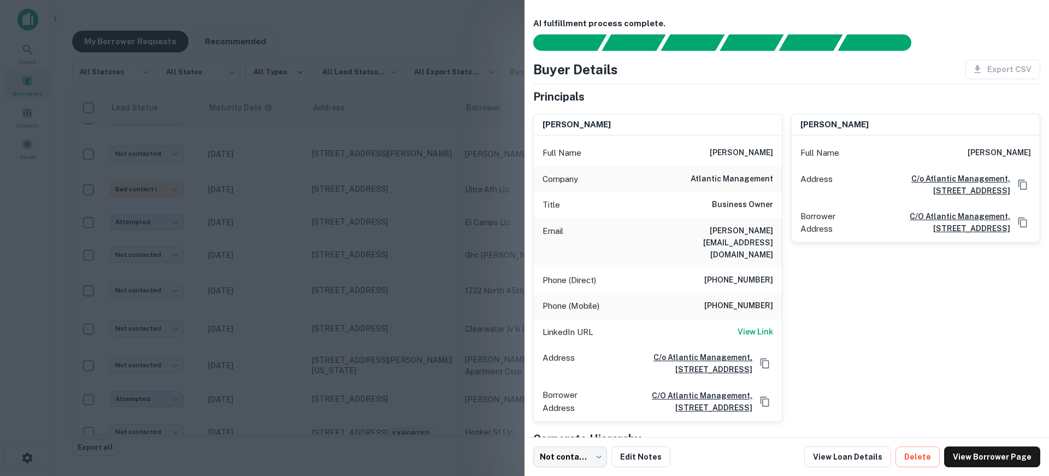
click at [273, 350] on div at bounding box center [524, 238] width 1049 height 476
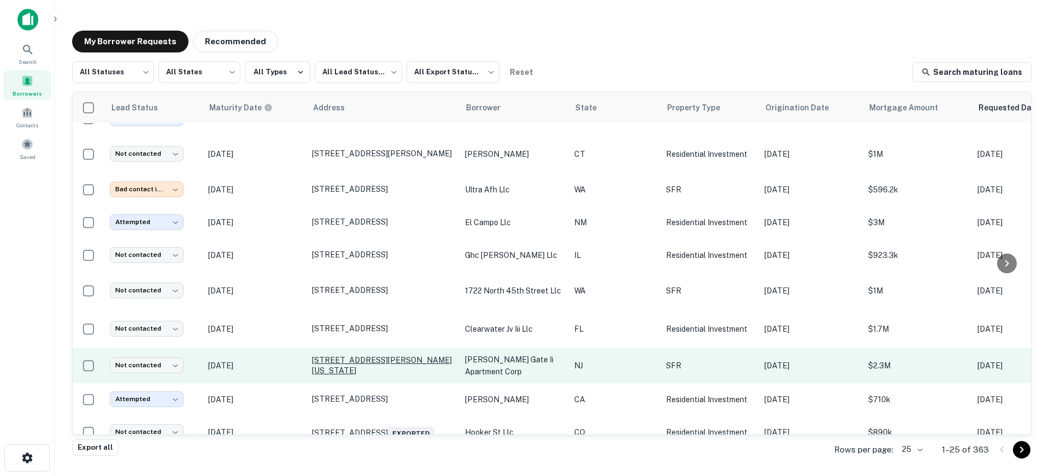
click at [330, 370] on p "6209 Kennedy Blvd E West New York, NJ 07093" at bounding box center [383, 365] width 142 height 20
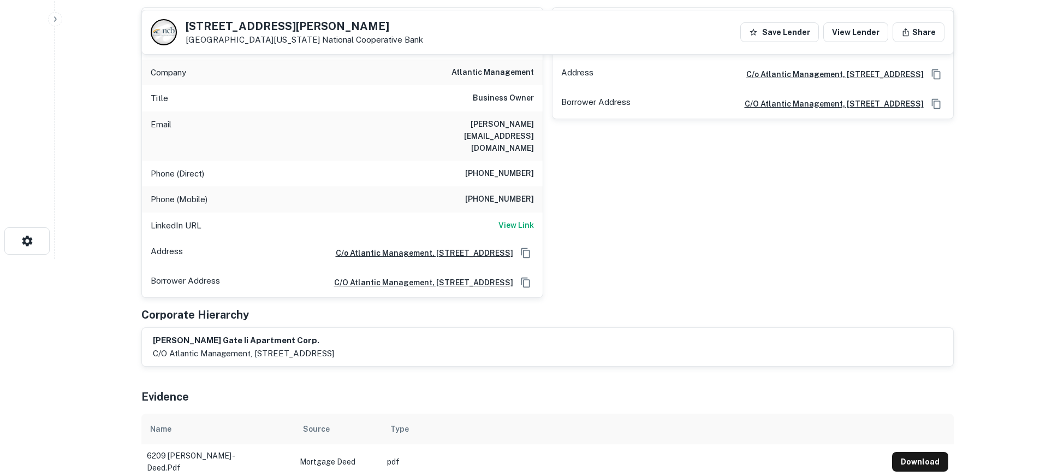
scroll to position [218, 0]
click at [524, 217] on h6 "View Link" at bounding box center [516, 223] width 35 height 12
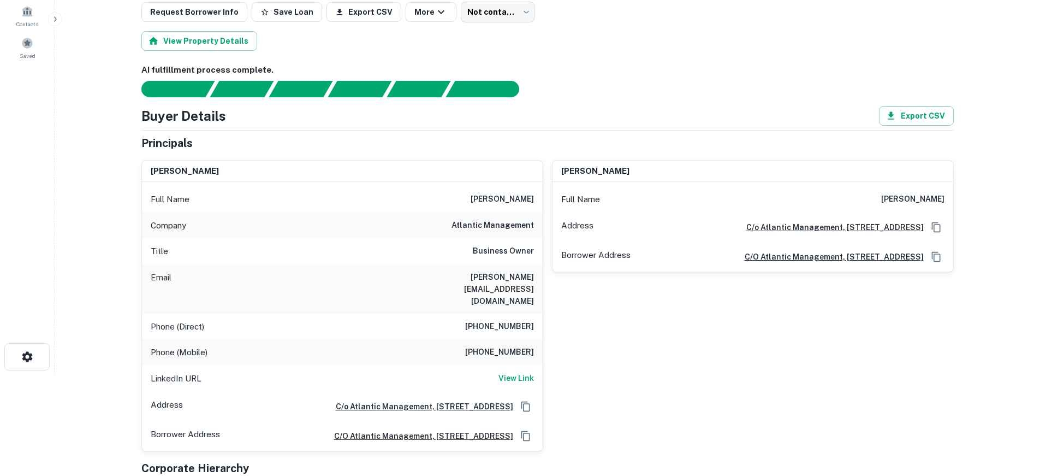
scroll to position [109, 0]
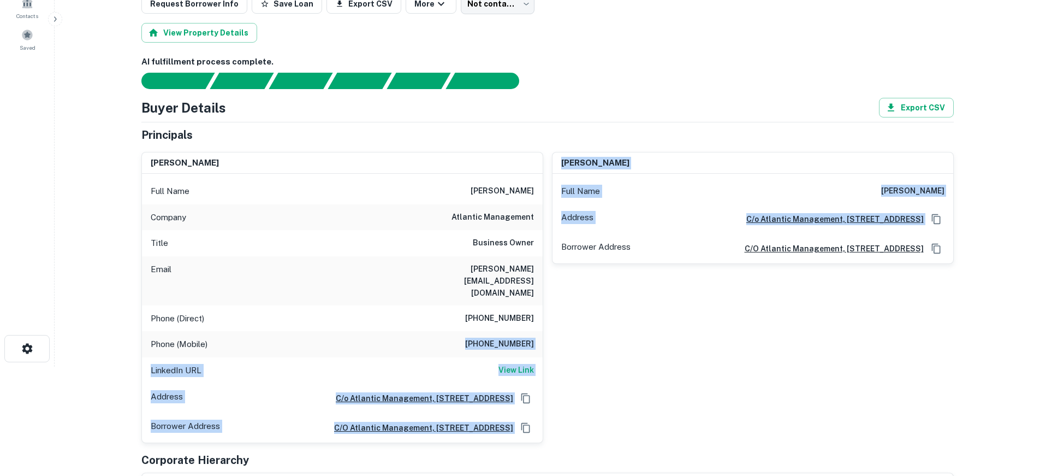
drag, startPoint x: 472, startPoint y: 318, endPoint x: 546, endPoint y: 322, distance: 73.9
click at [546, 322] on div "joseph rosenberg Full Name joseph rosenberg Company atlantic management Title B…" at bounding box center [543, 293] width 821 height 300
click at [546, 318] on div "tamara wainer Full Name tamara wainer Address C/o Atlantic Management, 1271 Pat…" at bounding box center [748, 293] width 411 height 300
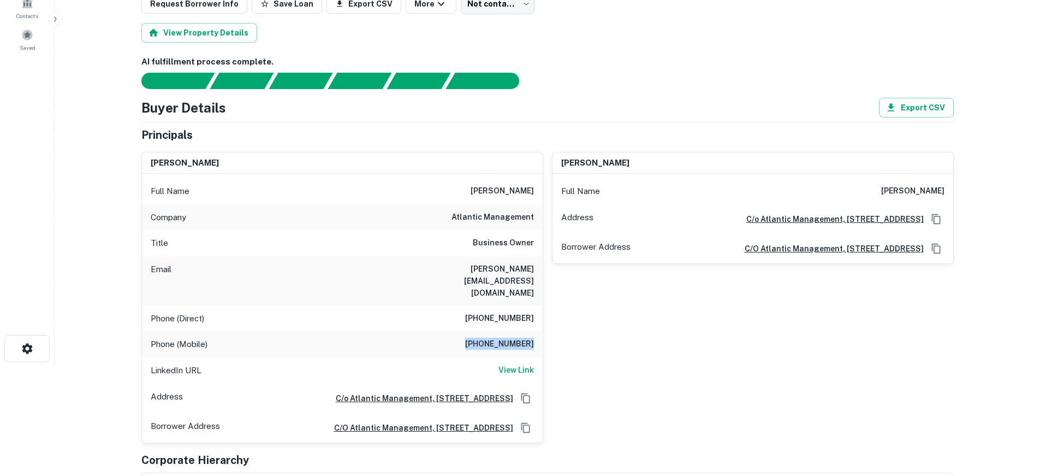
drag, startPoint x: 478, startPoint y: 319, endPoint x: 536, endPoint y: 321, distance: 57.9
click at [536, 331] on div "Phone (Mobile) (201) 223-1737" at bounding box center [342, 344] width 401 height 26
copy h6 "(201) 223-1737"
click at [518, 364] on h6 "View Link" at bounding box center [516, 370] width 35 height 12
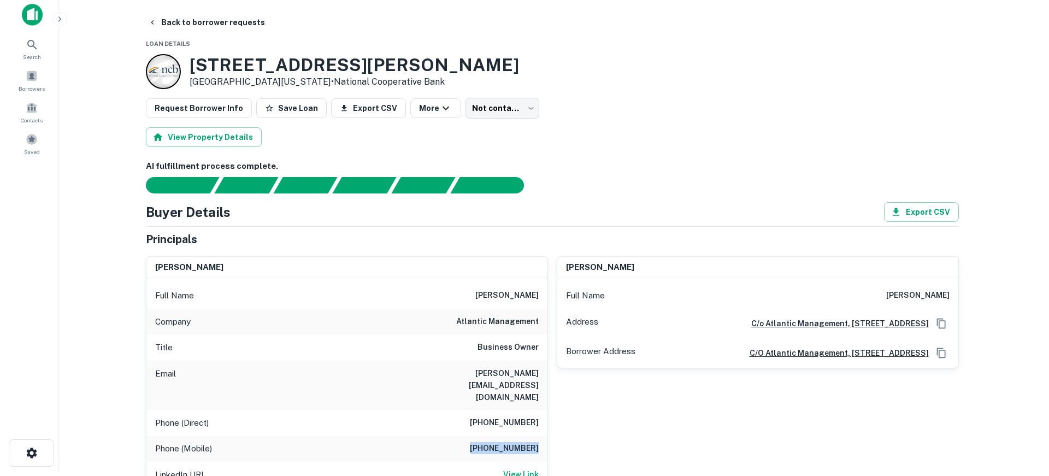
scroll to position [0, 0]
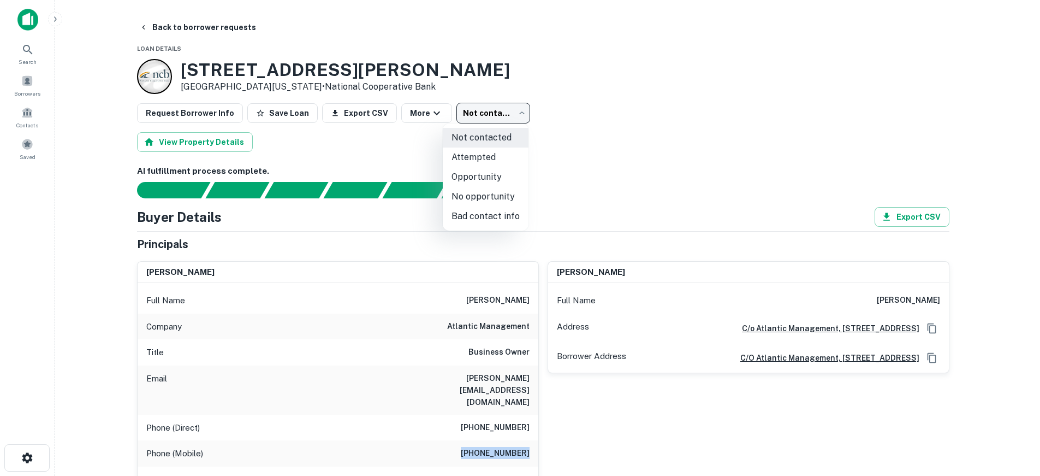
click at [478, 115] on body "Search Borrowers Contacts Saved Back to borrower requests Loan Details 6209 KEN…" at bounding box center [520, 238] width 1040 height 476
click at [475, 156] on li "Attempted" at bounding box center [486, 157] width 86 height 20
type input "*********"
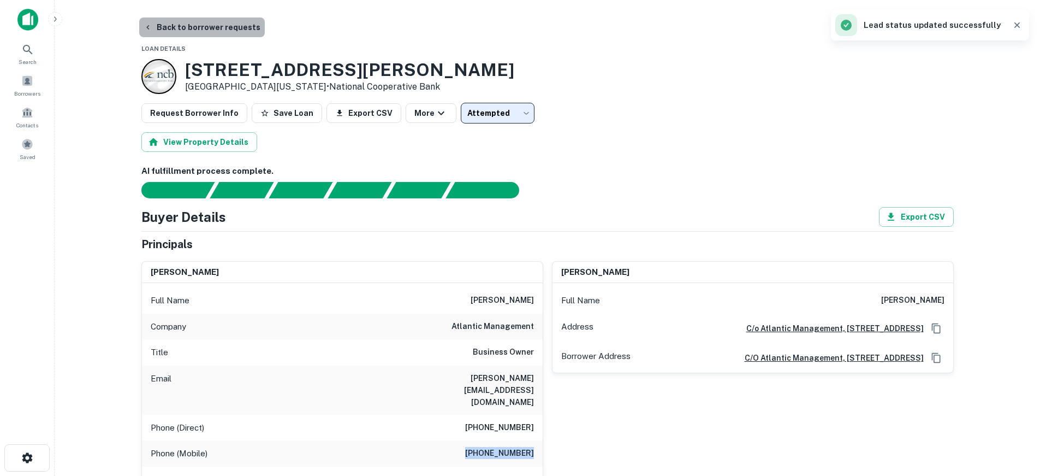
click at [219, 21] on button "Back to borrower requests" at bounding box center [202, 27] width 126 height 20
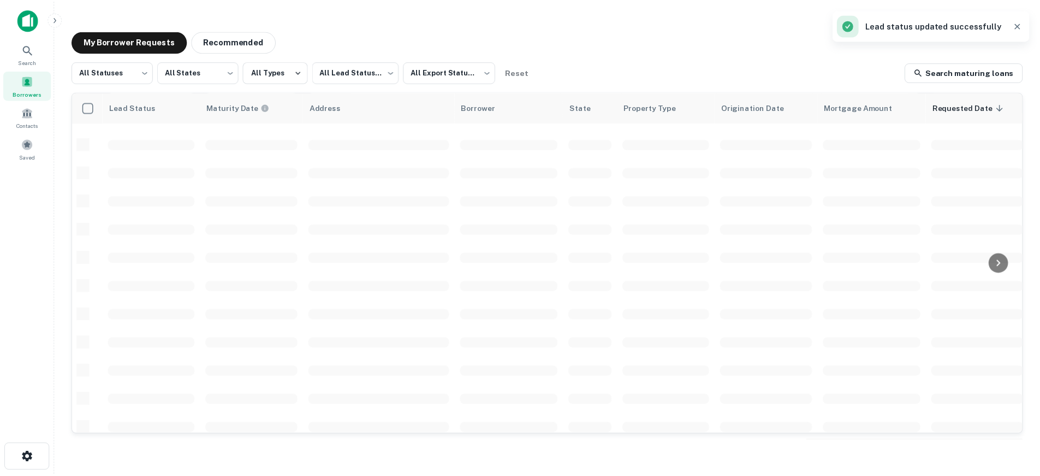
scroll to position [407, 0]
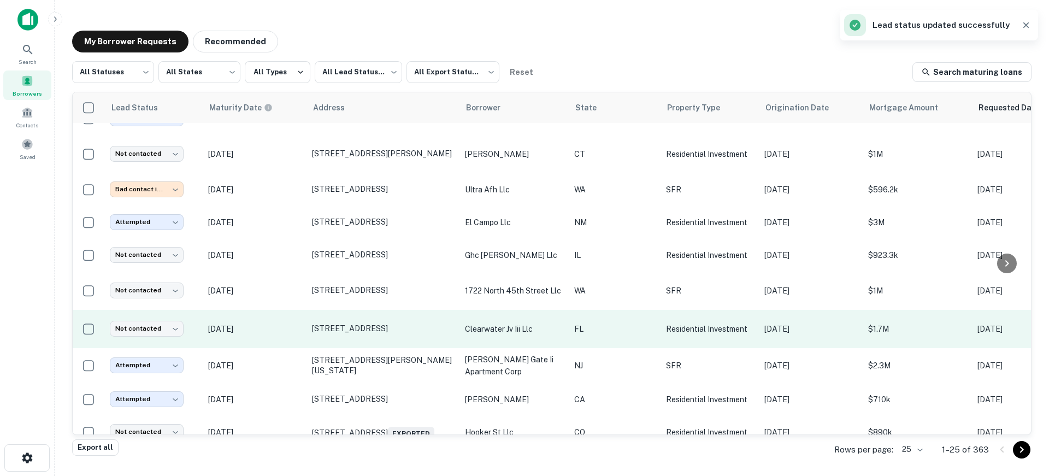
click at [277, 332] on p "Dec 19, 2025" at bounding box center [254, 329] width 93 height 12
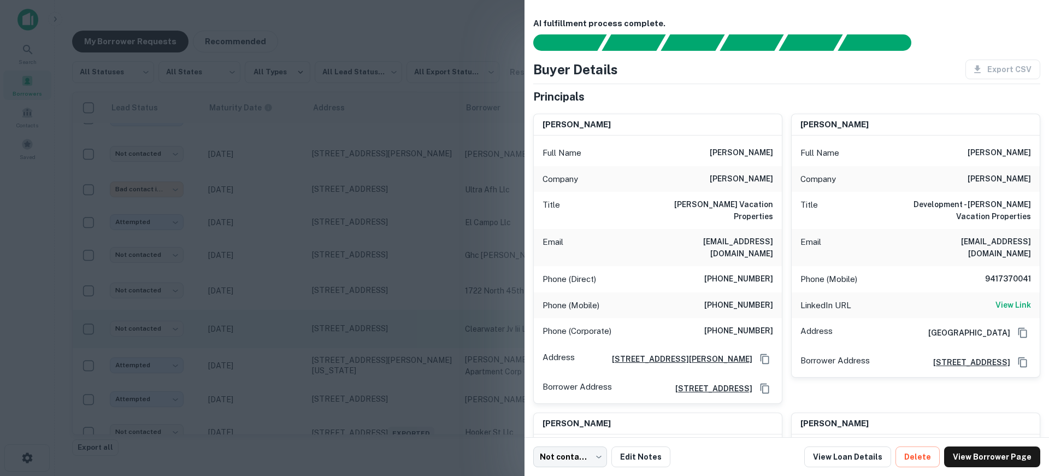
drag, startPoint x: 273, startPoint y: 288, endPoint x: 300, endPoint y: 318, distance: 40.6
click at [273, 288] on div at bounding box center [524, 238] width 1049 height 476
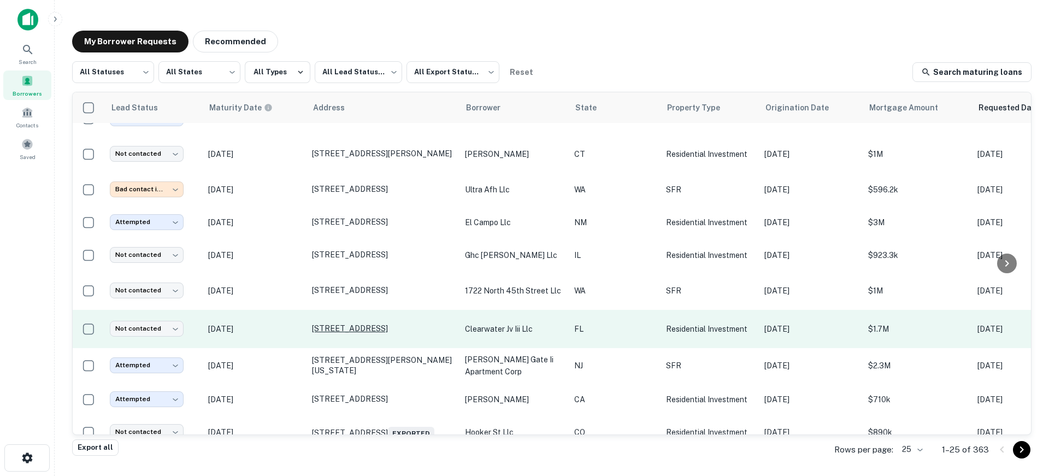
click at [324, 330] on p "557 Cyprus Ave Clearwater Beach, FL 33767" at bounding box center [383, 328] width 142 height 10
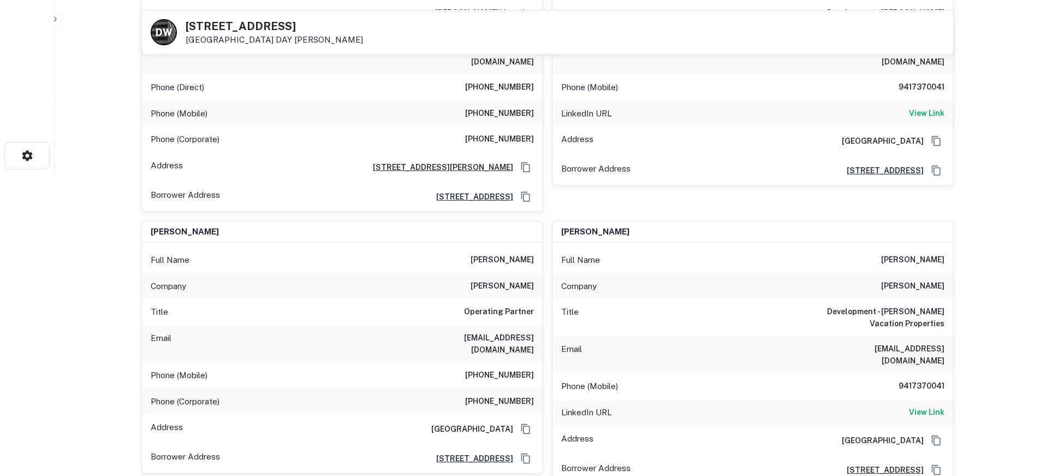
scroll to position [328, 0]
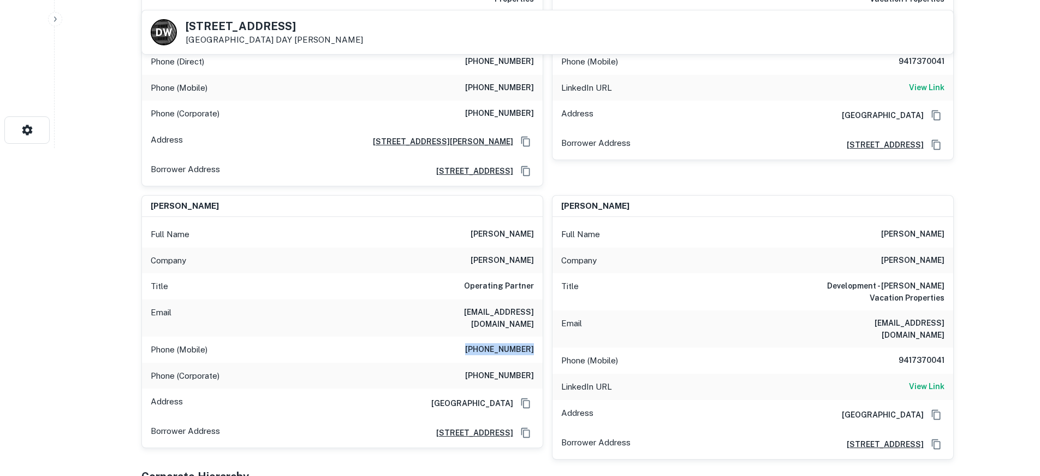
drag, startPoint x: 477, startPoint y: 318, endPoint x: 535, endPoint y: 318, distance: 57.9
click at [535, 336] on div "Phone (Mobile) (941) 345-5637" at bounding box center [342, 349] width 401 height 26
copy h6 "(941) 345-5637"
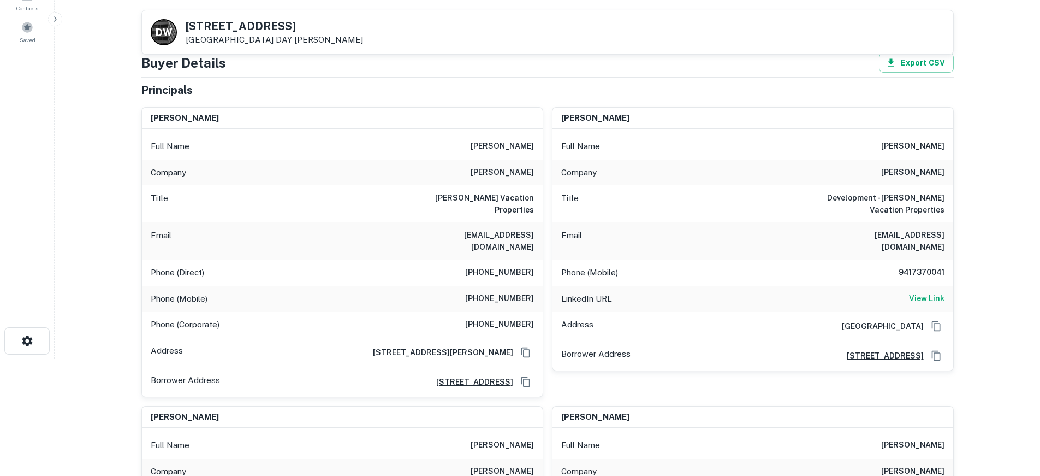
scroll to position [55, 0]
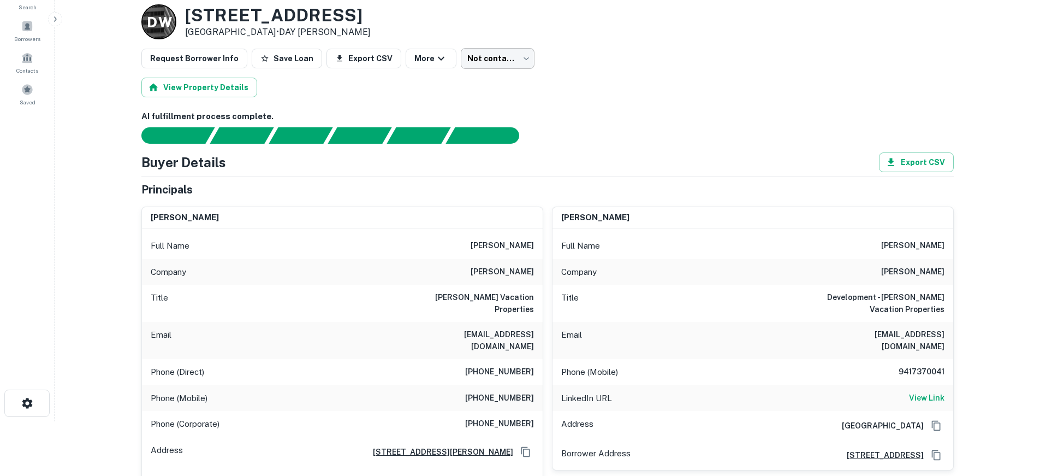
click at [482, 58] on body "Search Borrowers Contacts Saved Back to borrower requests Loan Details D W 557 …" at bounding box center [520, 183] width 1040 height 476
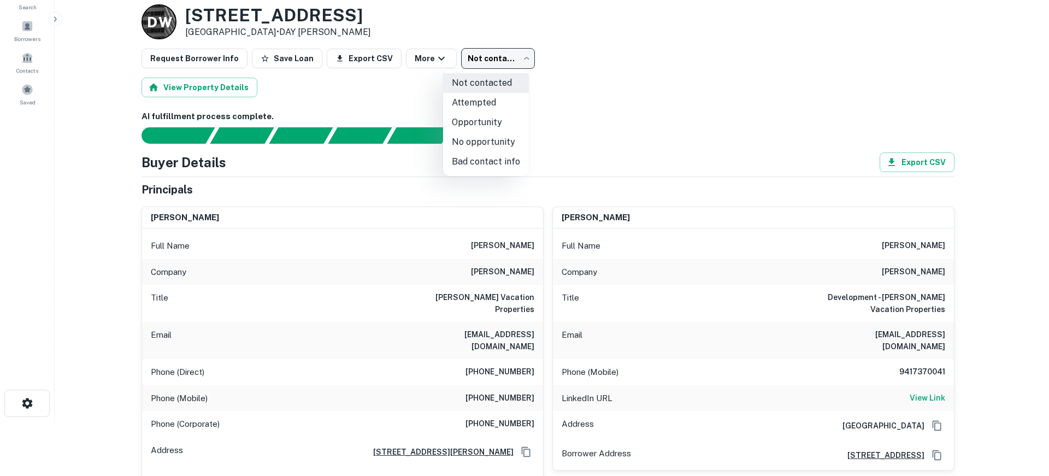
click at [487, 96] on li "Attempted" at bounding box center [486, 103] width 86 height 20
type input "*********"
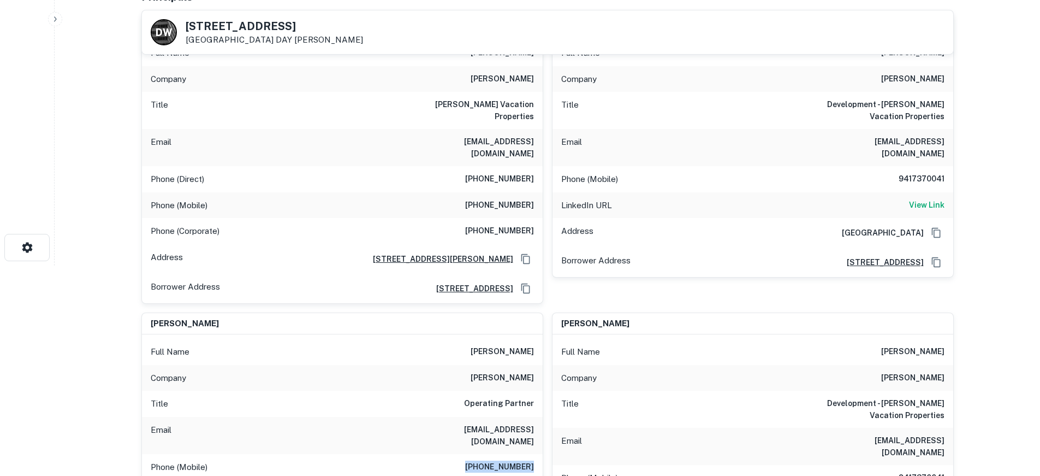
scroll to position [273, 0]
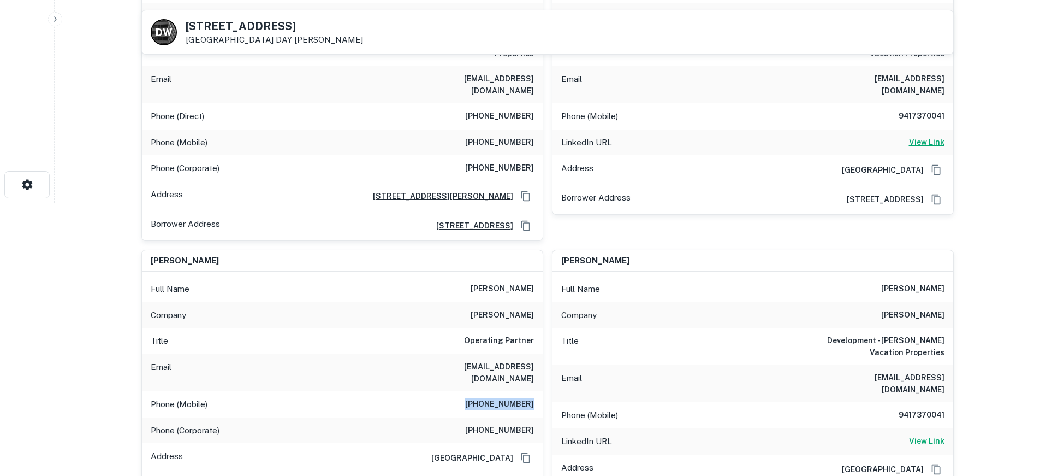
click at [944, 136] on h6 "View Link" at bounding box center [926, 142] width 35 height 12
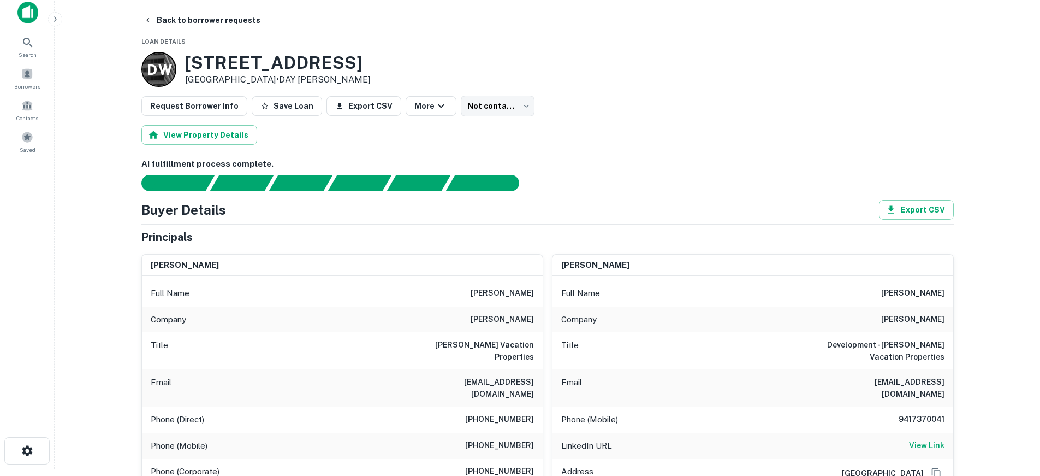
scroll to position [0, 0]
